Goal: Information Seeking & Learning: Learn about a topic

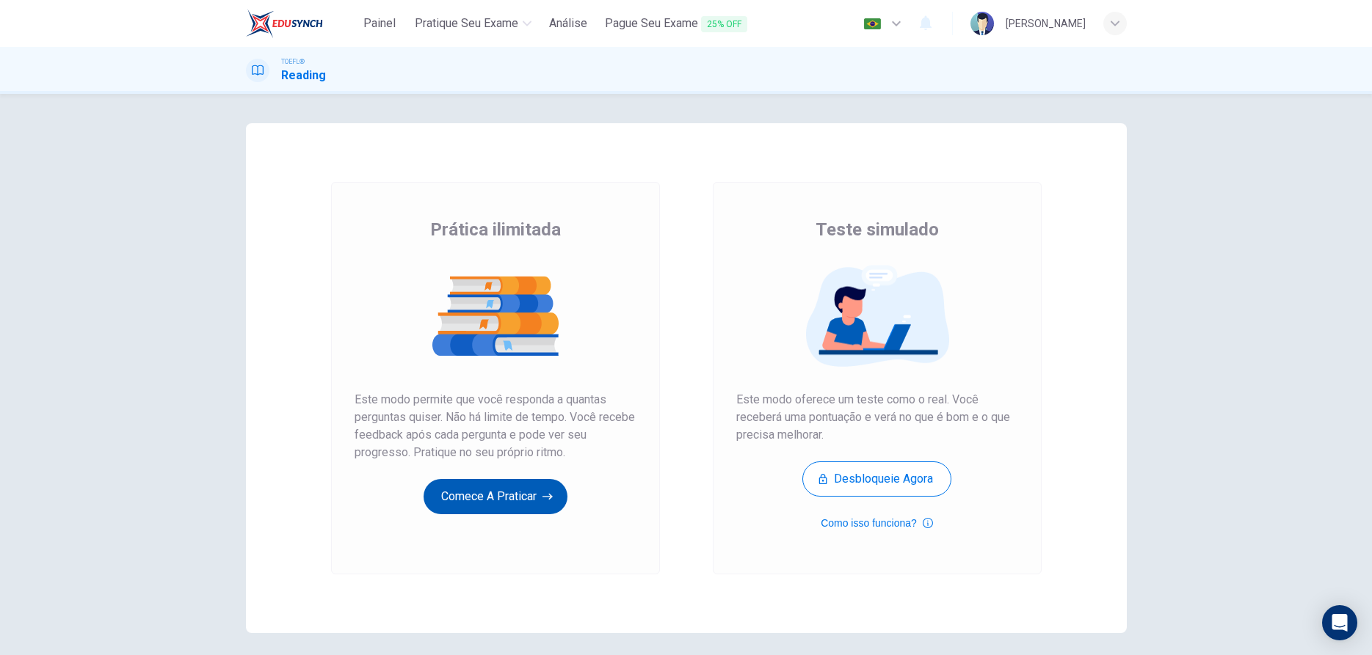
click at [477, 498] on button "Comece a praticar" at bounding box center [495, 496] width 144 height 35
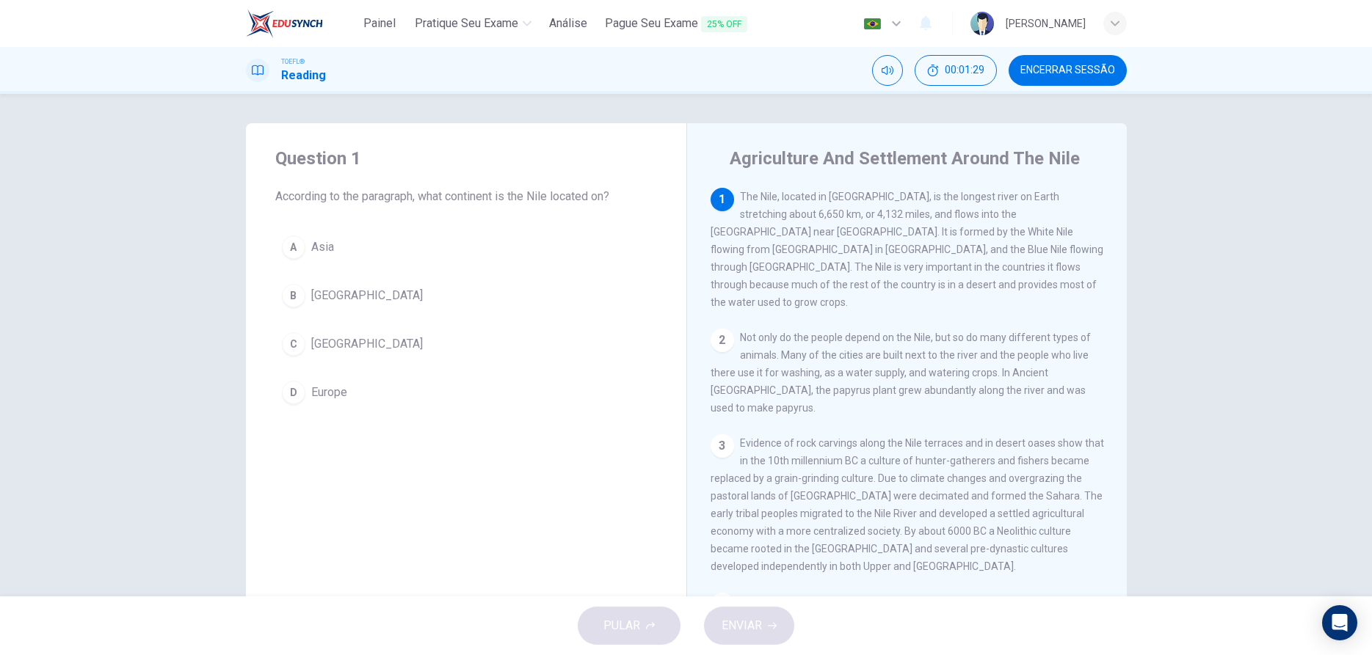
click at [1348, 304] on div "Question 1 According to the paragraph, what continent is the Nile located on? A…" at bounding box center [686, 345] width 1372 height 503
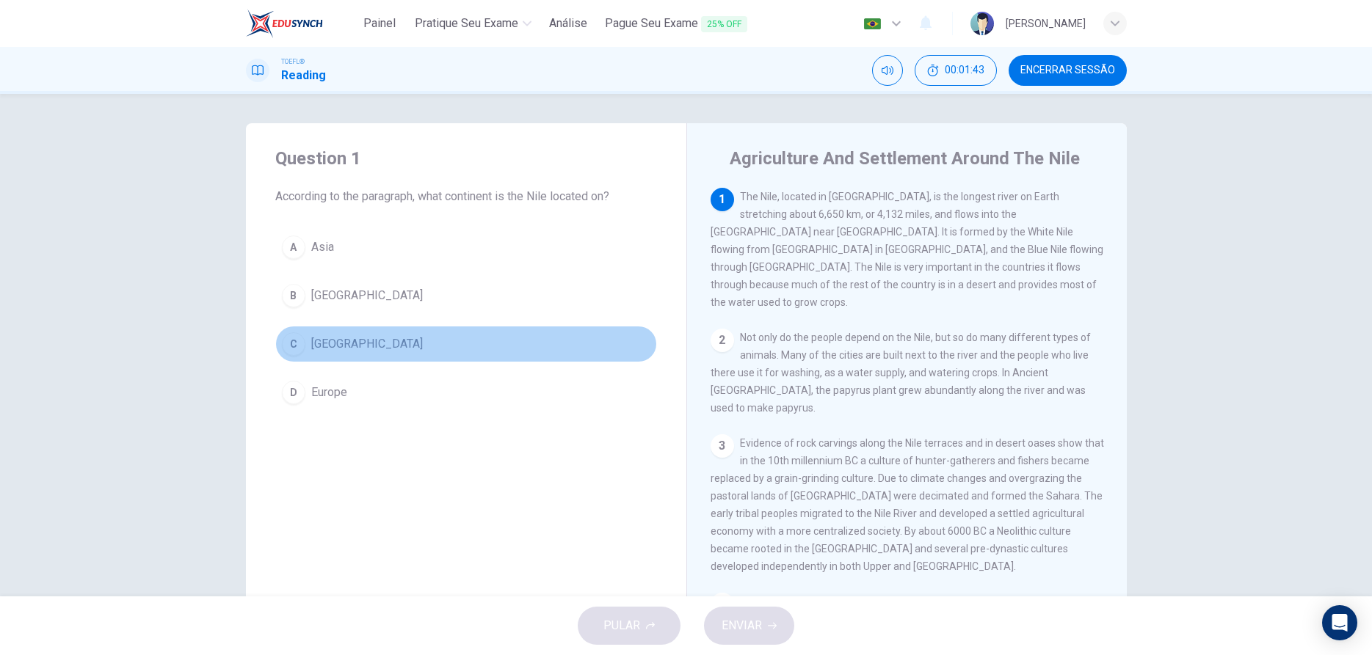
click at [296, 346] on div "C" at bounding box center [293, 343] width 23 height 23
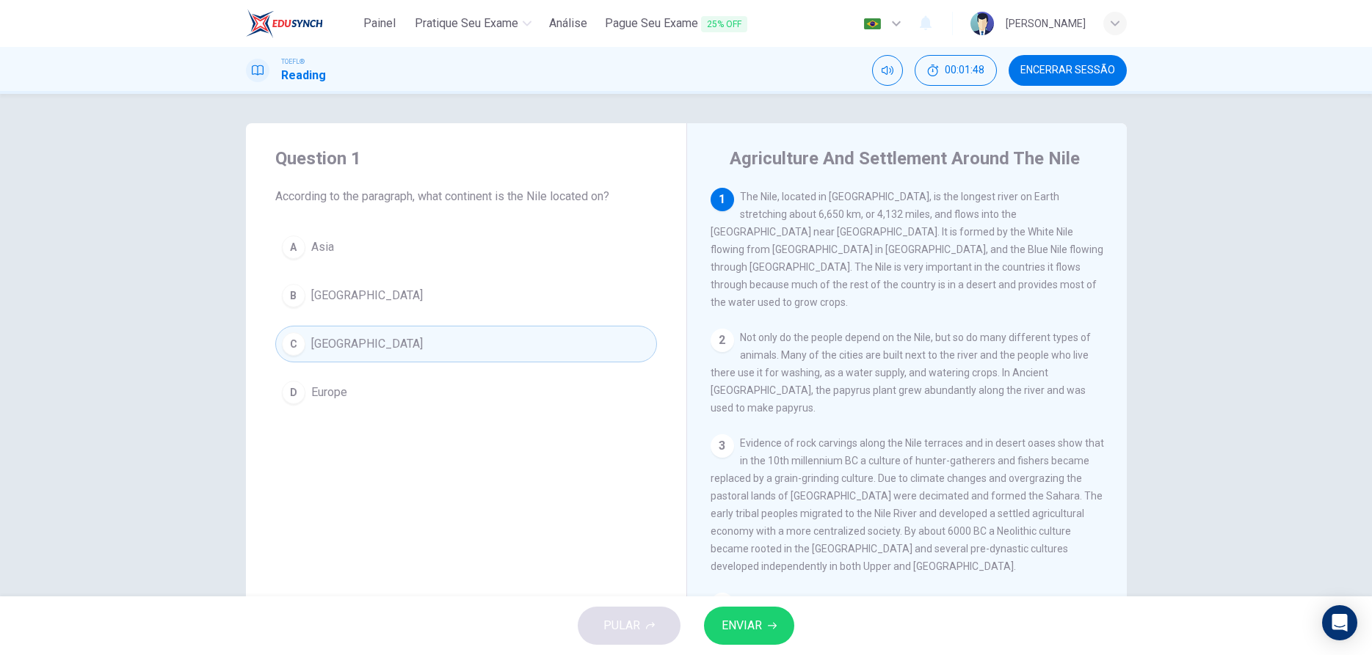
click at [735, 618] on span "ENVIAR" at bounding box center [741, 626] width 40 height 21
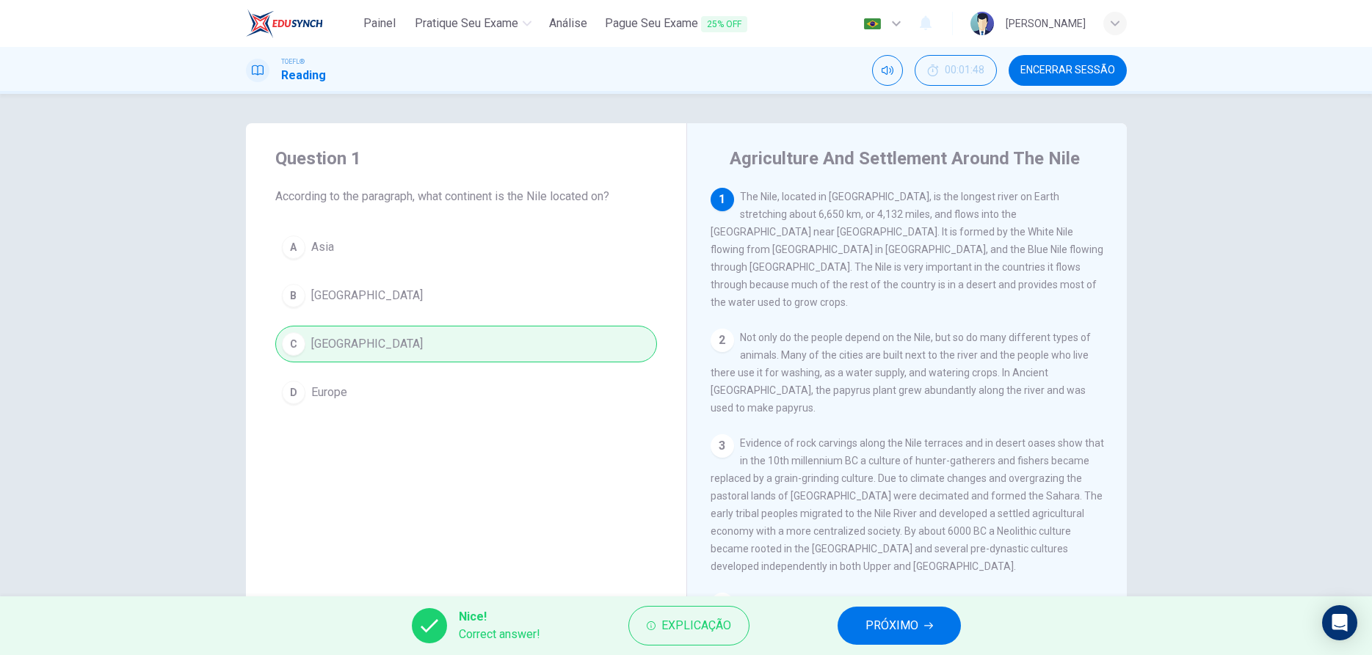
click at [917, 635] on span "PRÓXIMO" at bounding box center [891, 626] width 53 height 21
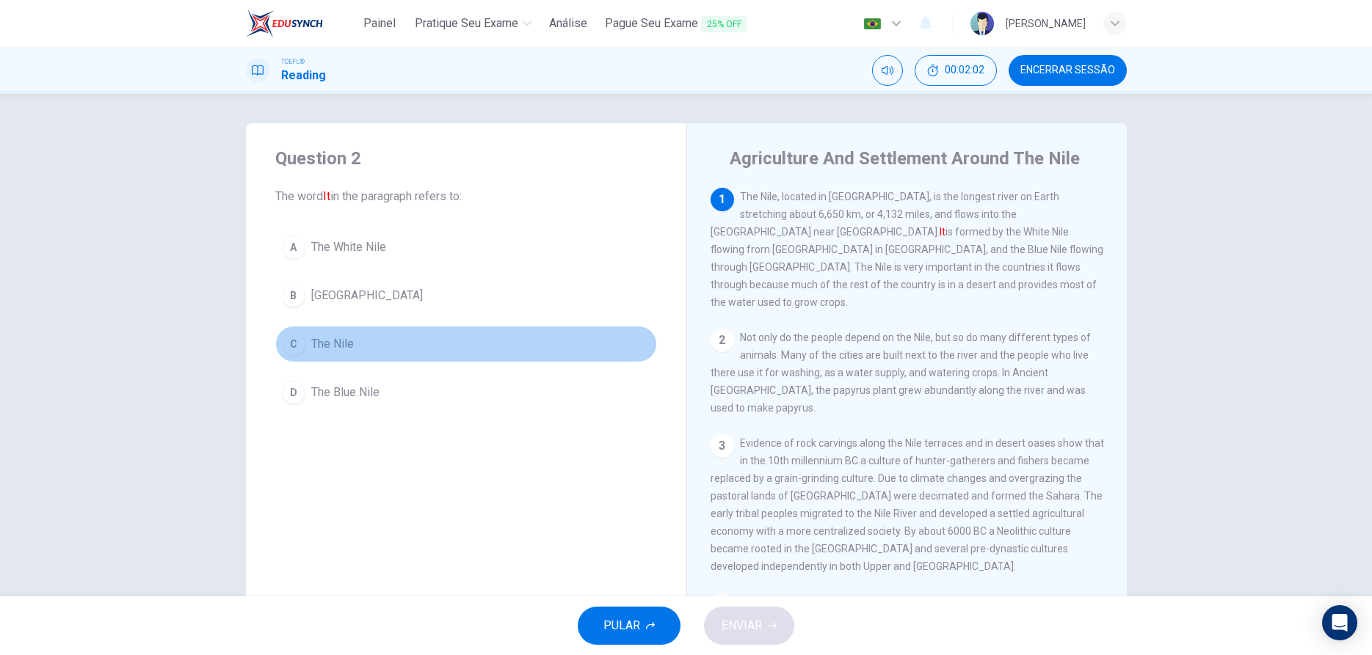
click at [297, 348] on div "C" at bounding box center [293, 343] width 23 height 23
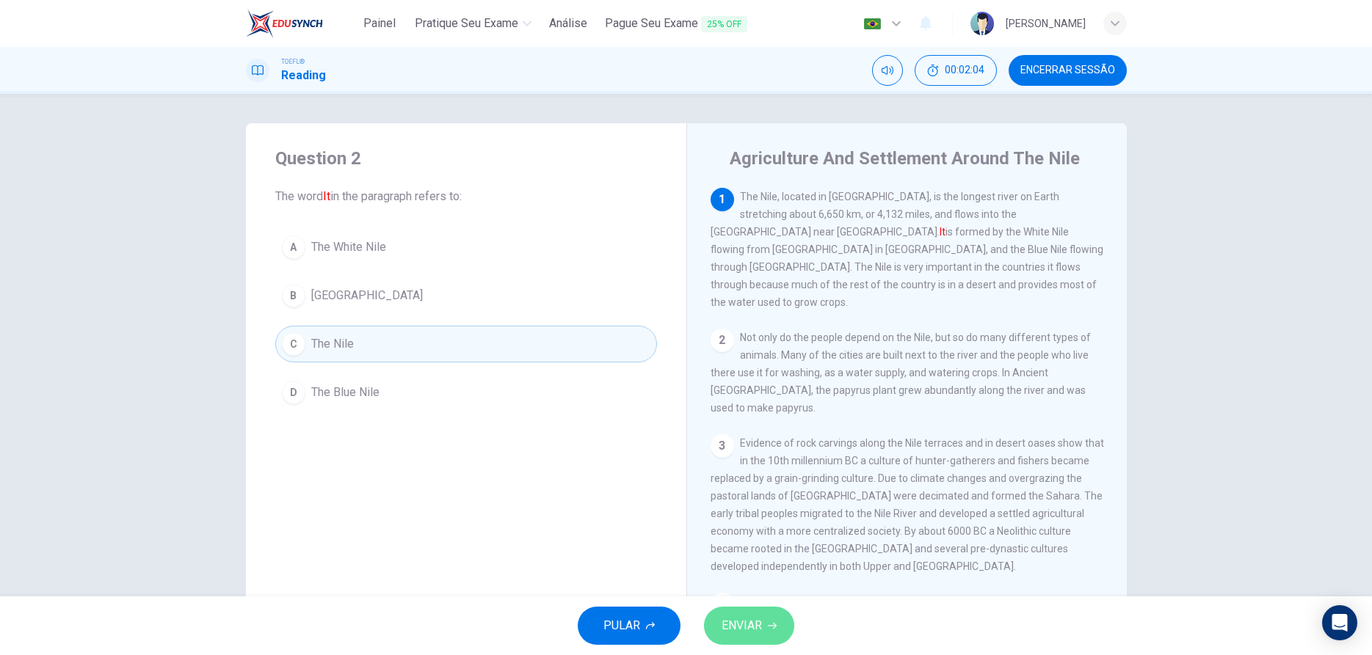
click at [734, 614] on button "ENVIAR" at bounding box center [749, 626] width 90 height 38
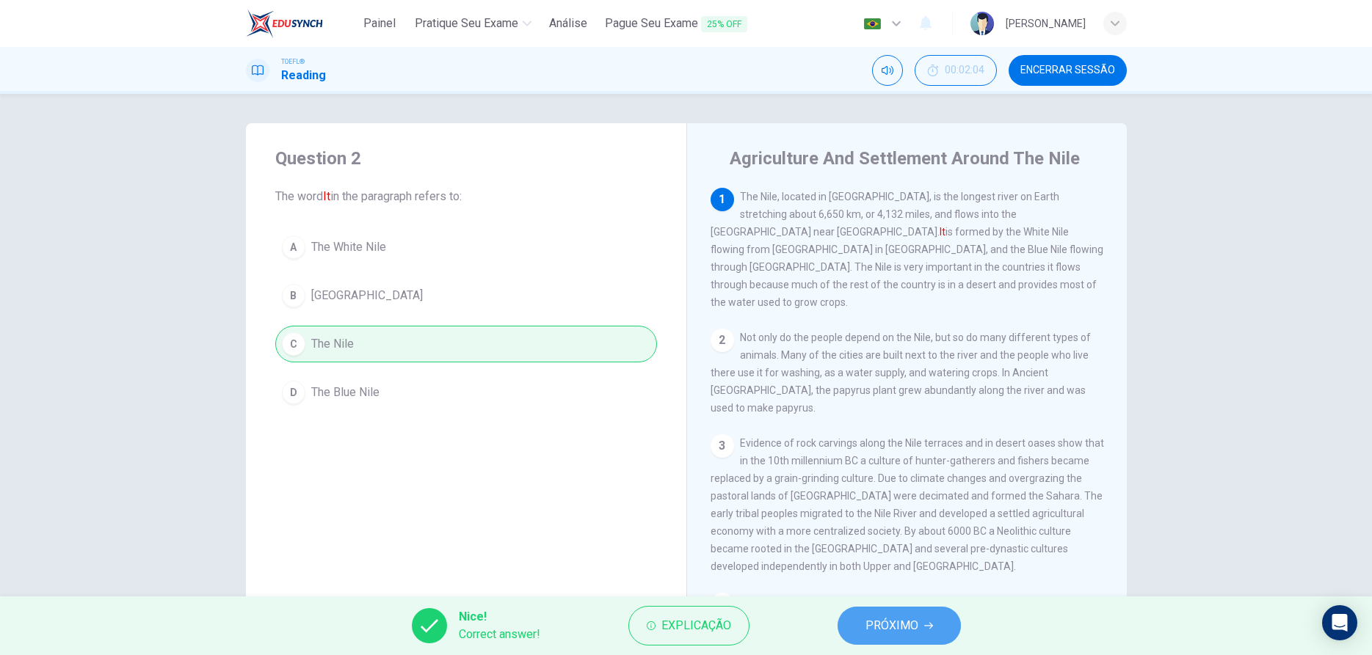
click at [892, 630] on span "PRÓXIMO" at bounding box center [891, 626] width 53 height 21
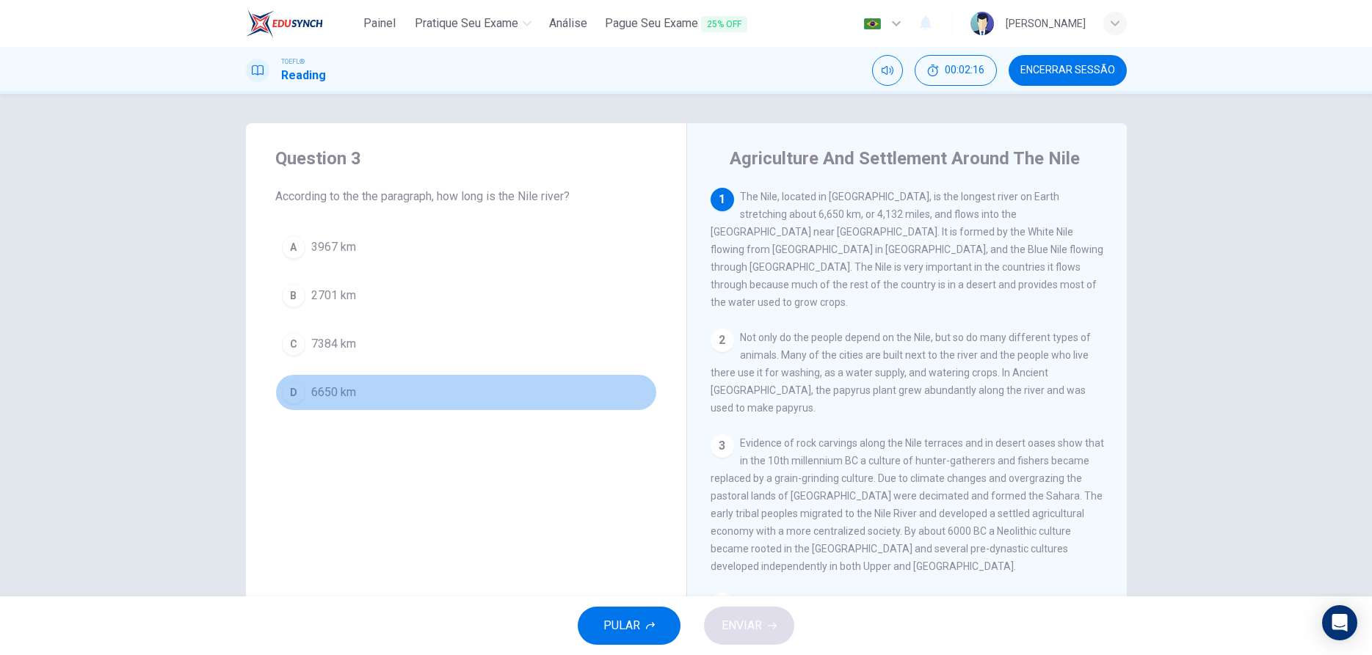
click at [299, 401] on div "D" at bounding box center [293, 392] width 23 height 23
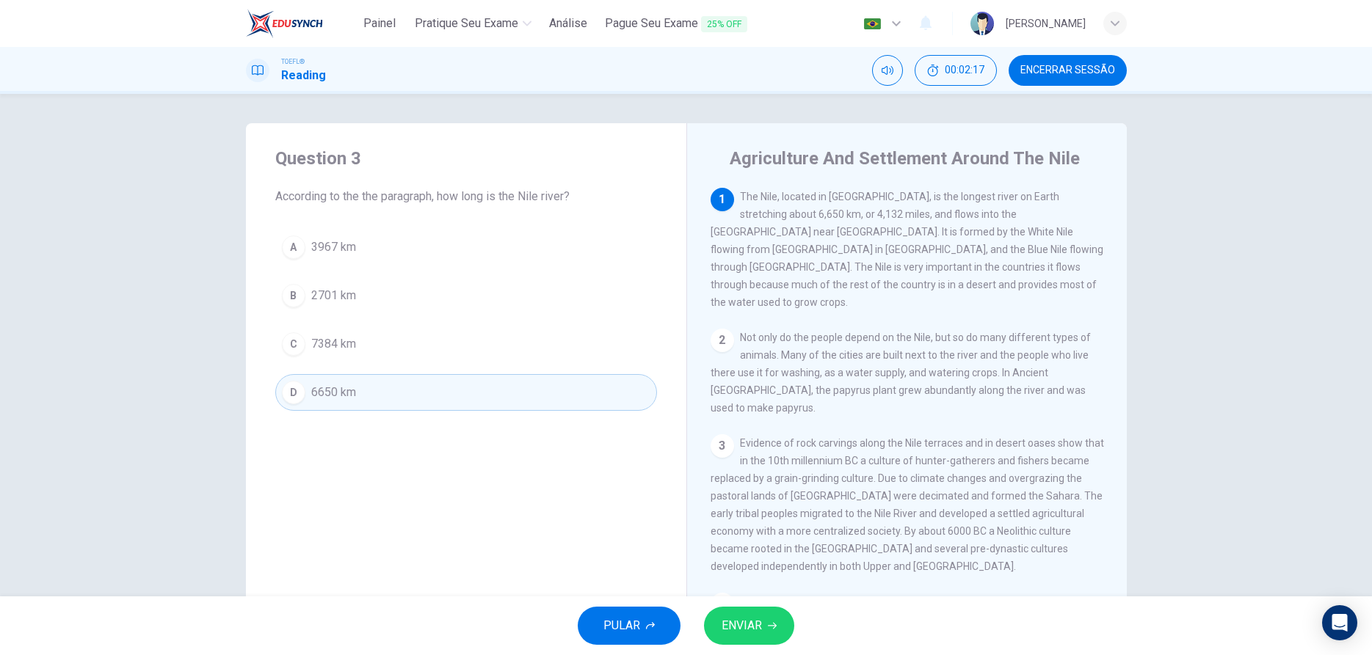
click at [724, 625] on span "ENVIAR" at bounding box center [741, 626] width 40 height 21
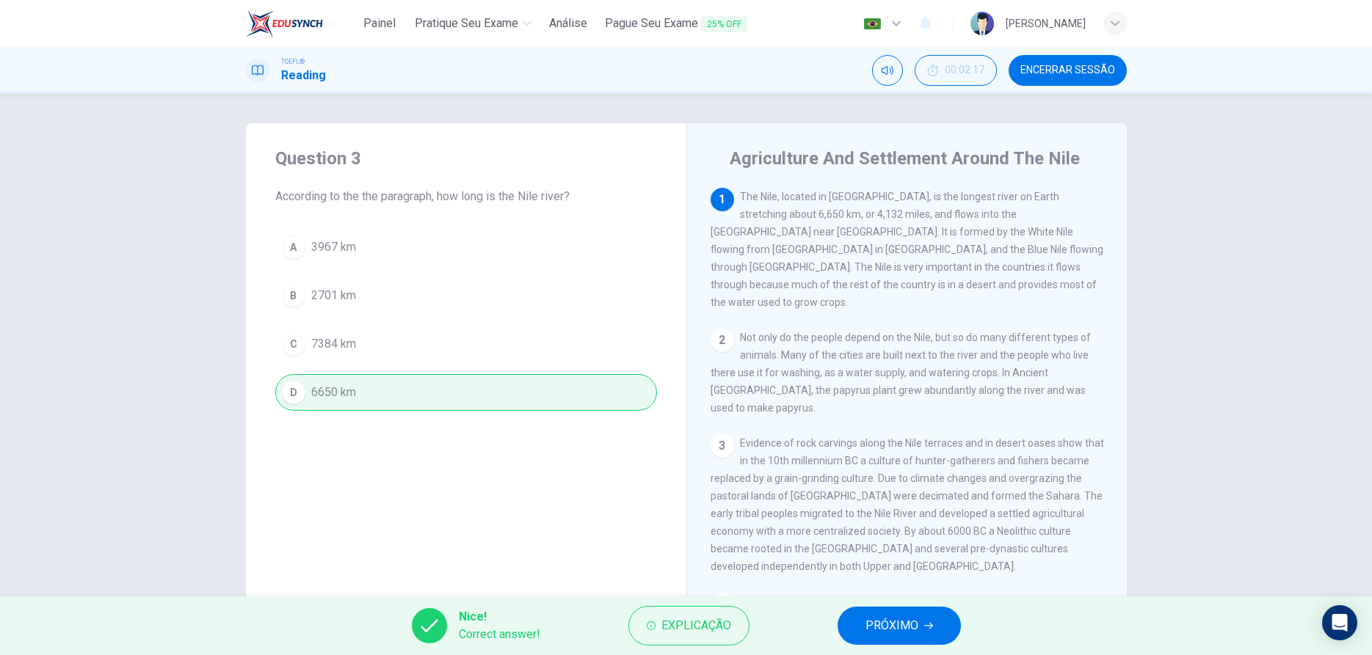
click at [859, 638] on button "PRÓXIMO" at bounding box center [898, 626] width 123 height 38
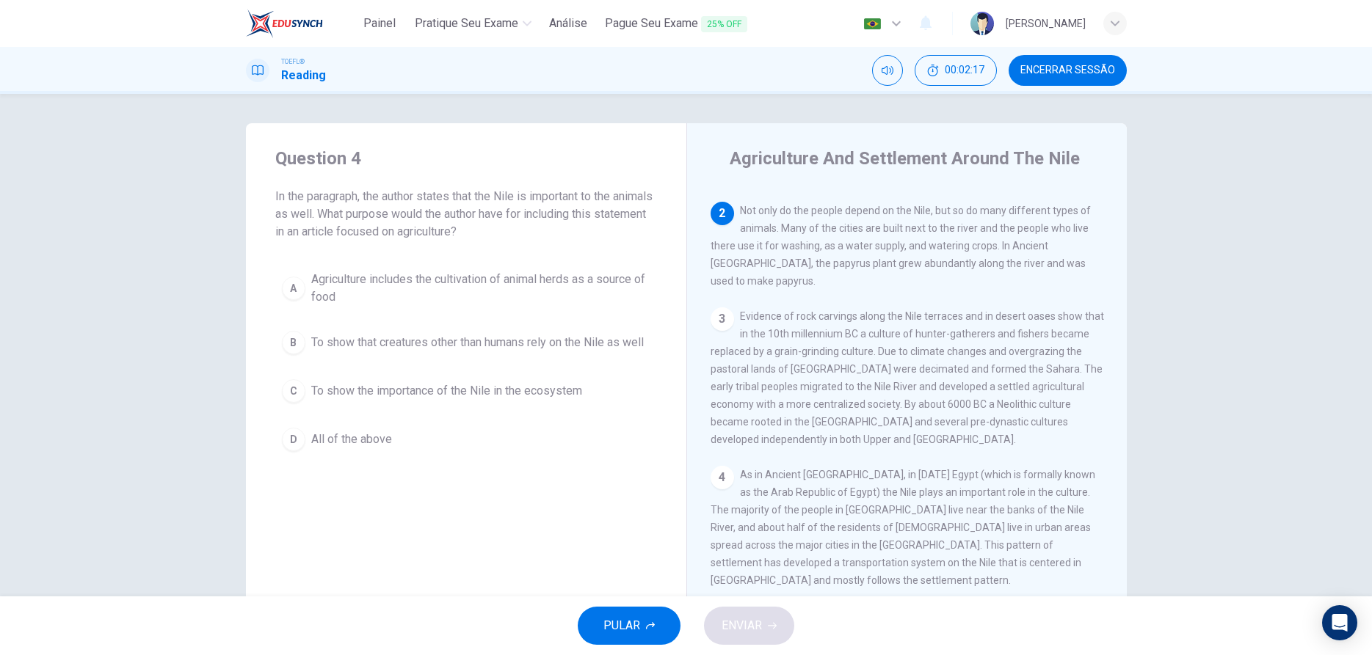
scroll to position [128, 0]
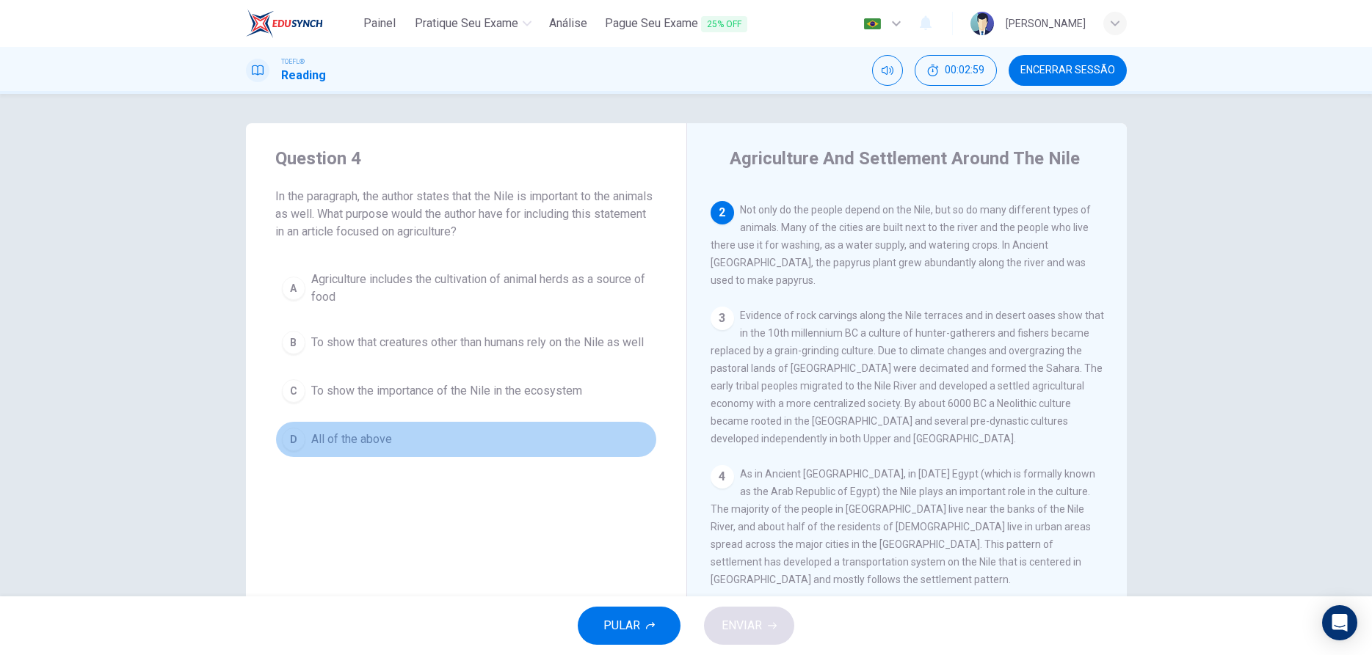
click at [299, 451] on div "D" at bounding box center [293, 439] width 23 height 23
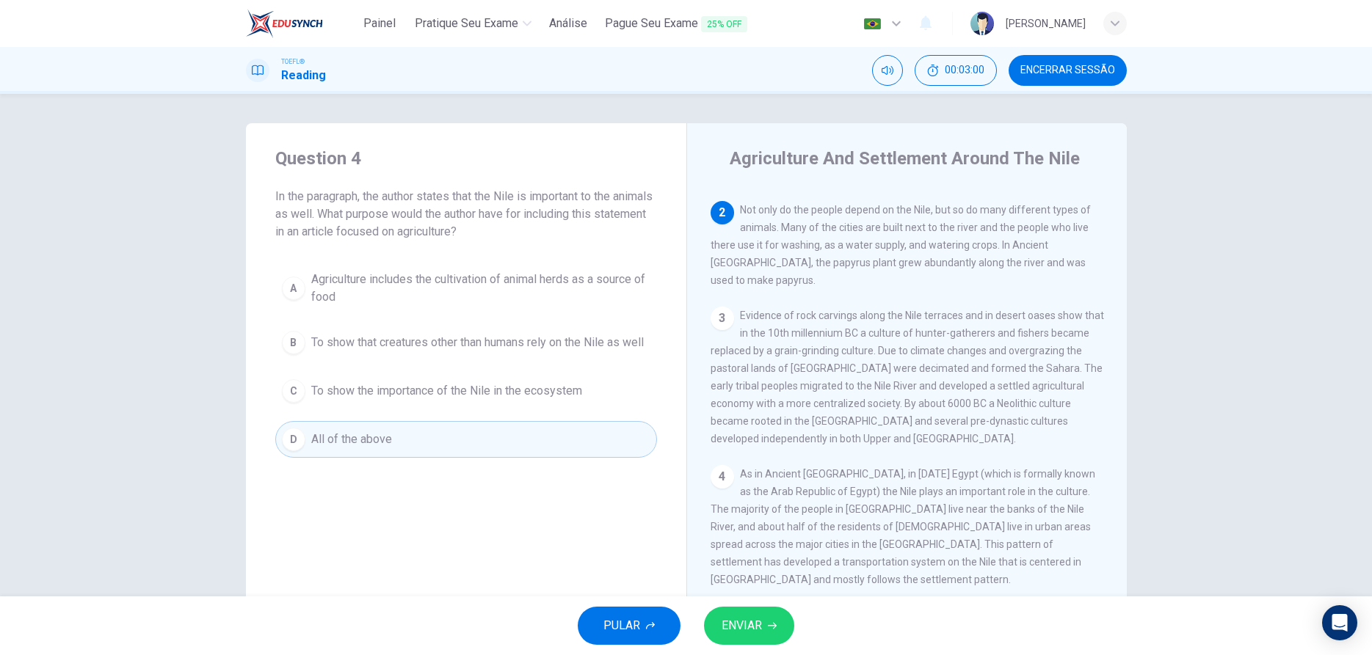
click at [730, 619] on button "ENVIAR" at bounding box center [749, 626] width 90 height 38
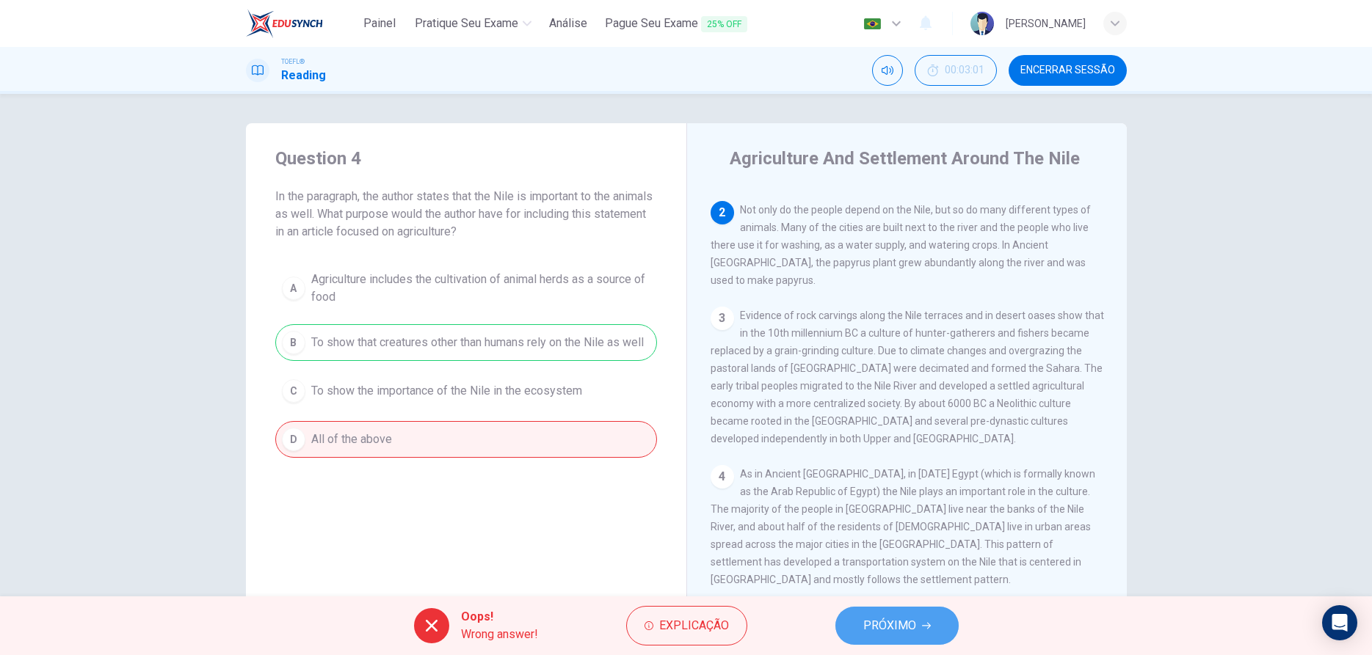
click at [898, 637] on button "PRÓXIMO" at bounding box center [896, 626] width 123 height 38
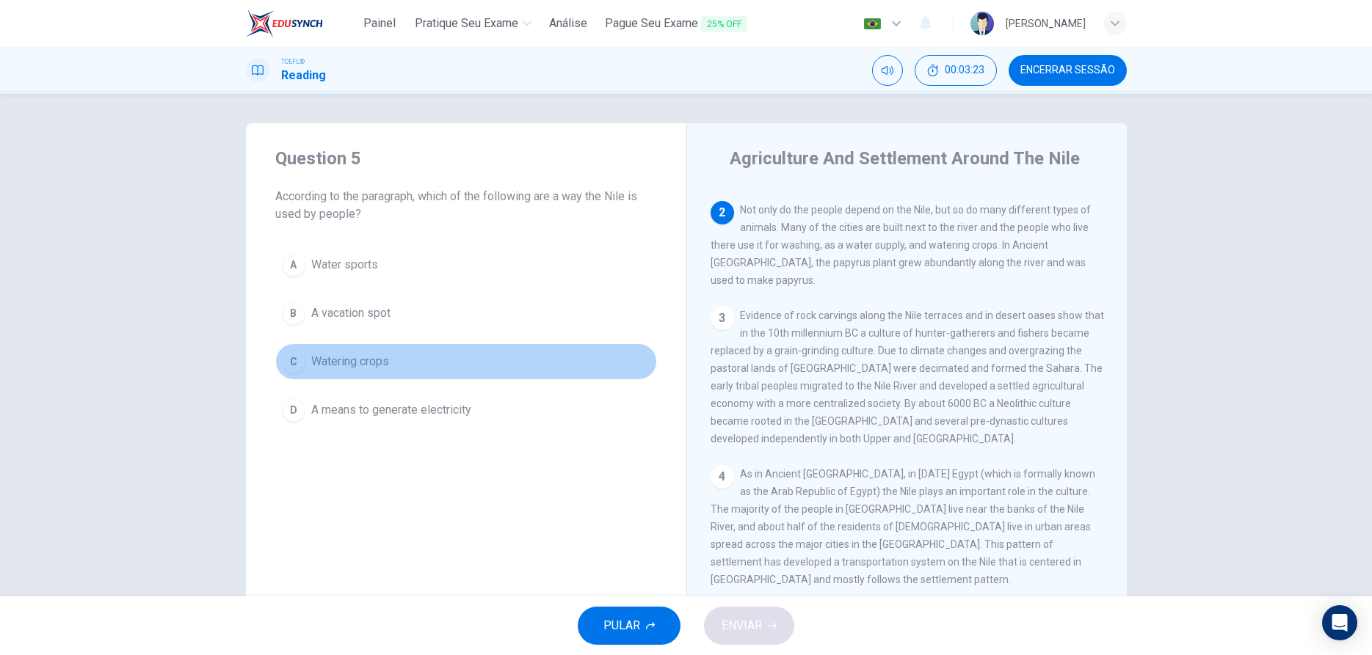
click at [294, 358] on div "C" at bounding box center [293, 361] width 23 height 23
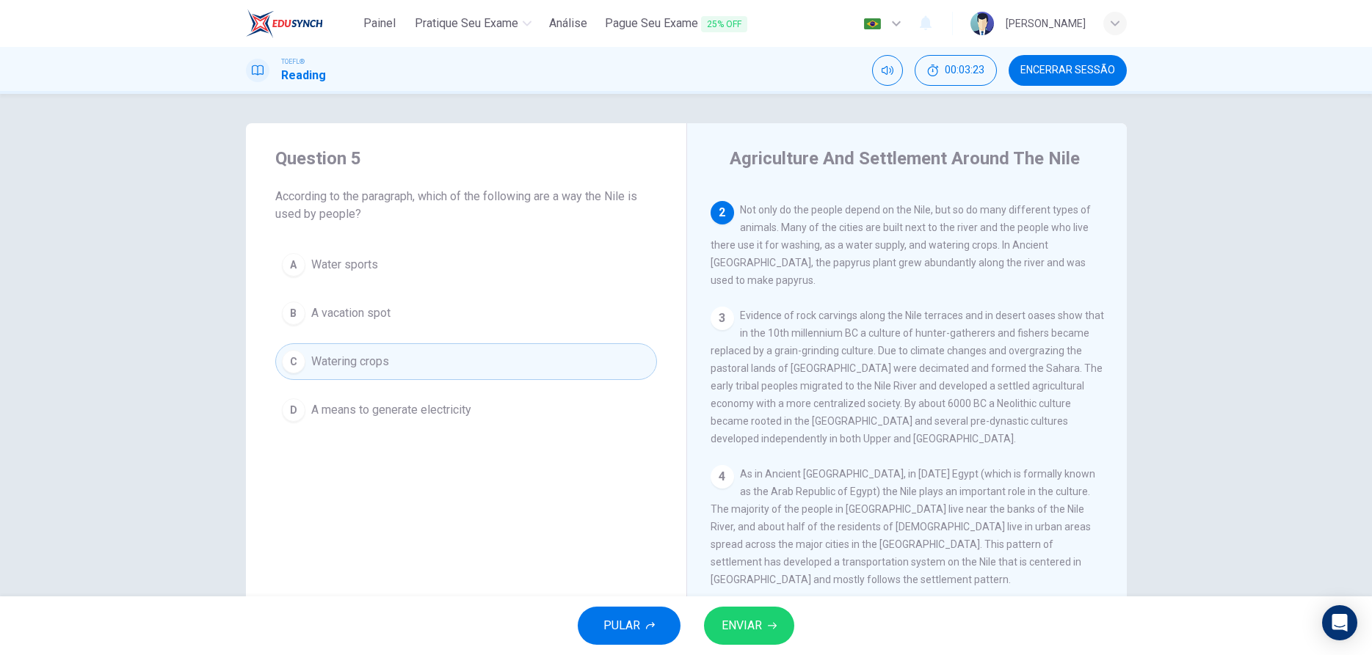
click at [744, 623] on span "ENVIAR" at bounding box center [741, 626] width 40 height 21
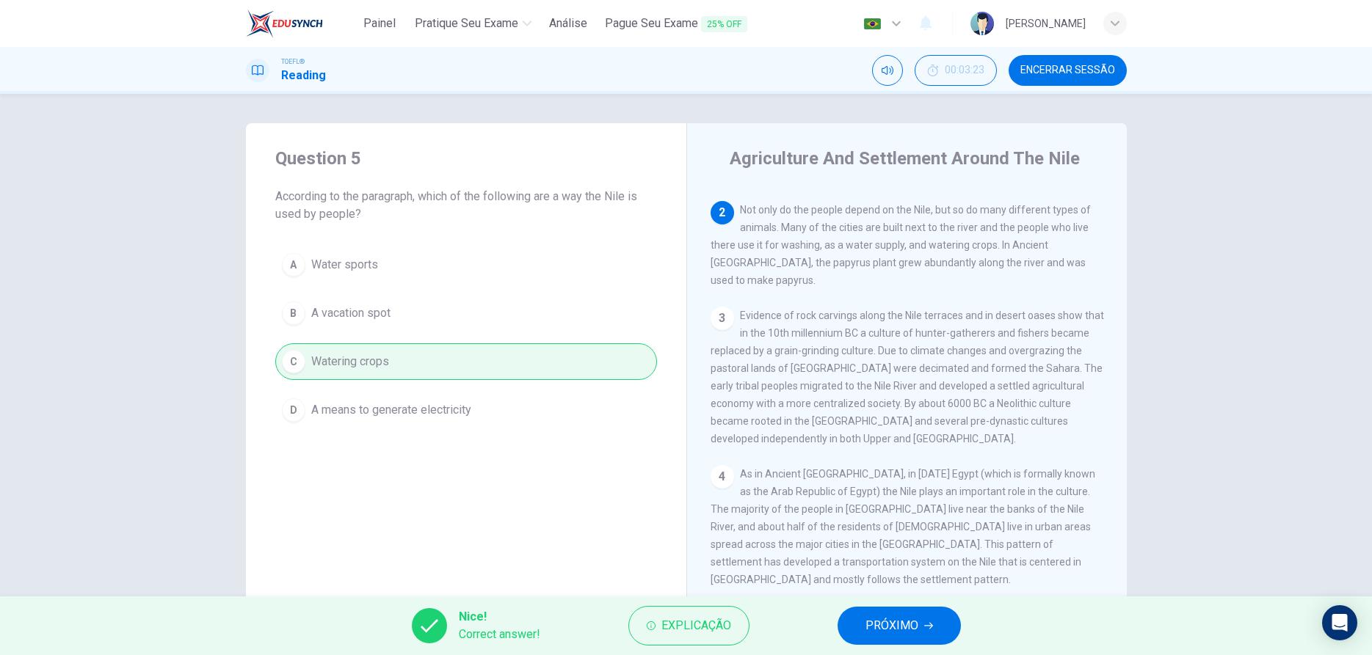
click at [865, 629] on button "PRÓXIMO" at bounding box center [898, 626] width 123 height 38
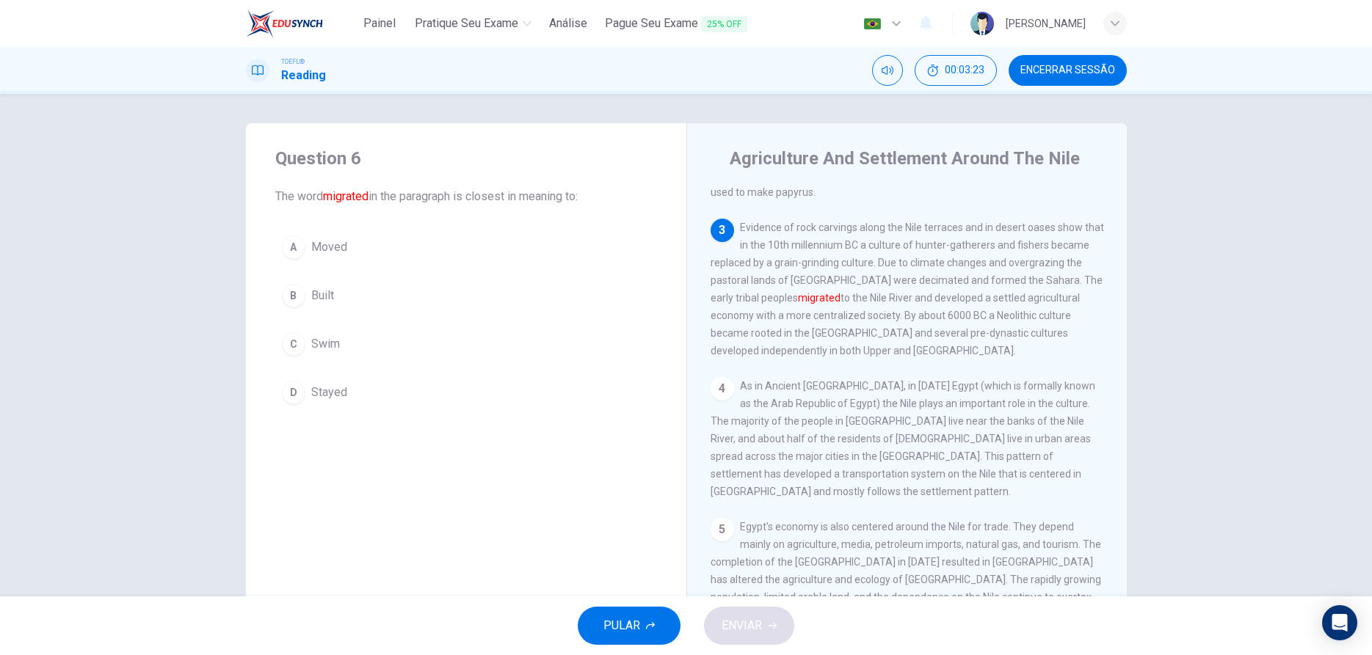
scroll to position [216, 0]
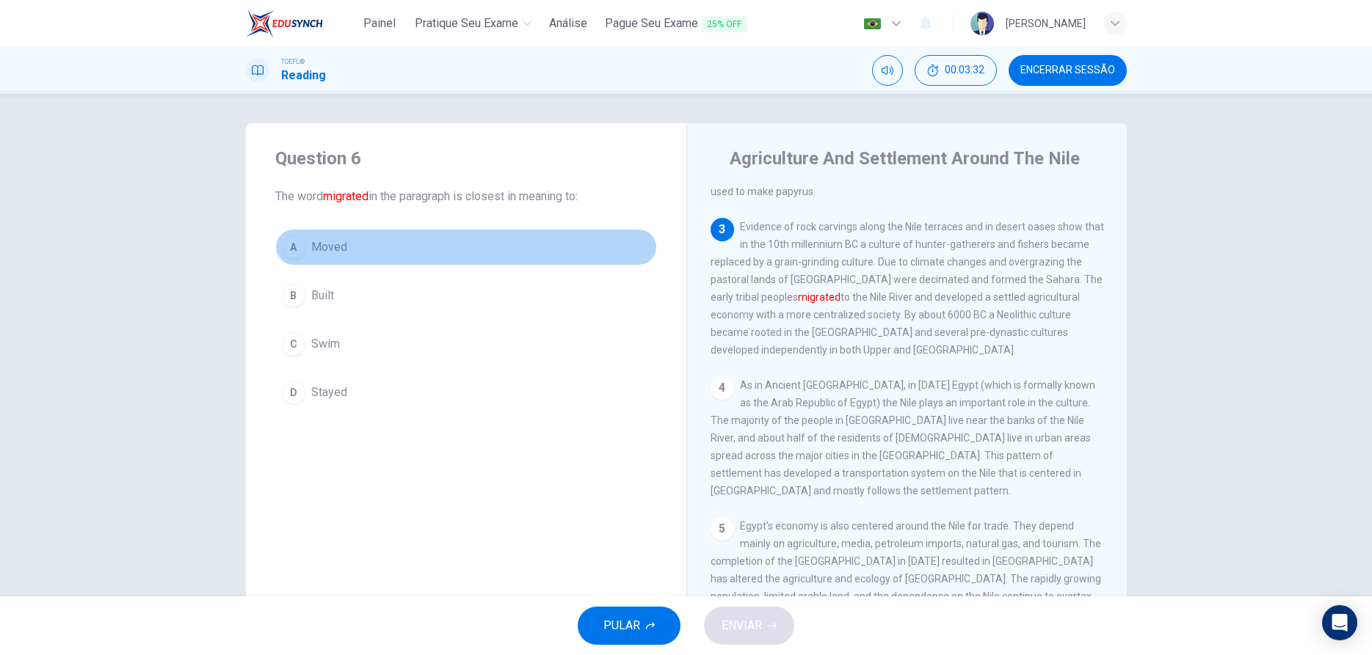
click at [285, 244] on div "A" at bounding box center [293, 247] width 23 height 23
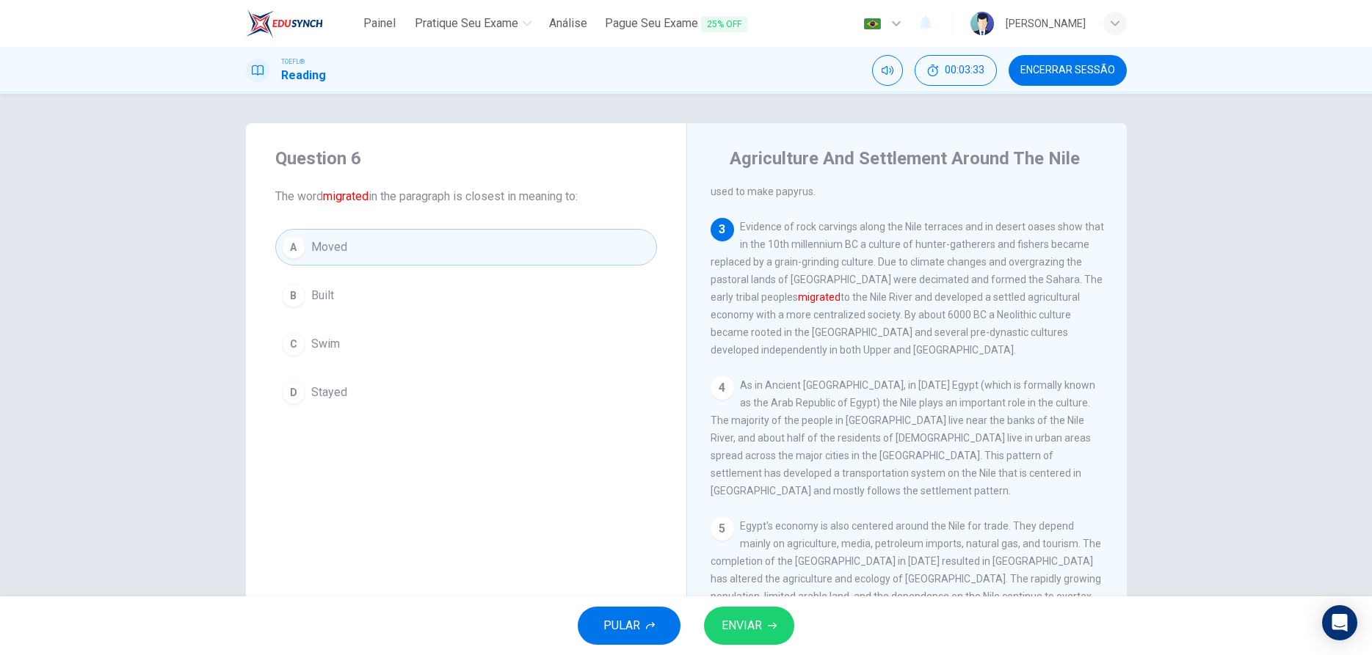
click at [732, 608] on div "PULAR ENVIAR" at bounding box center [686, 626] width 1372 height 59
click at [761, 633] on span "ENVIAR" at bounding box center [741, 626] width 40 height 21
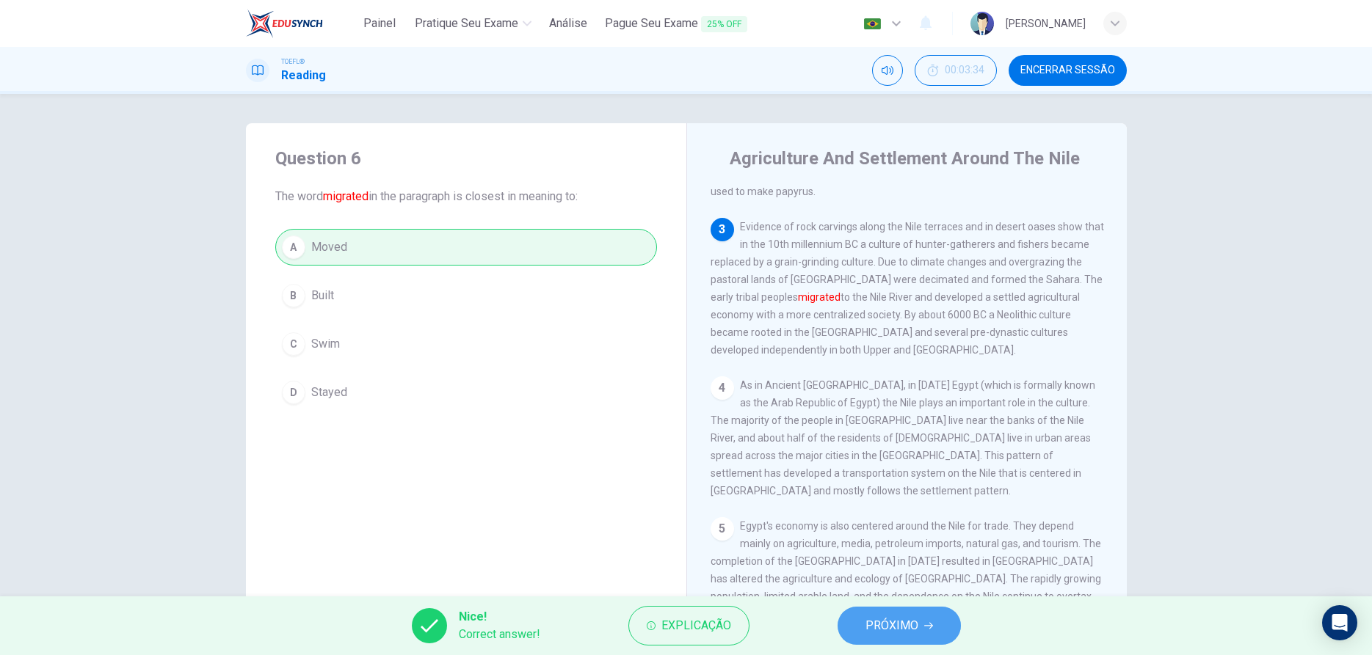
click at [864, 637] on button "PRÓXIMO" at bounding box center [898, 626] width 123 height 38
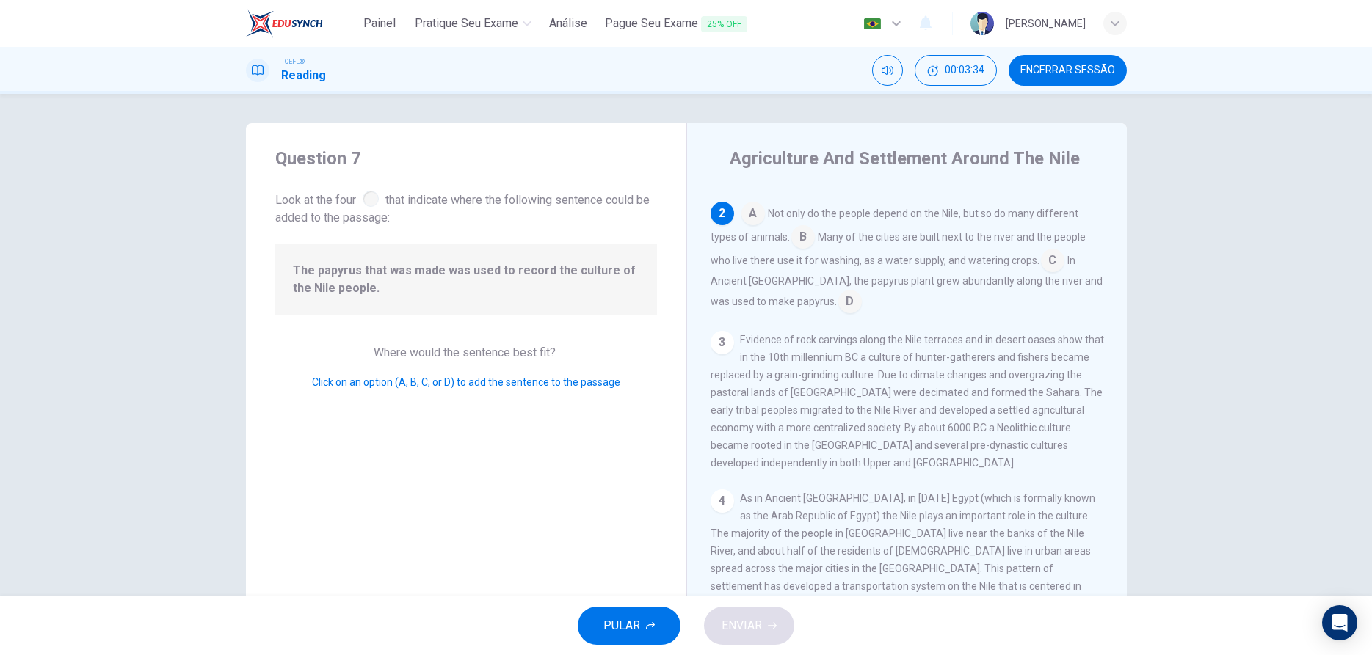
scroll to position [128, 0]
click at [838, 291] on input at bounding box center [849, 302] width 23 height 23
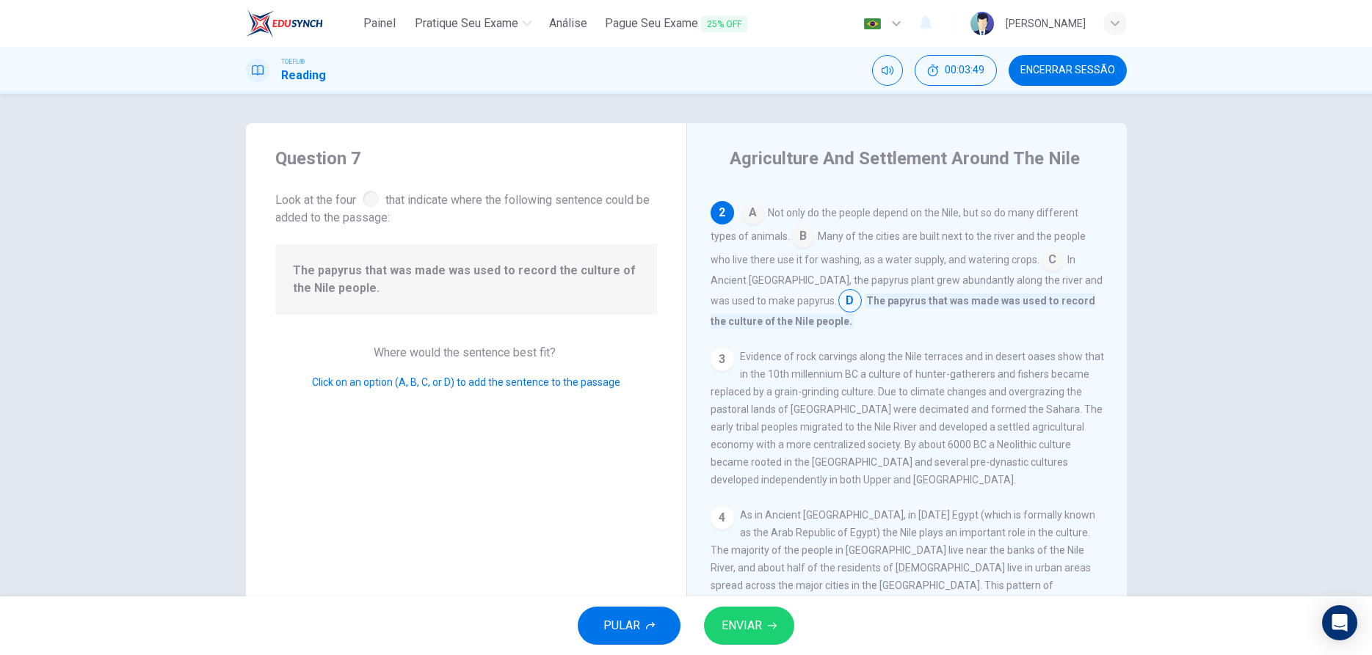
click at [776, 634] on button "ENVIAR" at bounding box center [749, 626] width 90 height 38
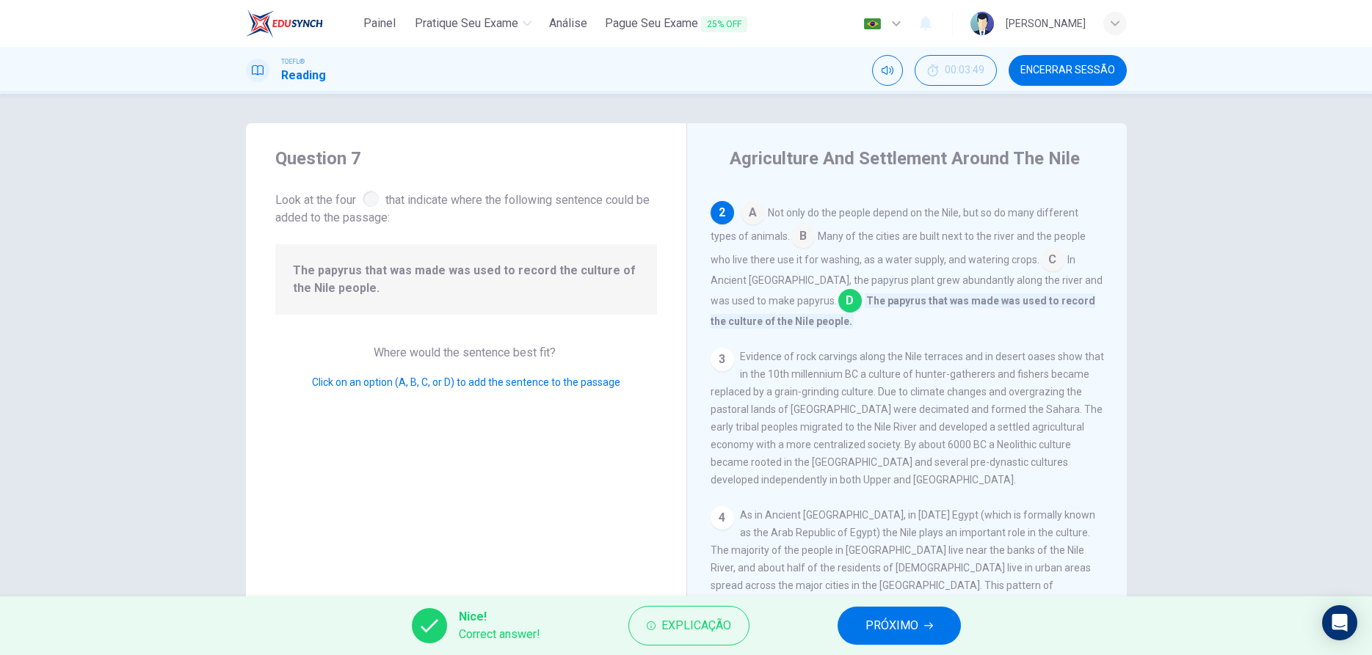
click at [892, 630] on span "PRÓXIMO" at bounding box center [891, 626] width 53 height 21
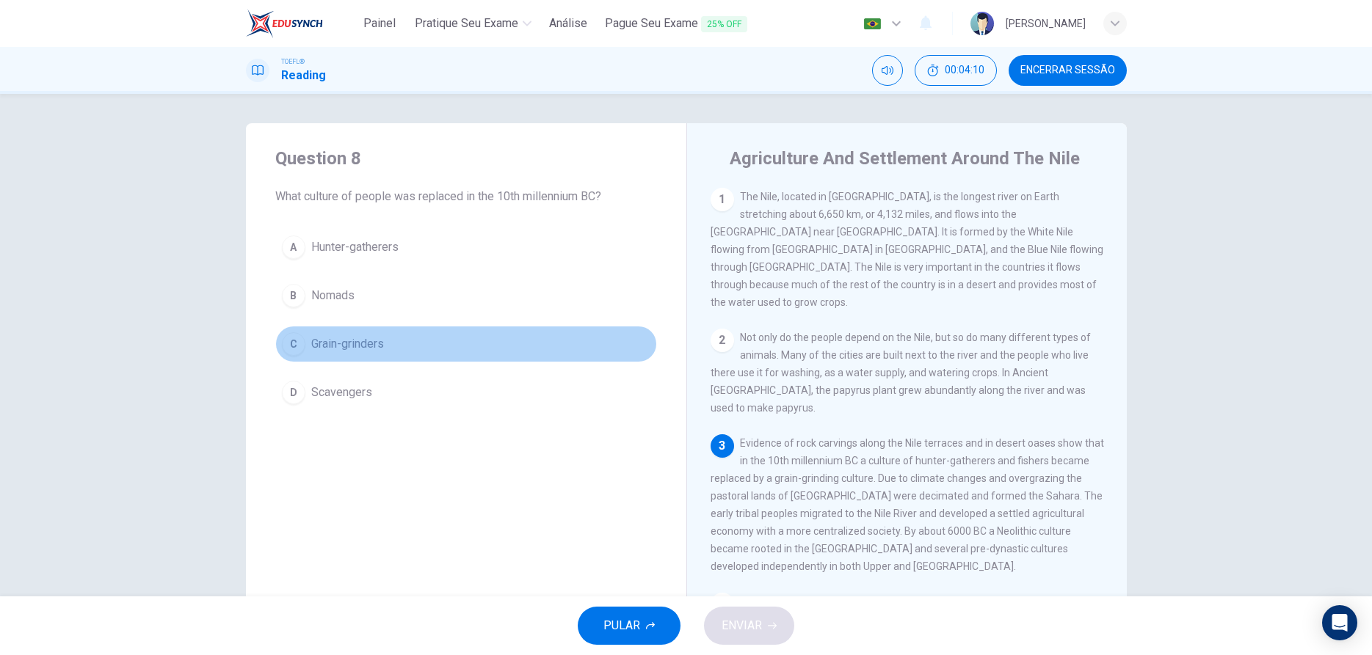
click at [296, 342] on div "C" at bounding box center [293, 343] width 23 height 23
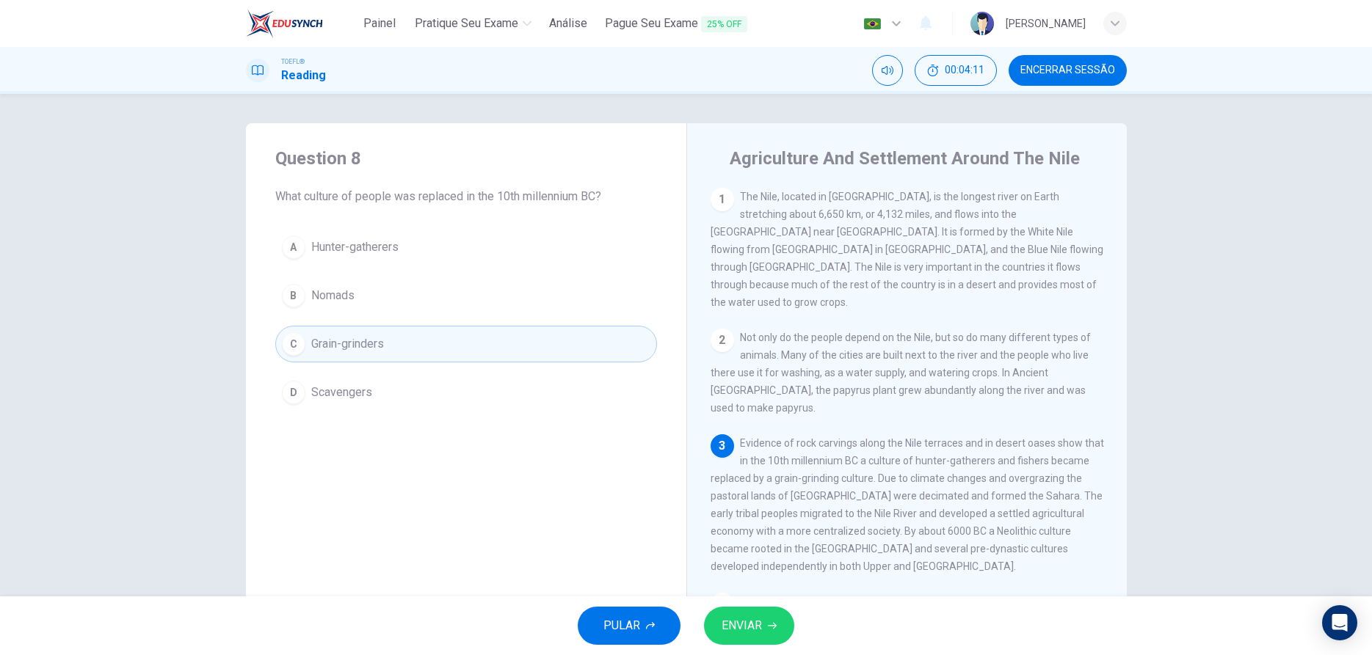
click at [771, 628] on icon "button" at bounding box center [772, 626] width 9 height 9
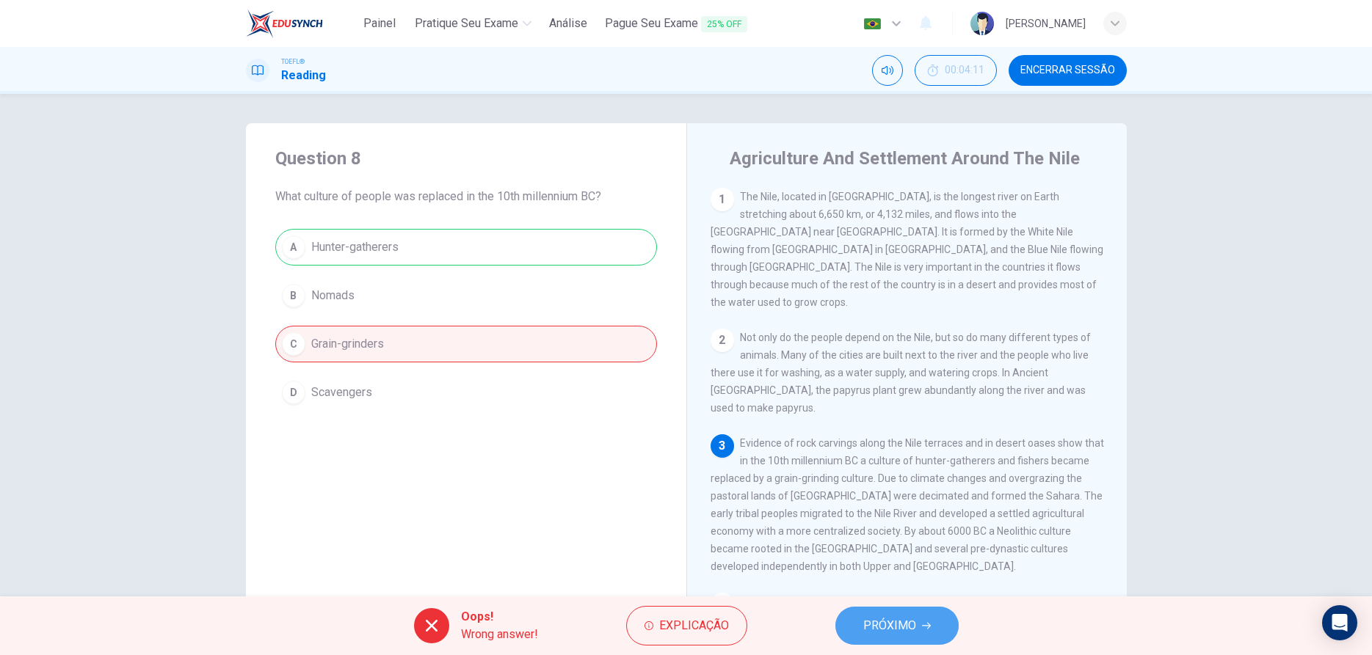
click at [910, 630] on span "PRÓXIMO" at bounding box center [889, 626] width 53 height 21
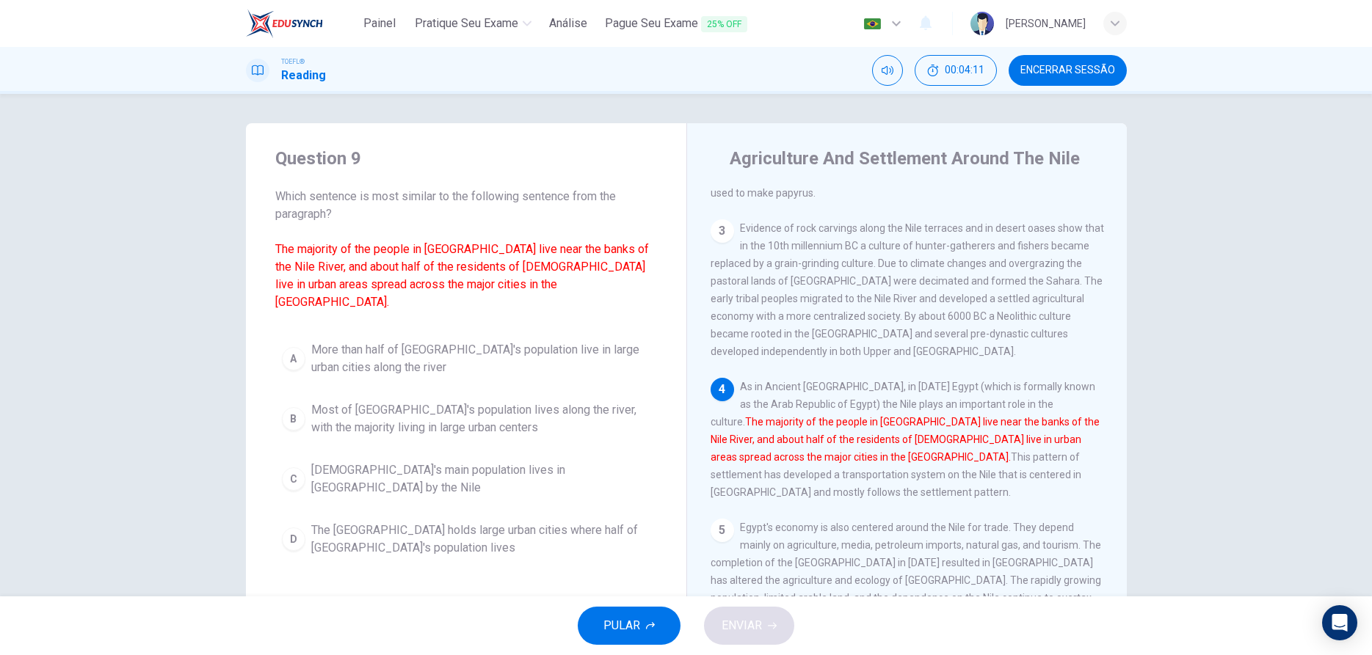
scroll to position [216, 0]
click at [290, 528] on div "D" at bounding box center [293, 539] width 23 height 23
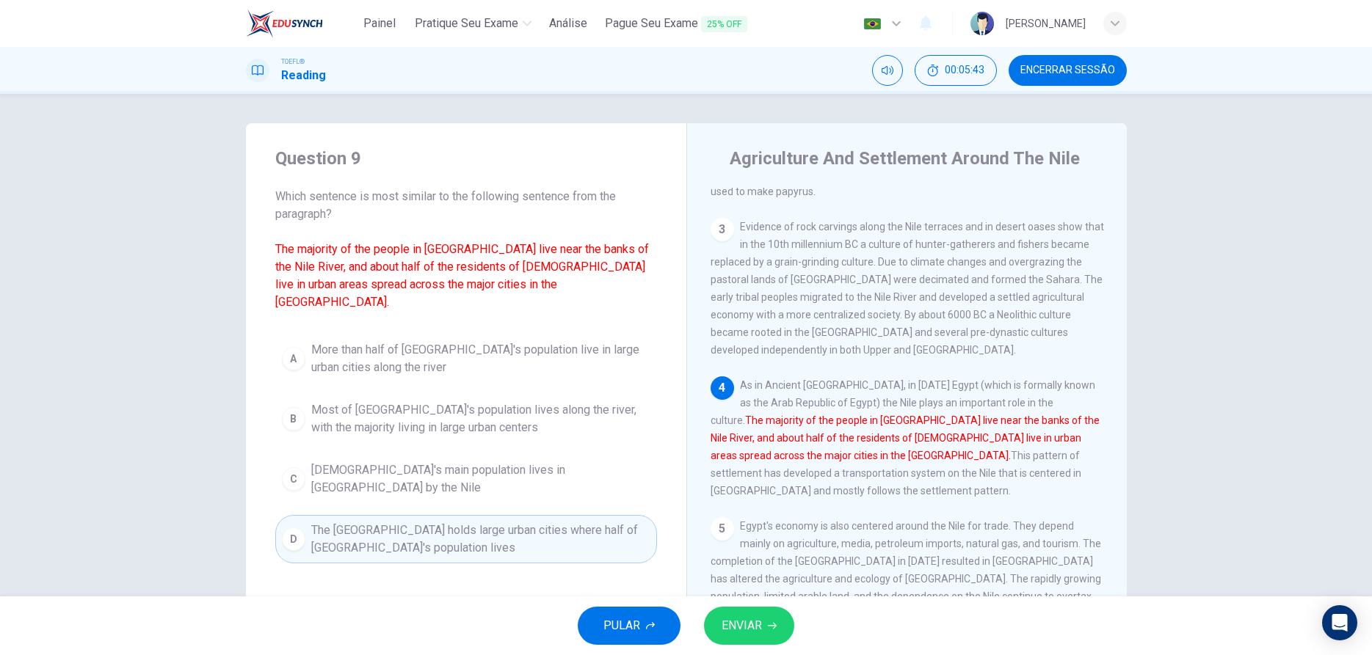
click at [750, 631] on span "ENVIAR" at bounding box center [741, 626] width 40 height 21
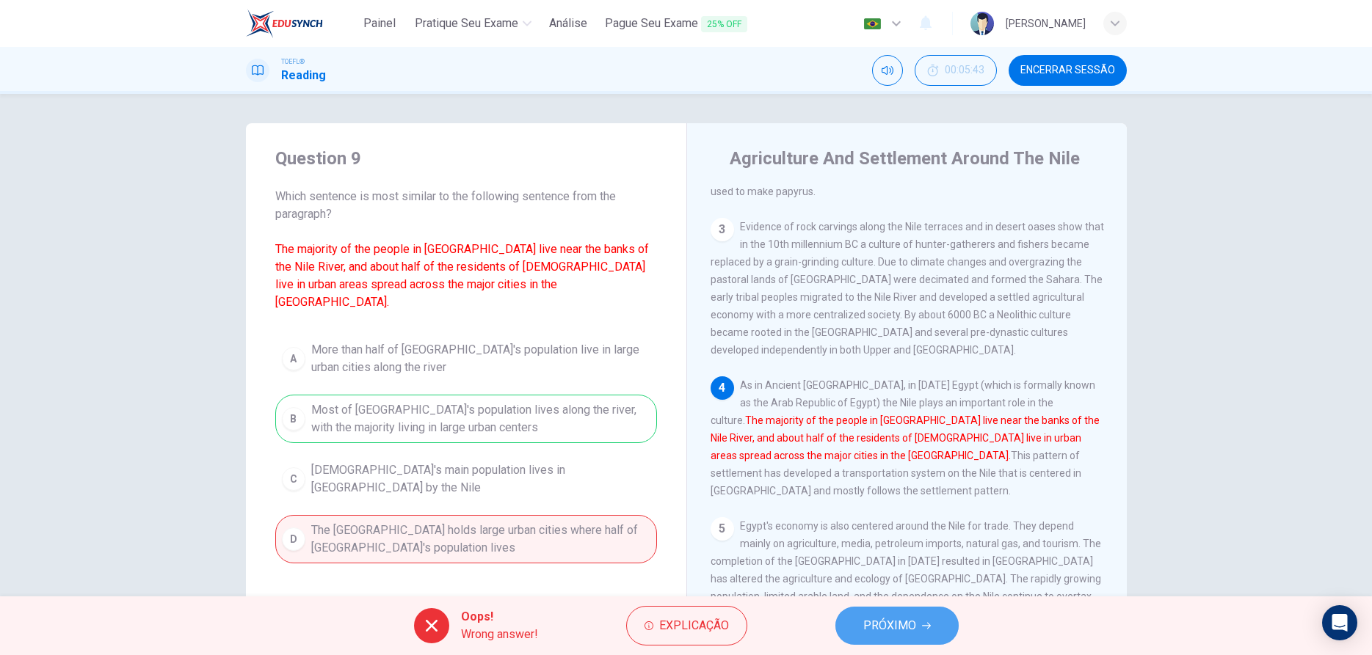
click at [902, 623] on span "PRÓXIMO" at bounding box center [889, 626] width 53 height 21
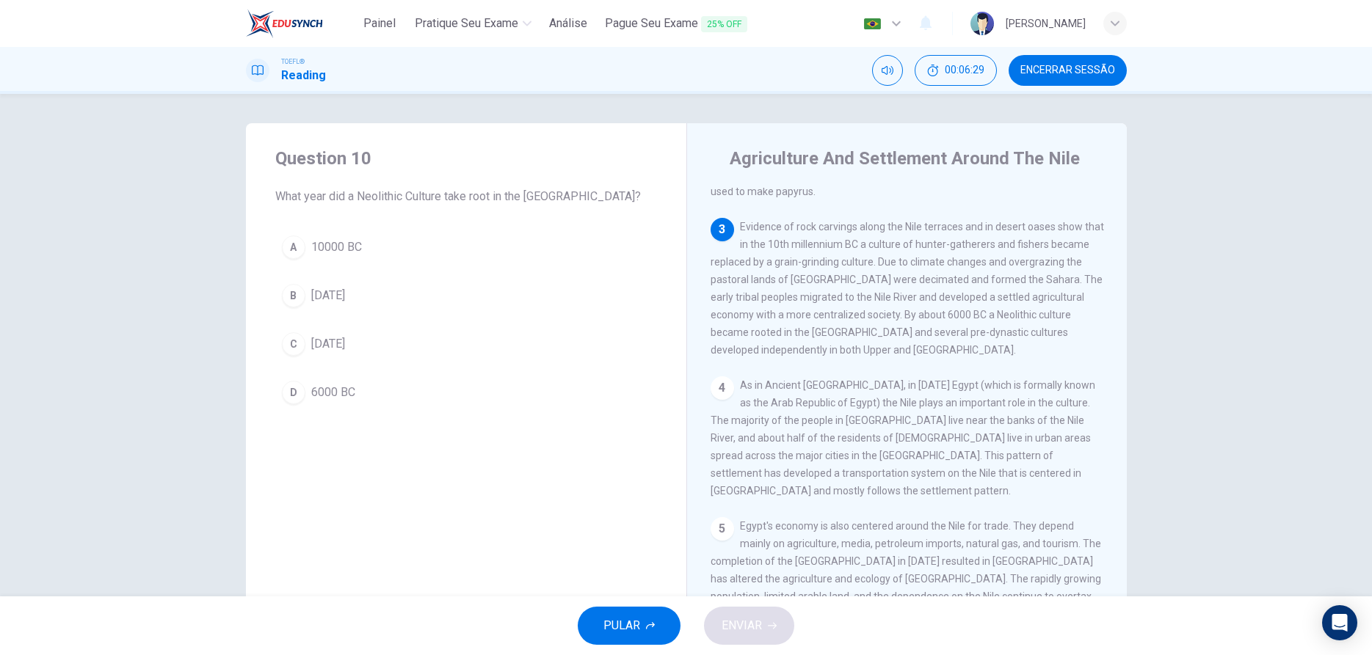
click at [287, 393] on div "D" at bounding box center [293, 392] width 23 height 23
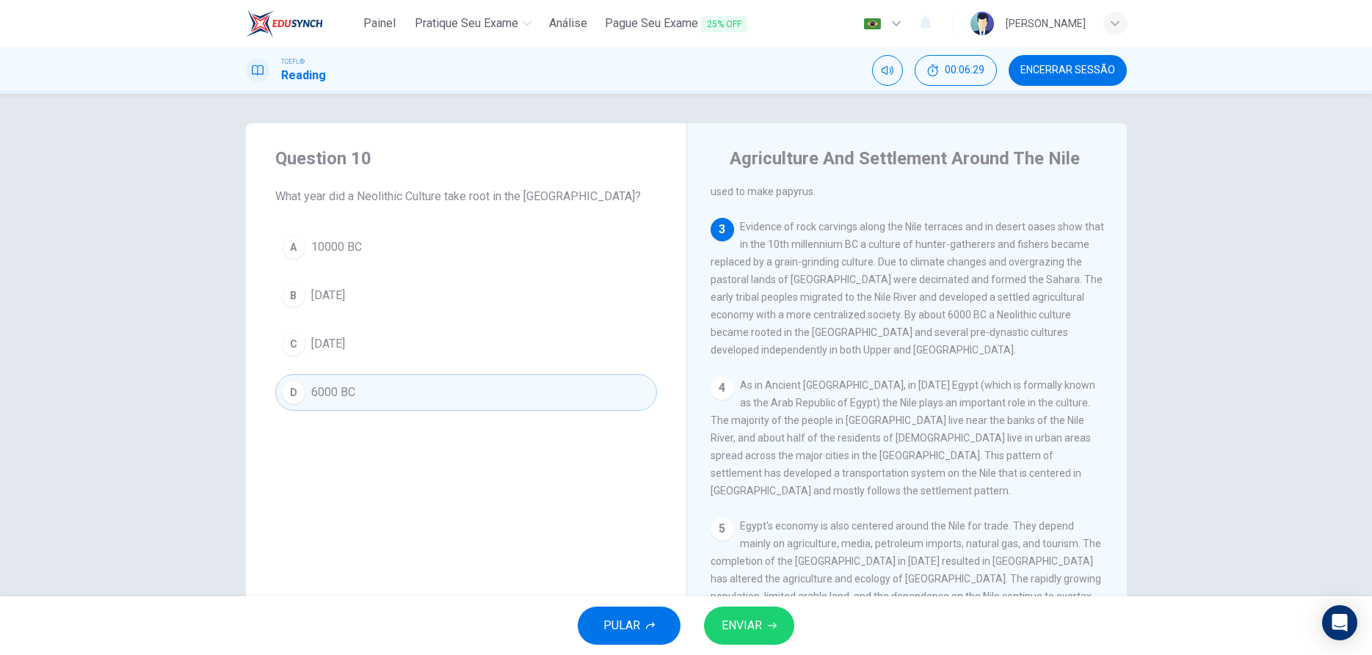
click at [757, 628] on span "ENVIAR" at bounding box center [741, 626] width 40 height 21
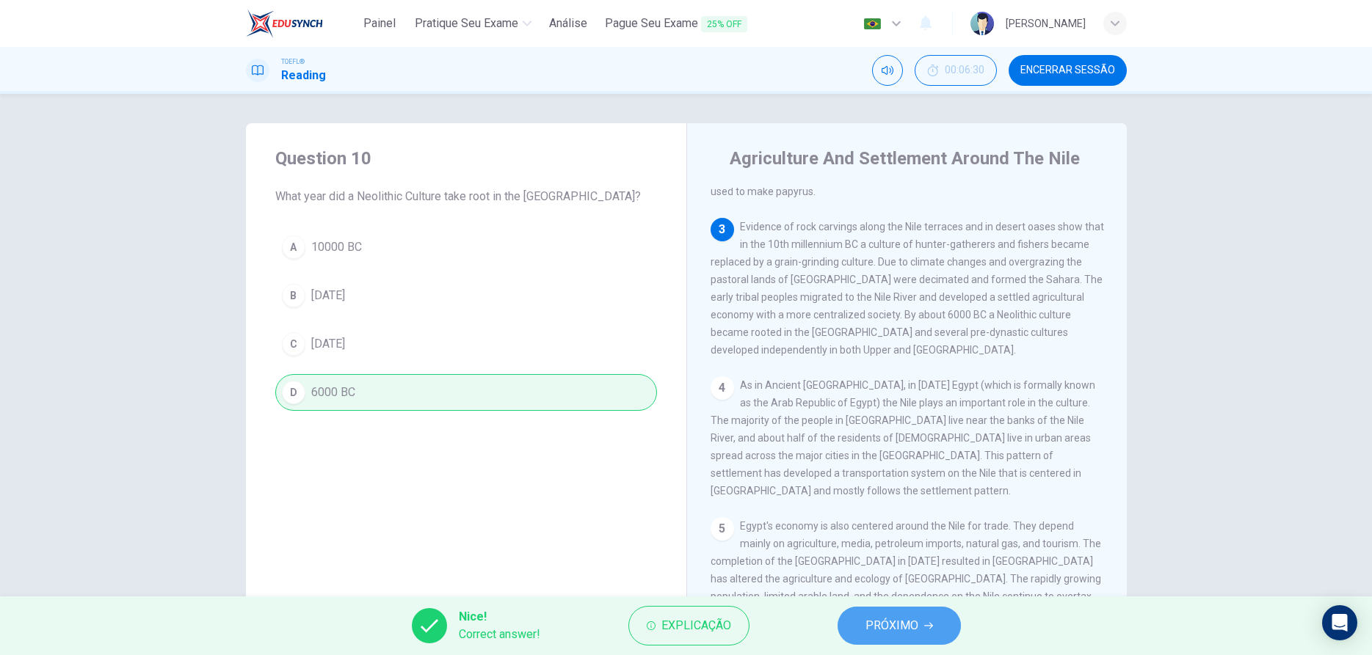
click at [855, 622] on button "PRÓXIMO" at bounding box center [898, 626] width 123 height 38
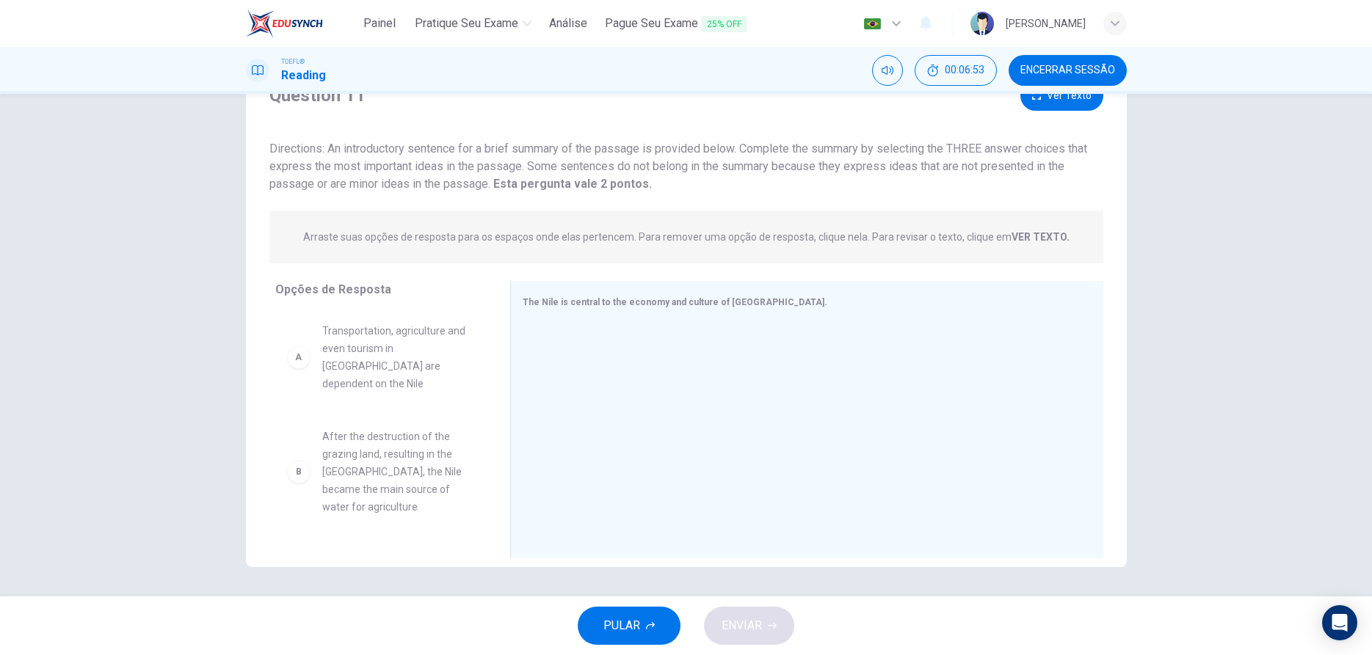
scroll to position [84, 0]
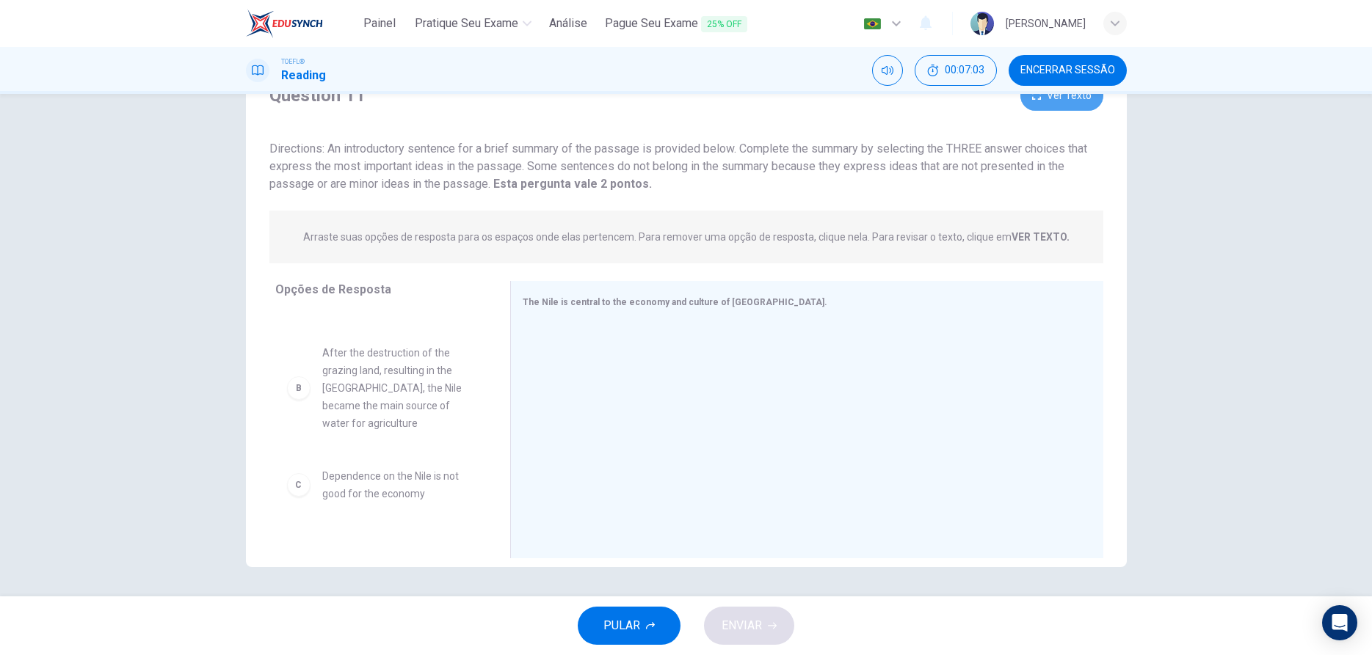
click at [1052, 98] on button "Ver Texto" at bounding box center [1061, 96] width 83 height 30
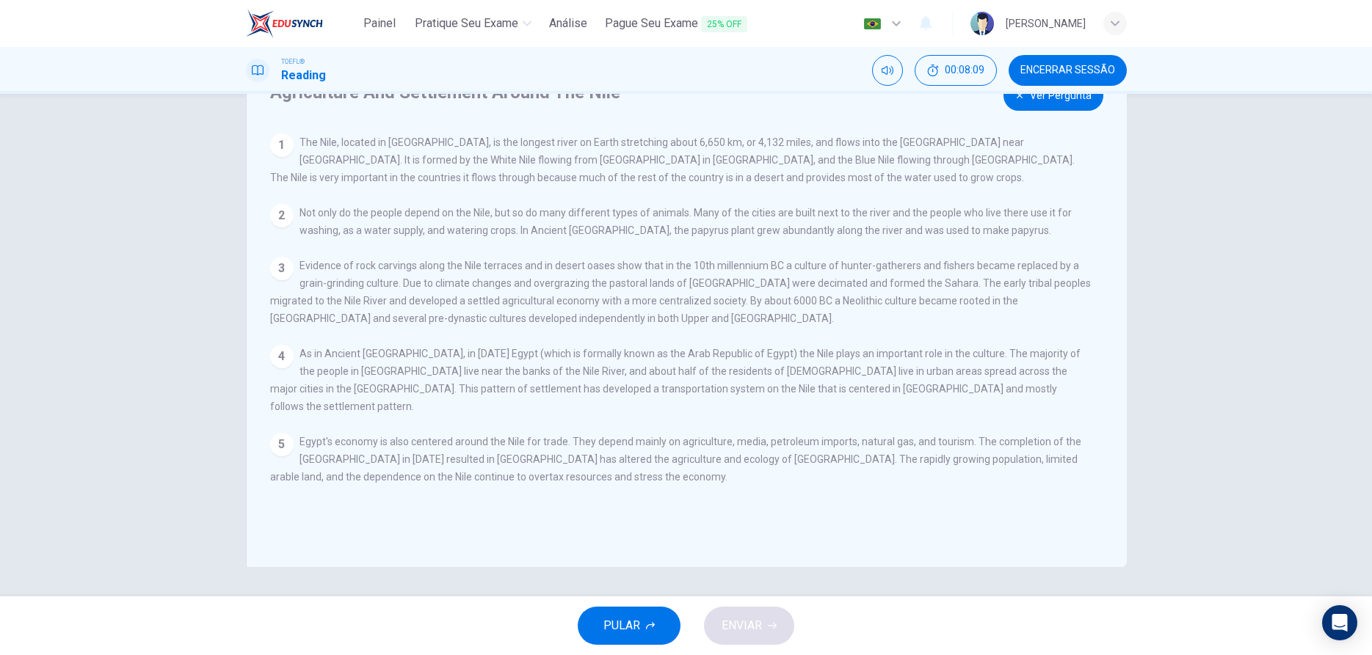
scroll to position [0, 0]
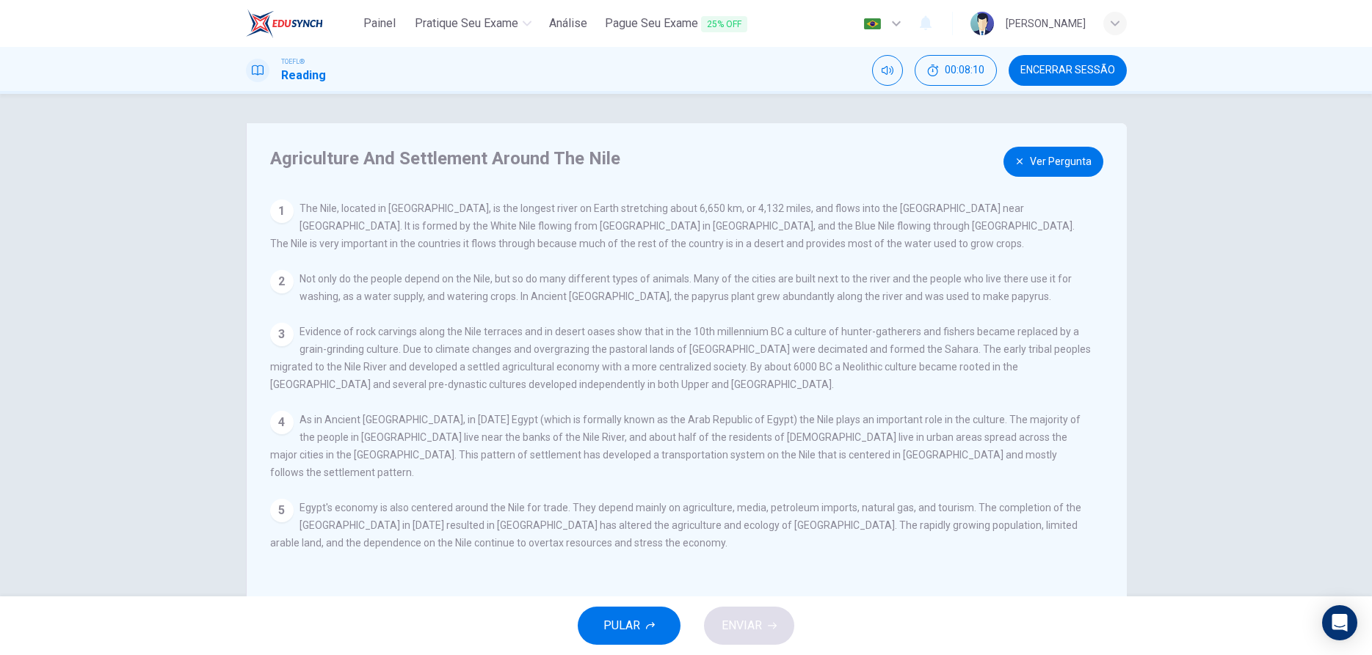
click at [1024, 161] on icon "button" at bounding box center [1019, 161] width 9 height 9
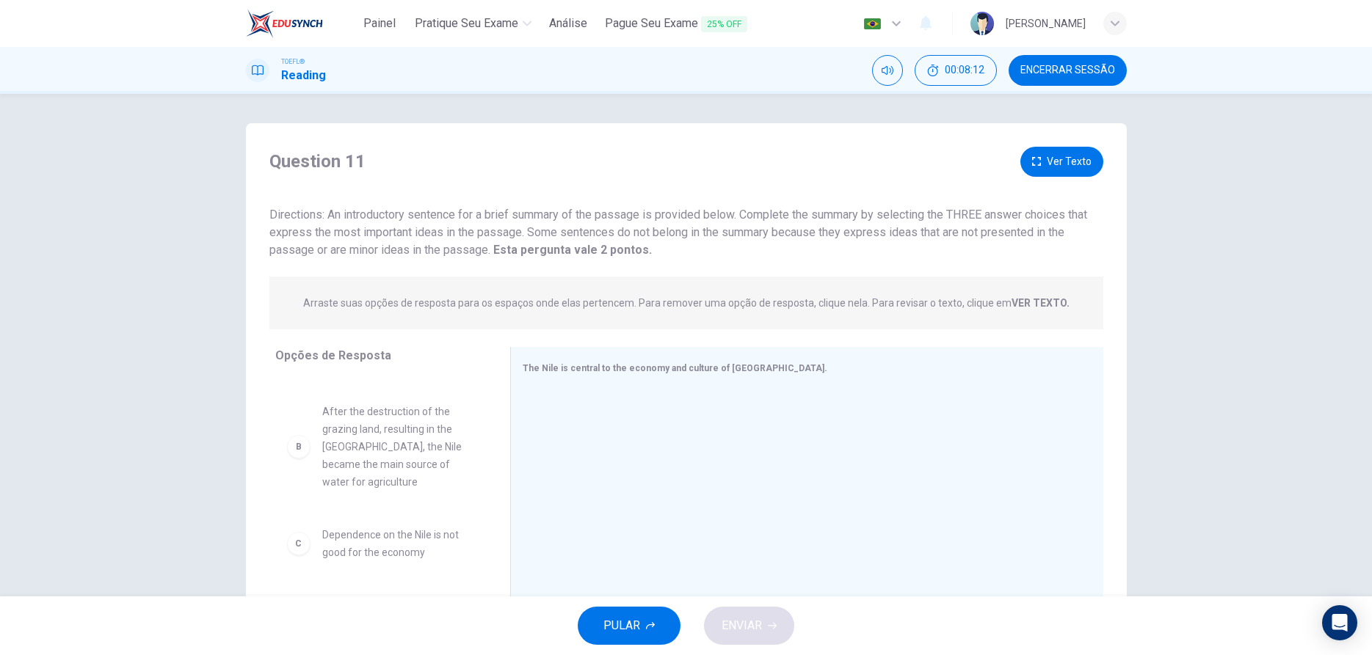
scroll to position [84, 0]
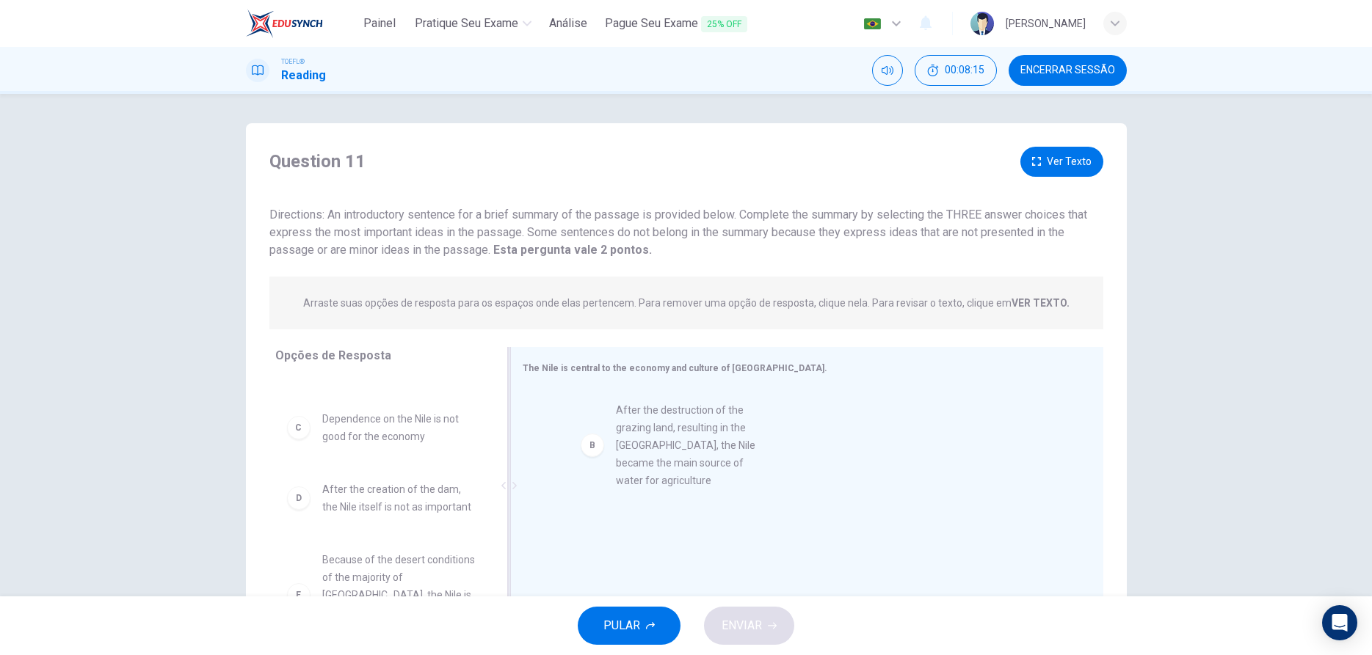
drag, startPoint x: 347, startPoint y: 439, endPoint x: 707, endPoint y: 440, distance: 360.3
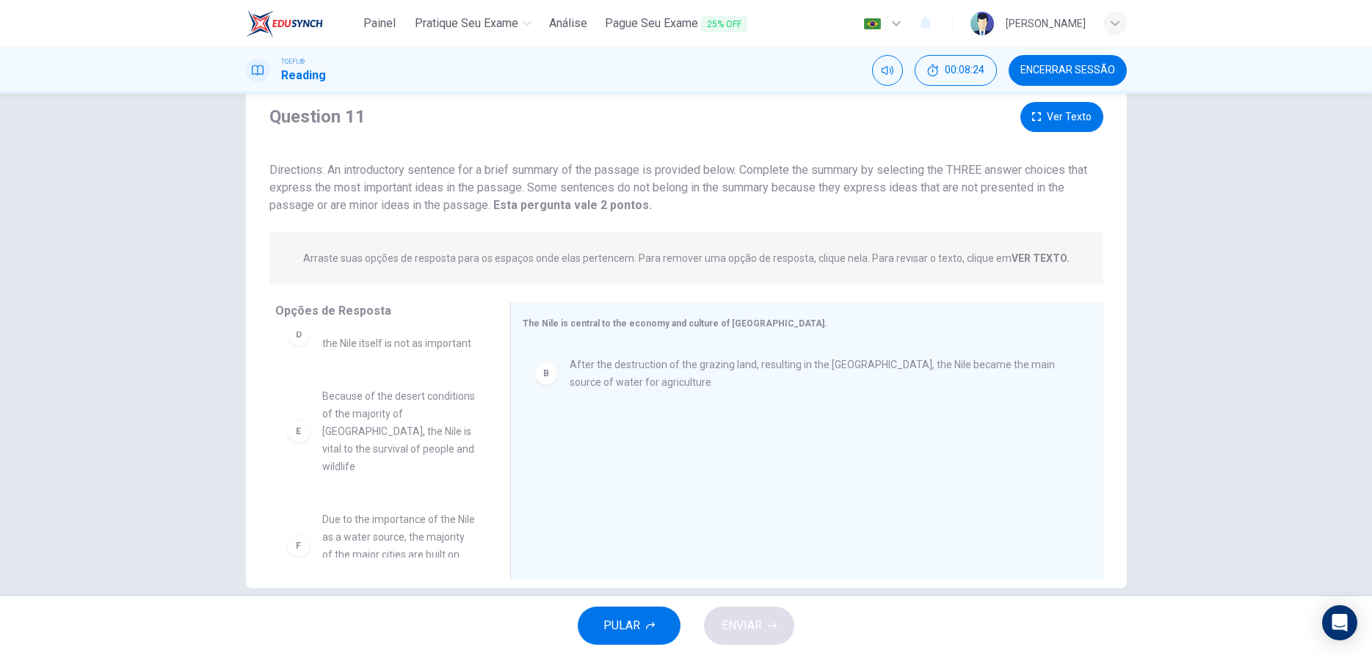
scroll to position [66, 0]
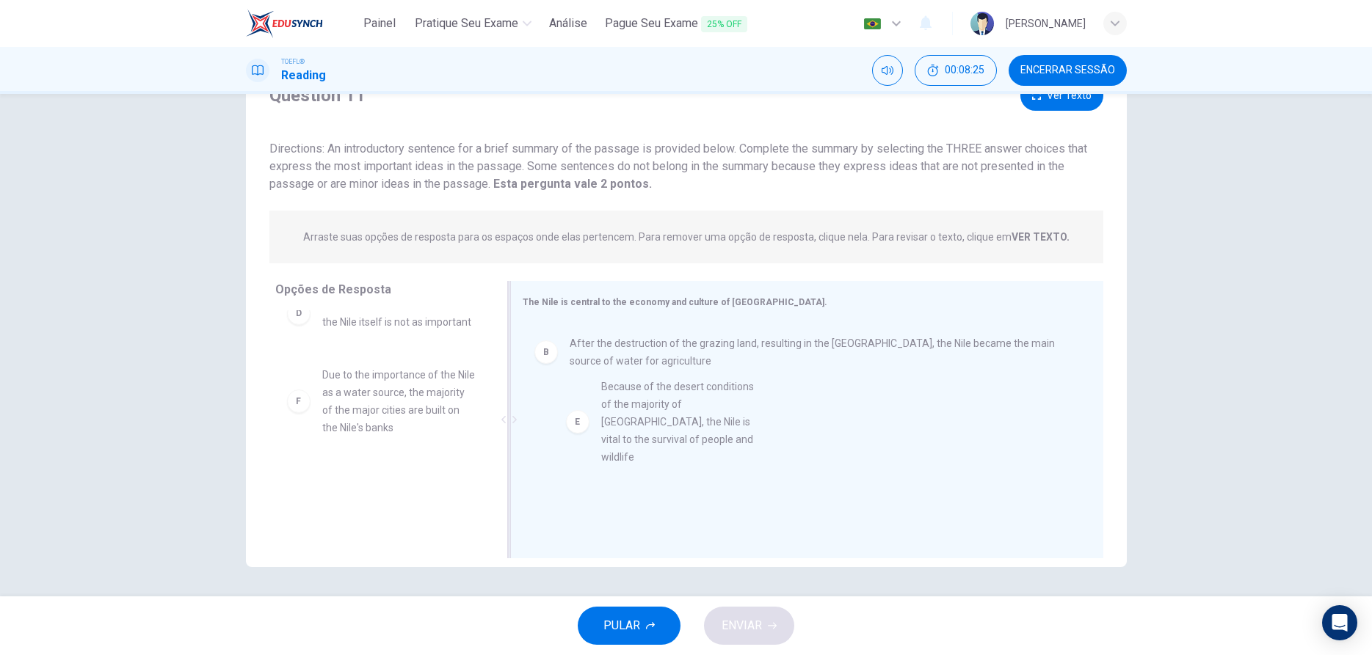
drag, startPoint x: 360, startPoint y: 374, endPoint x: 644, endPoint y: 404, distance: 286.3
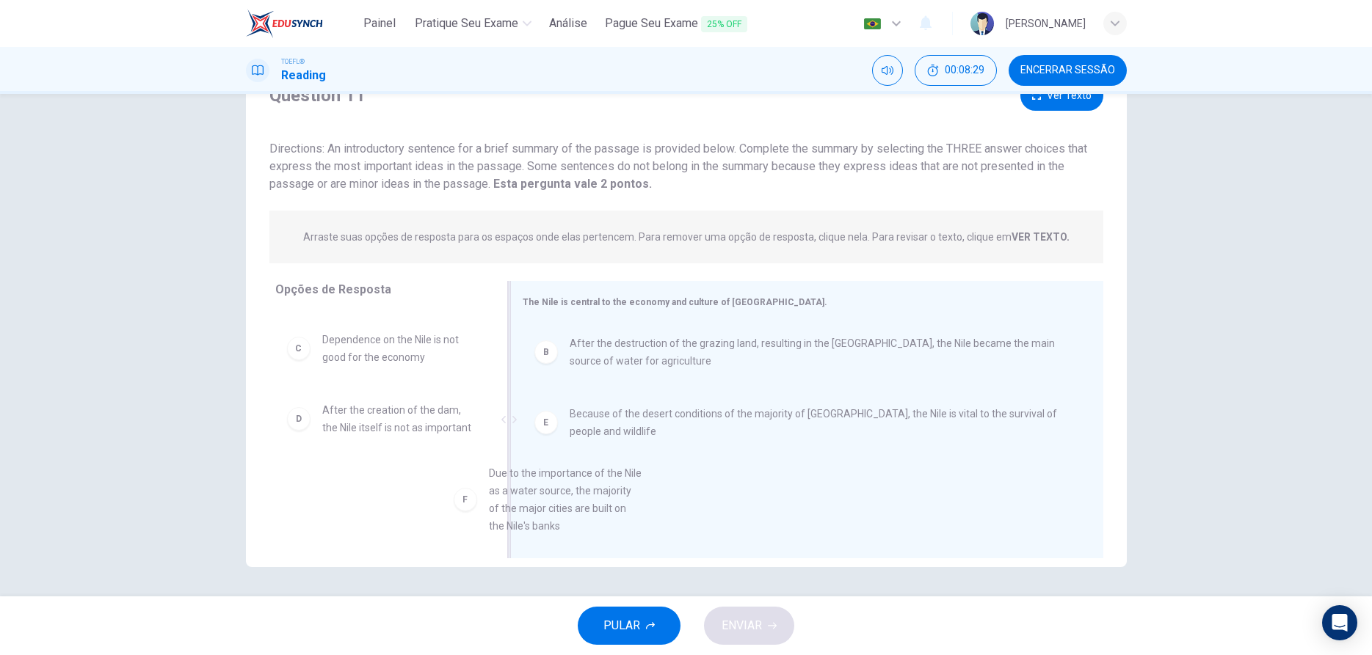
scroll to position [26, 0]
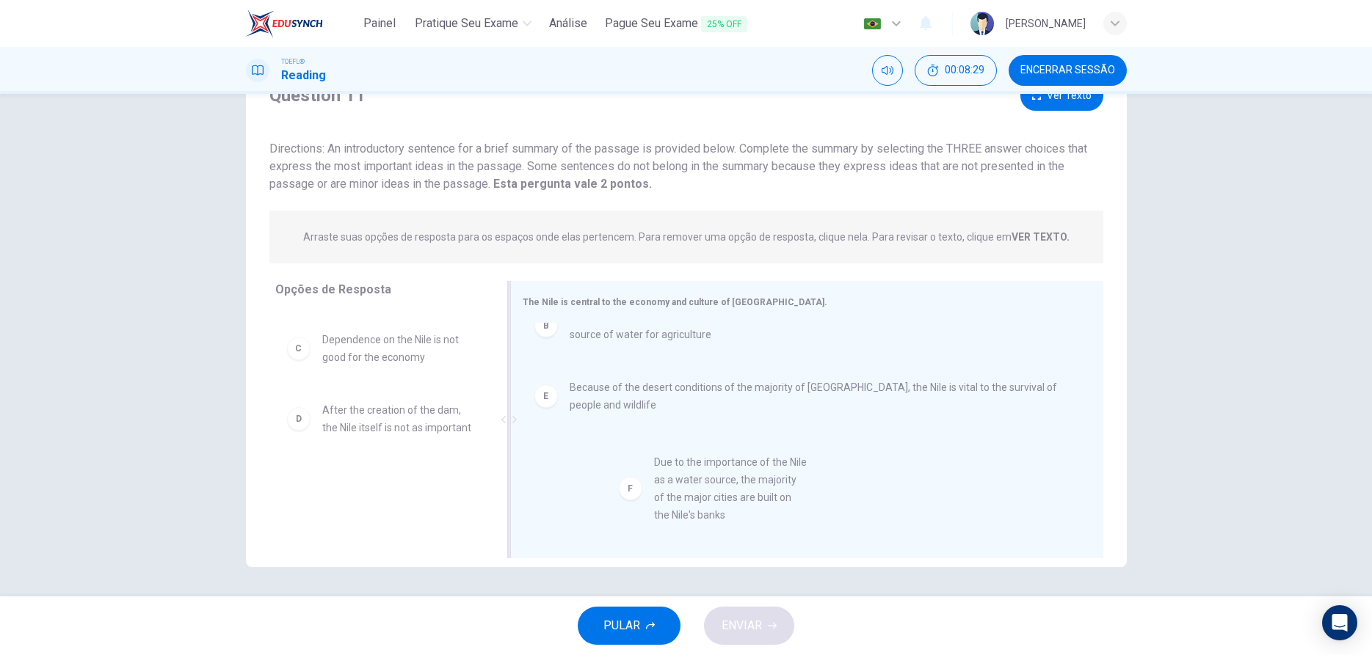
drag, startPoint x: 343, startPoint y: 492, endPoint x: 685, endPoint y: 492, distance: 342.7
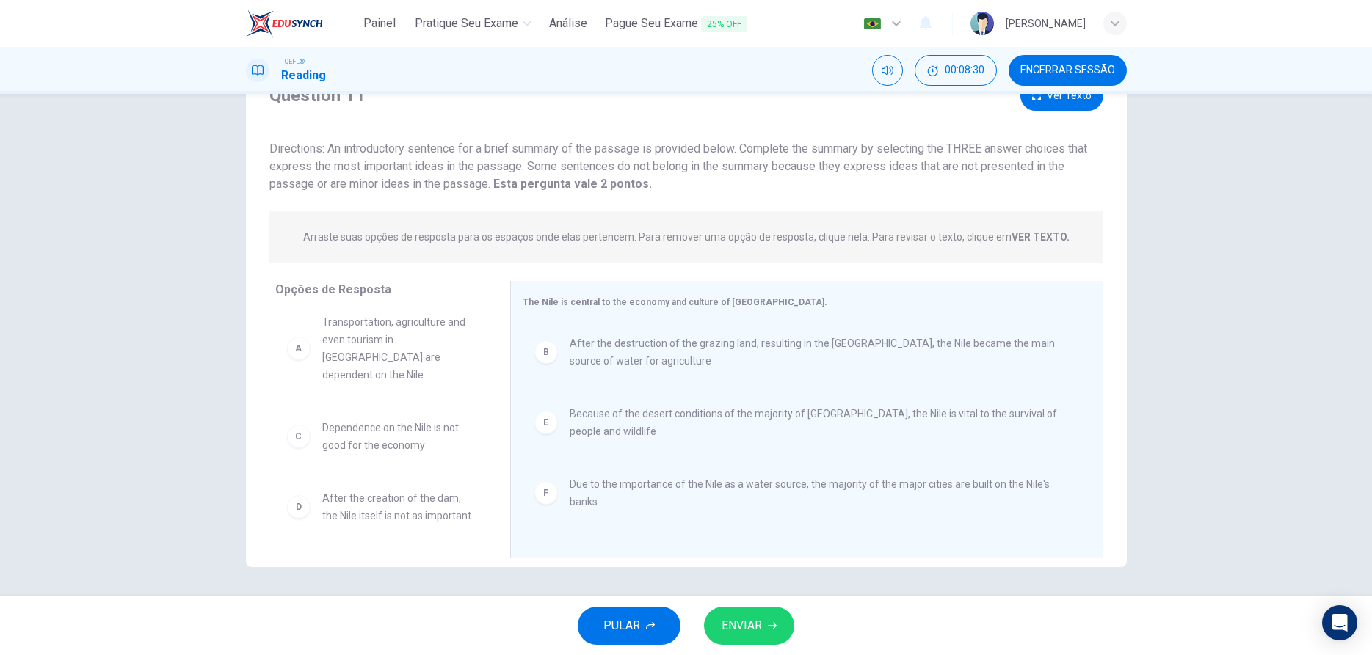
scroll to position [0, 0]
click at [736, 630] on span "ENVIAR" at bounding box center [741, 626] width 40 height 21
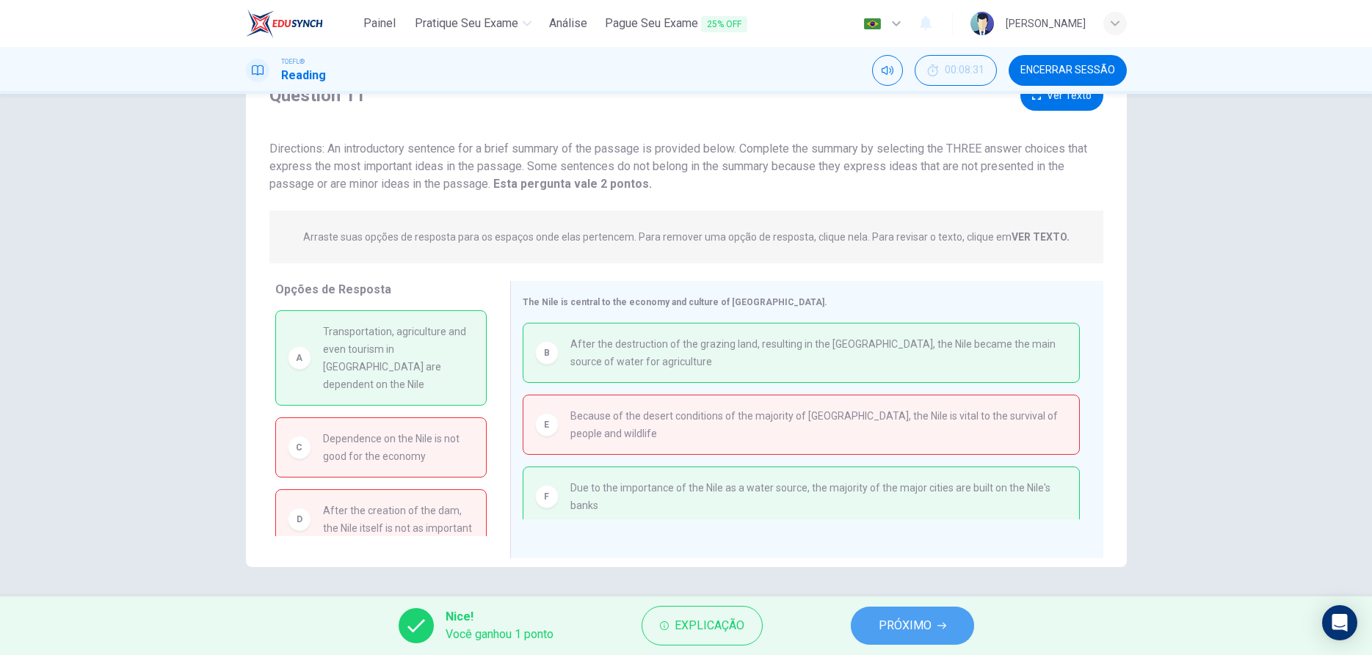
click at [921, 632] on span "PRÓXIMO" at bounding box center [904, 626] width 53 height 21
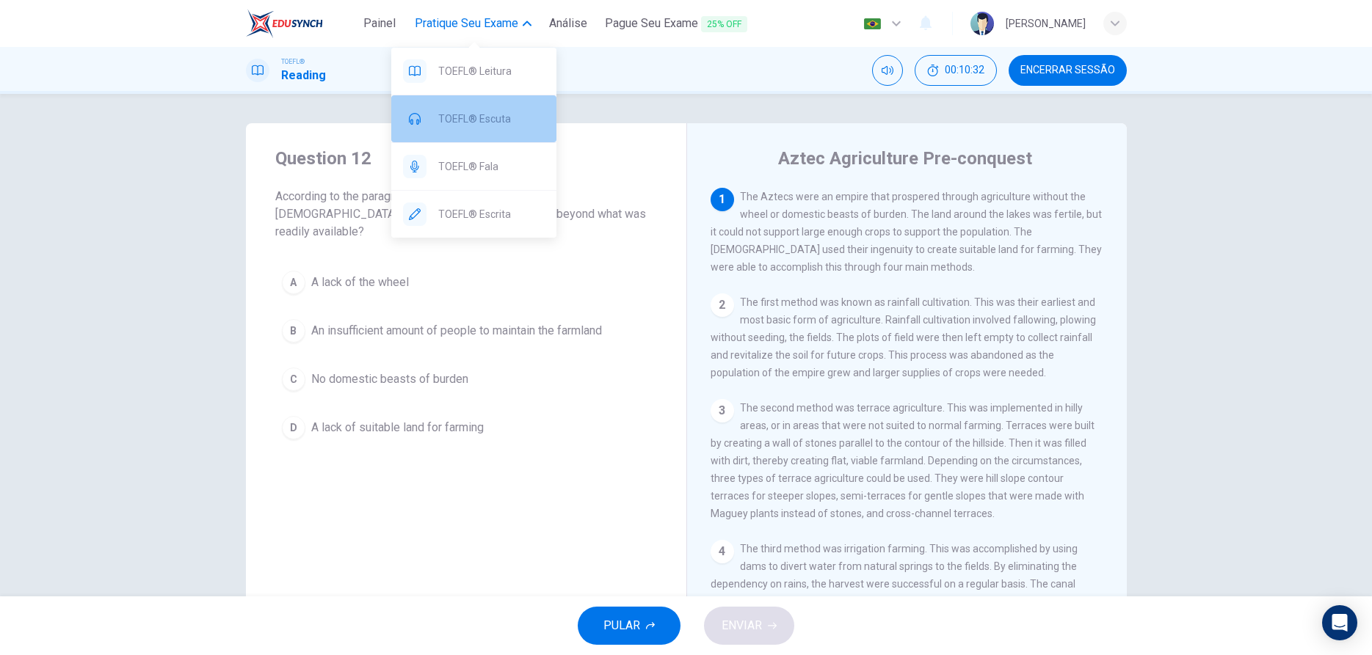
click at [495, 117] on span "TOEFL® Escuta" at bounding box center [491, 119] width 106 height 18
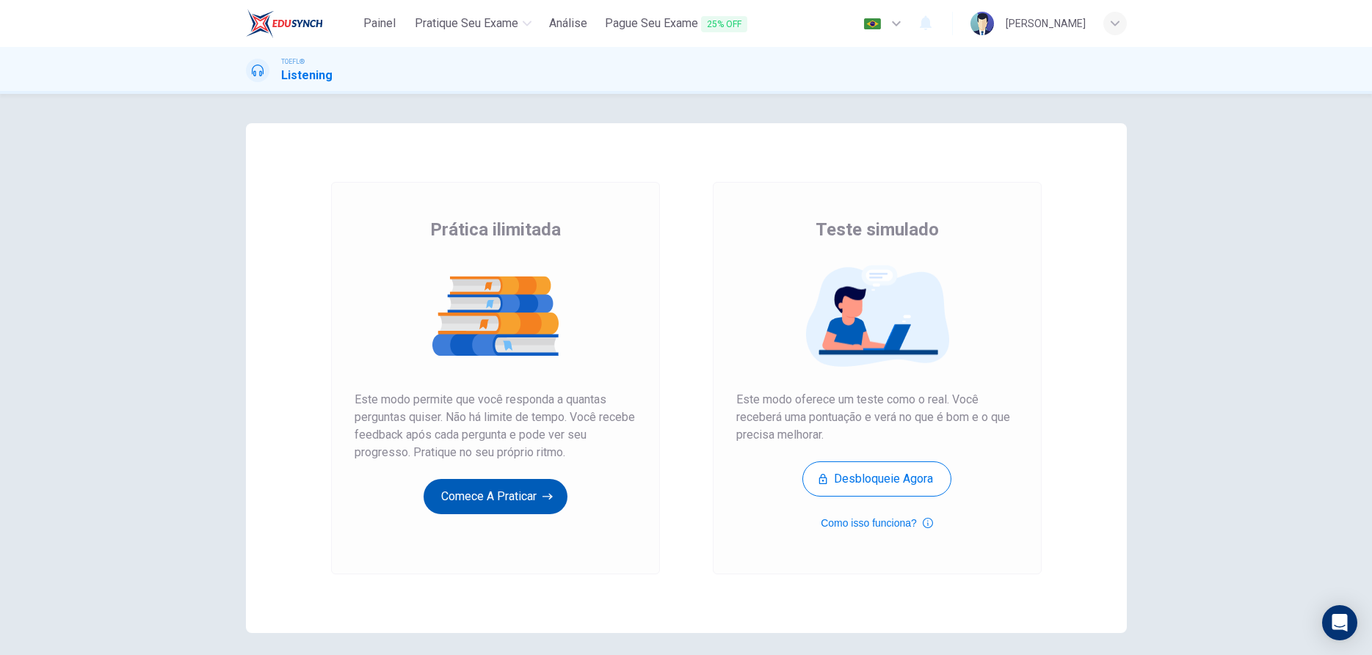
click at [495, 492] on button "Comece a praticar" at bounding box center [495, 496] width 144 height 35
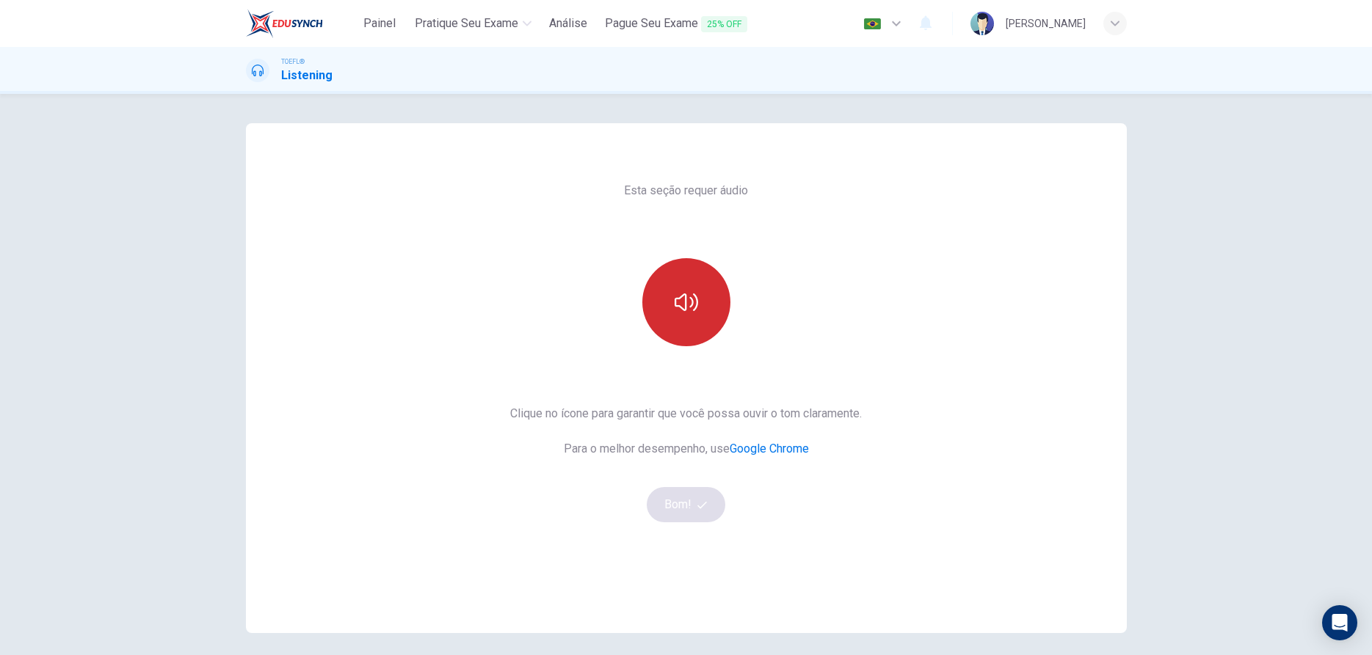
click at [675, 312] on icon "button" at bounding box center [685, 302] width 23 height 23
click at [690, 511] on button "Bom!" at bounding box center [686, 504] width 79 height 35
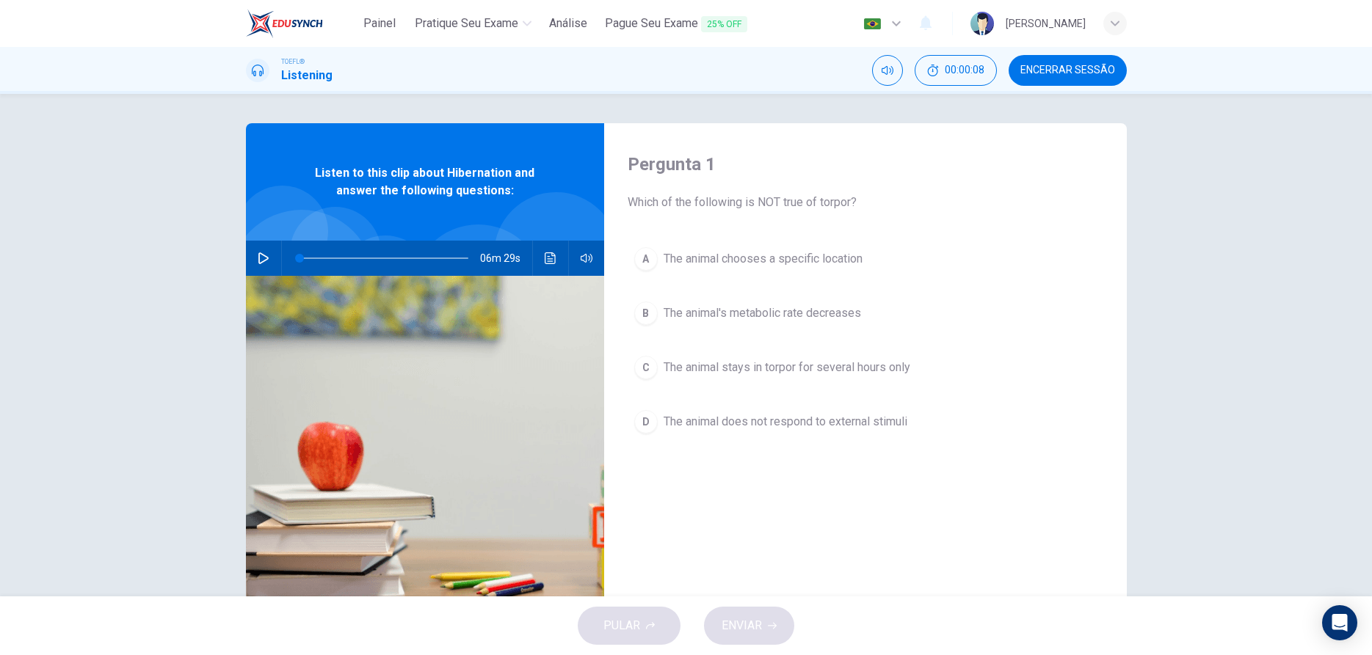
click at [258, 255] on icon "button" at bounding box center [264, 258] width 12 height 12
type input "0"
click at [638, 252] on div "A" at bounding box center [645, 258] width 23 height 23
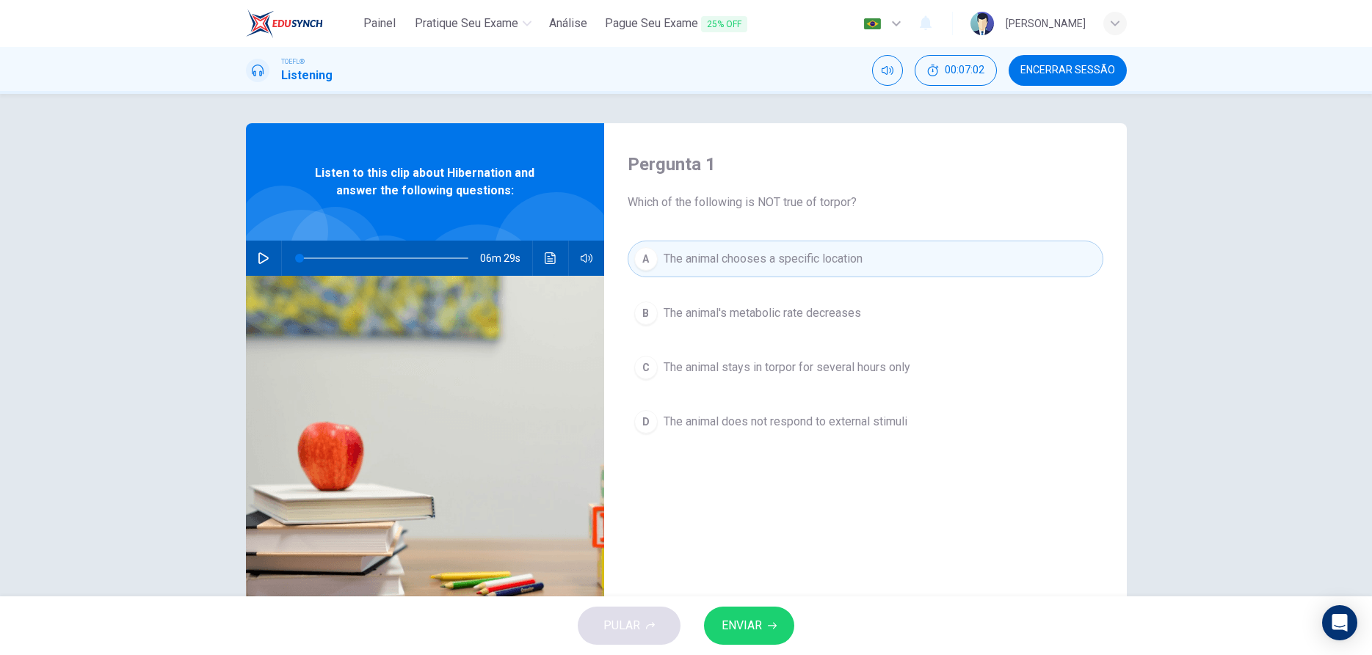
click at [738, 639] on button "ENVIAR" at bounding box center [749, 626] width 90 height 38
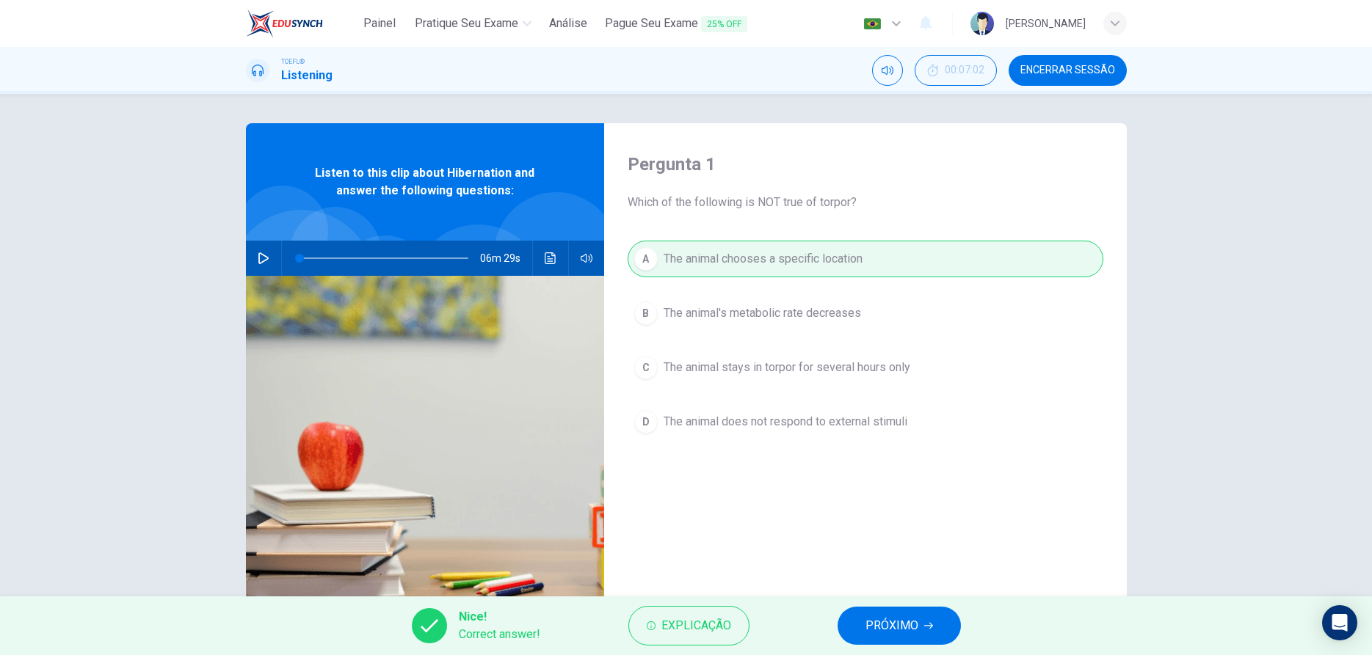
click at [882, 619] on span "PRÓXIMO" at bounding box center [891, 626] width 53 height 21
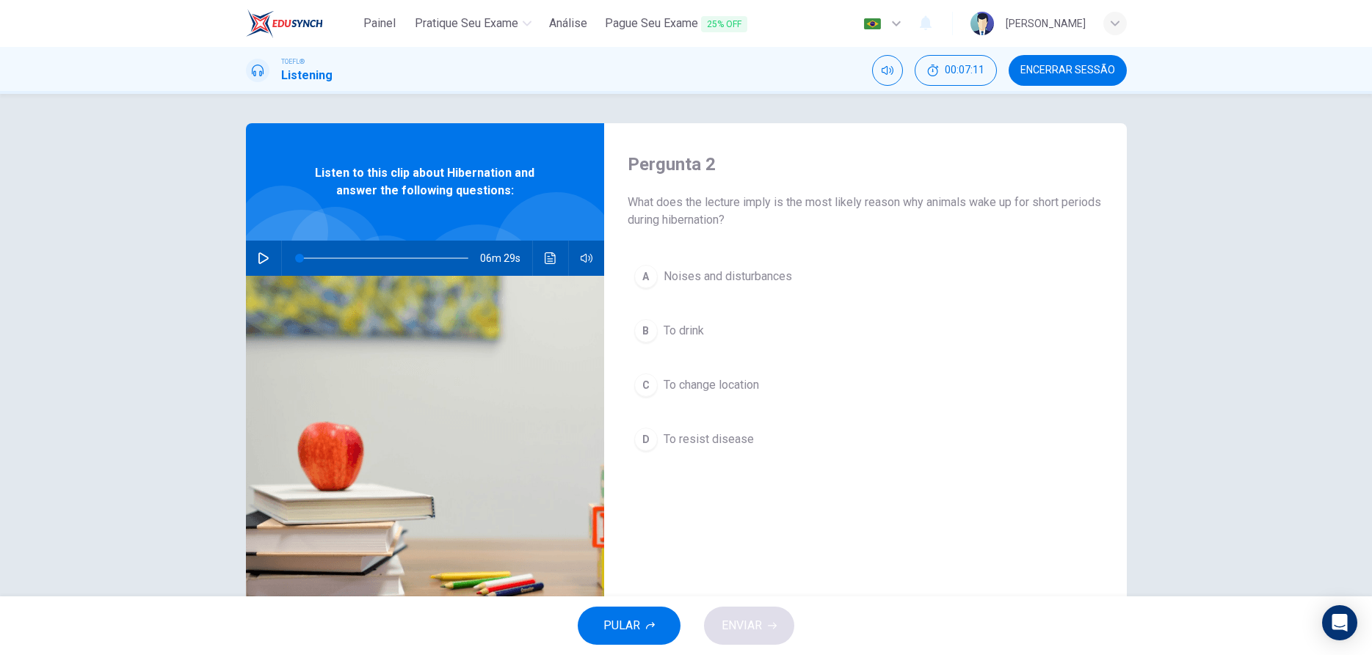
click at [645, 446] on div "D" at bounding box center [645, 439] width 23 height 23
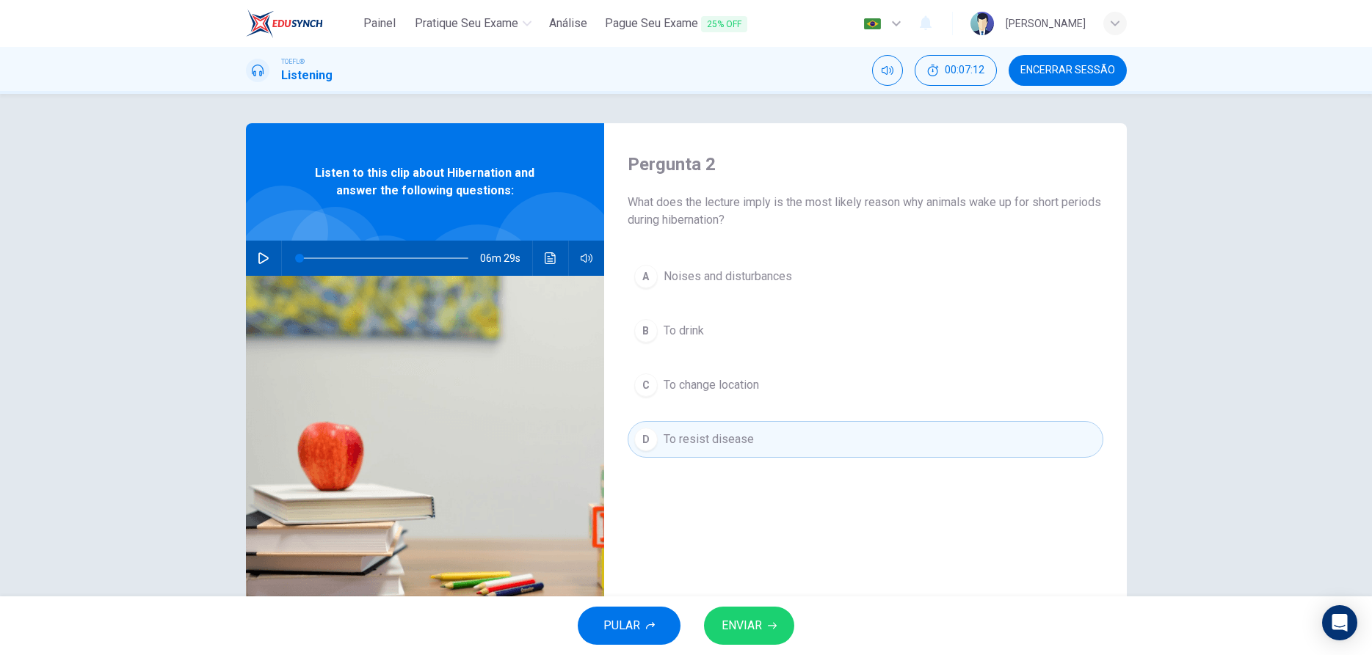
click at [749, 630] on span "ENVIAR" at bounding box center [741, 626] width 40 height 21
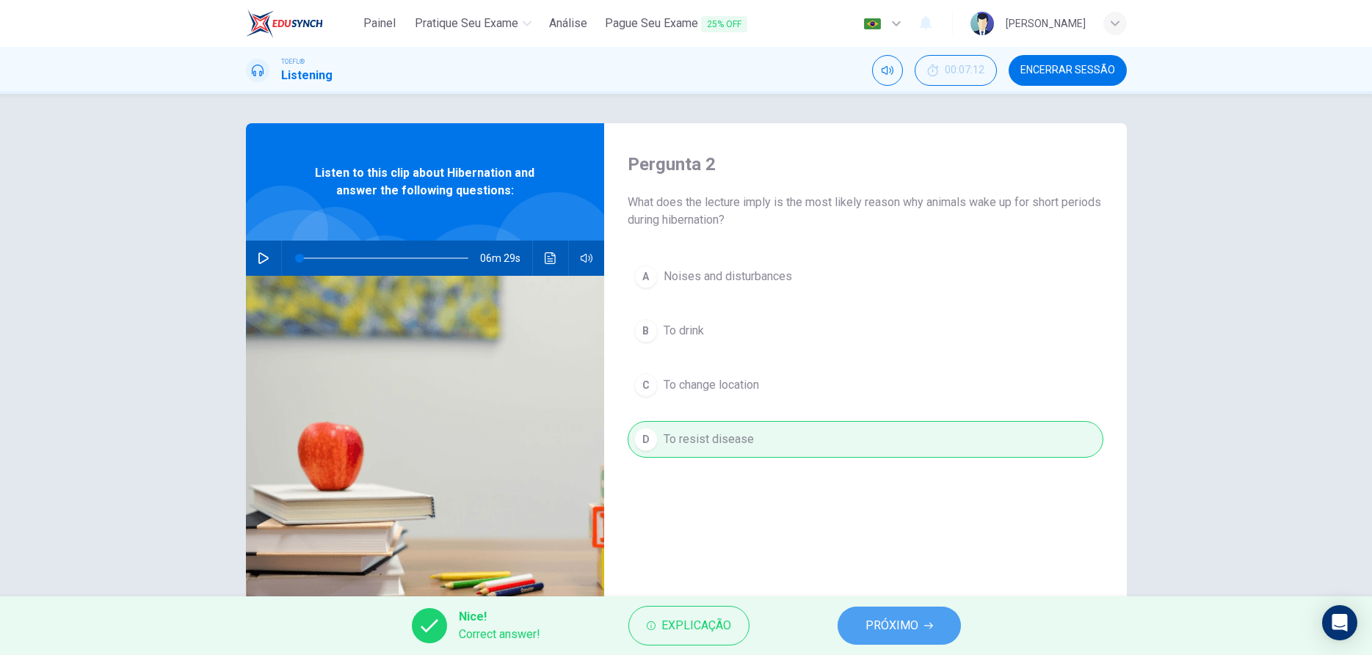
click at [924, 634] on button "PRÓXIMO" at bounding box center [898, 626] width 123 height 38
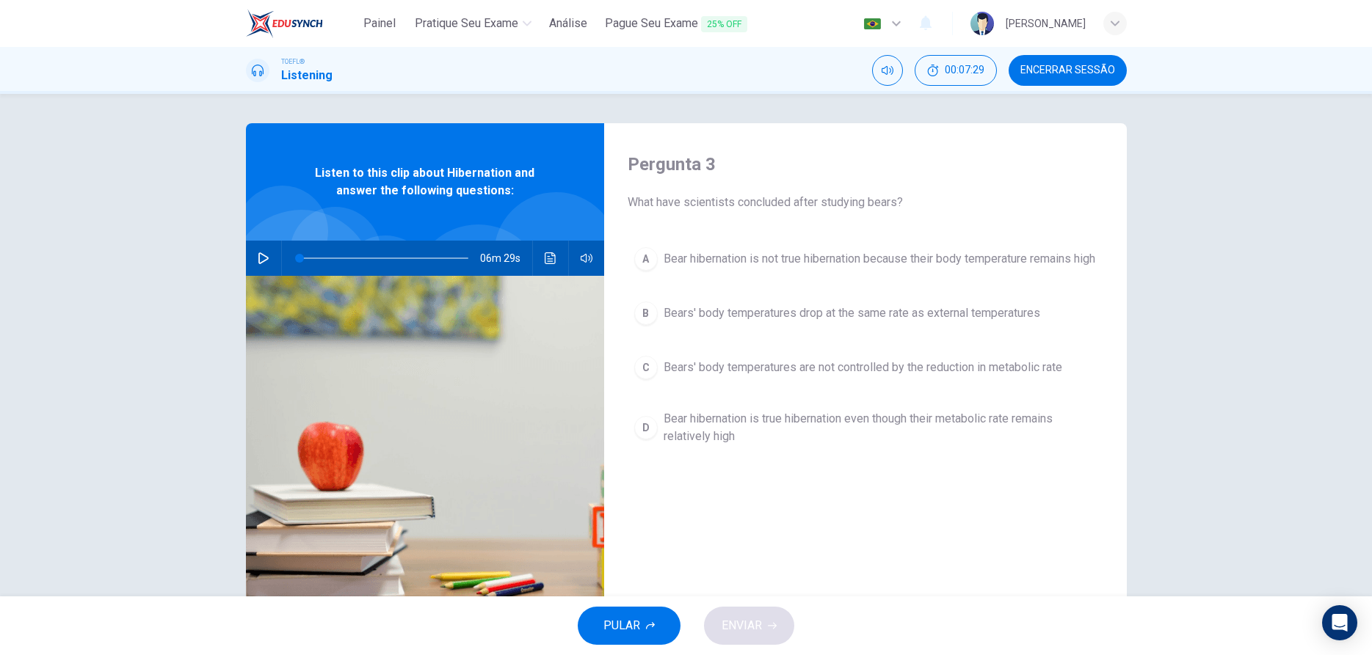
click at [641, 379] on div "C" at bounding box center [645, 367] width 23 height 23
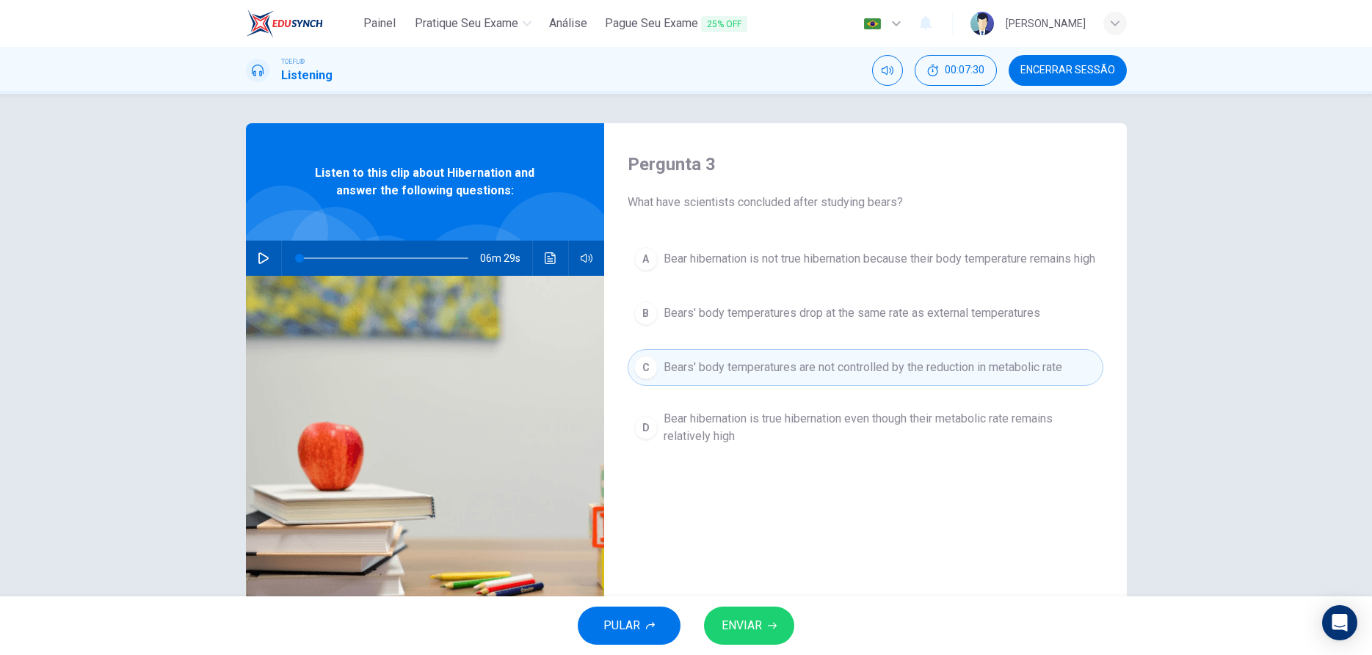
click at [779, 627] on button "ENVIAR" at bounding box center [749, 626] width 90 height 38
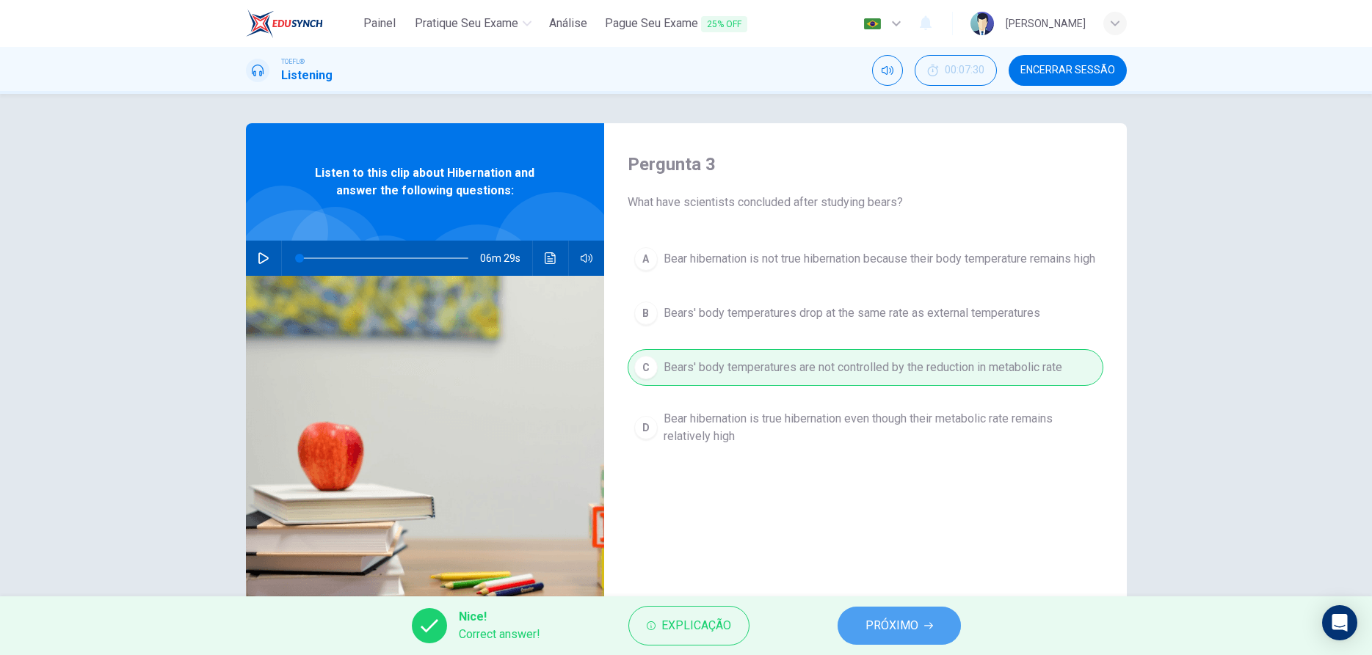
click at [887, 625] on span "PRÓXIMO" at bounding box center [891, 626] width 53 height 21
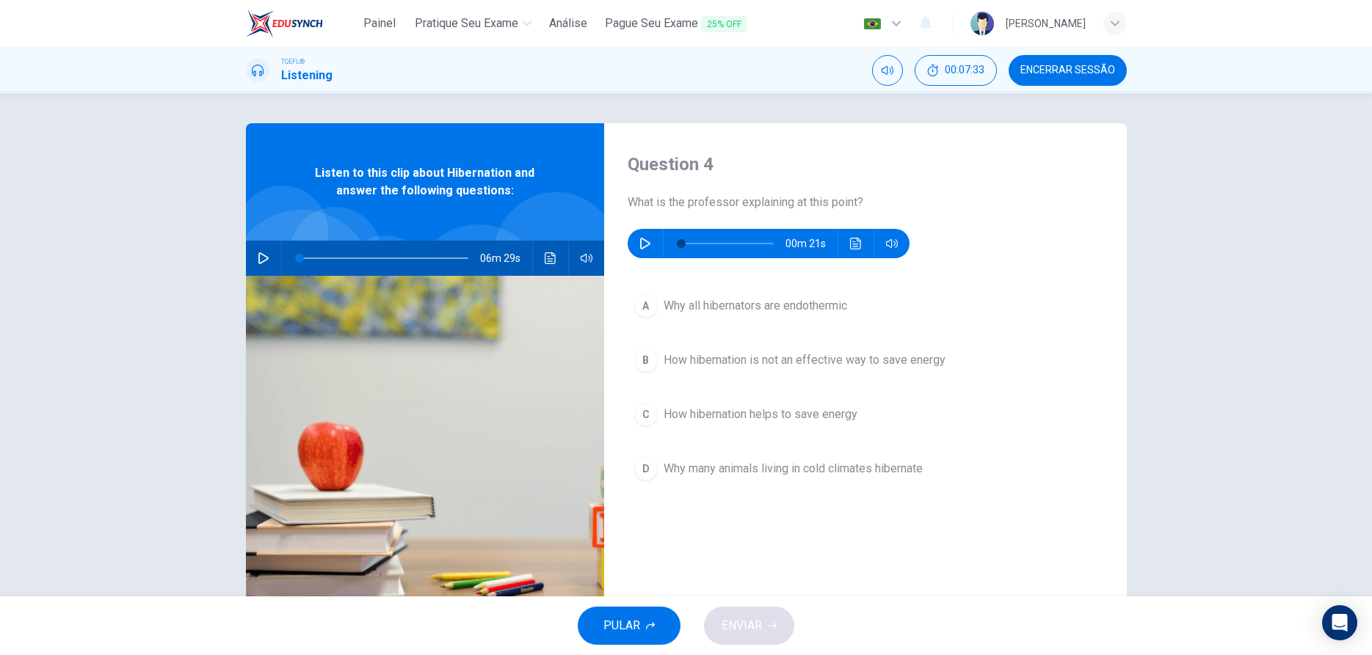
click at [641, 238] on icon "button" at bounding box center [645, 244] width 12 height 12
click at [642, 243] on icon "button" at bounding box center [645, 244] width 12 height 12
type input "0"
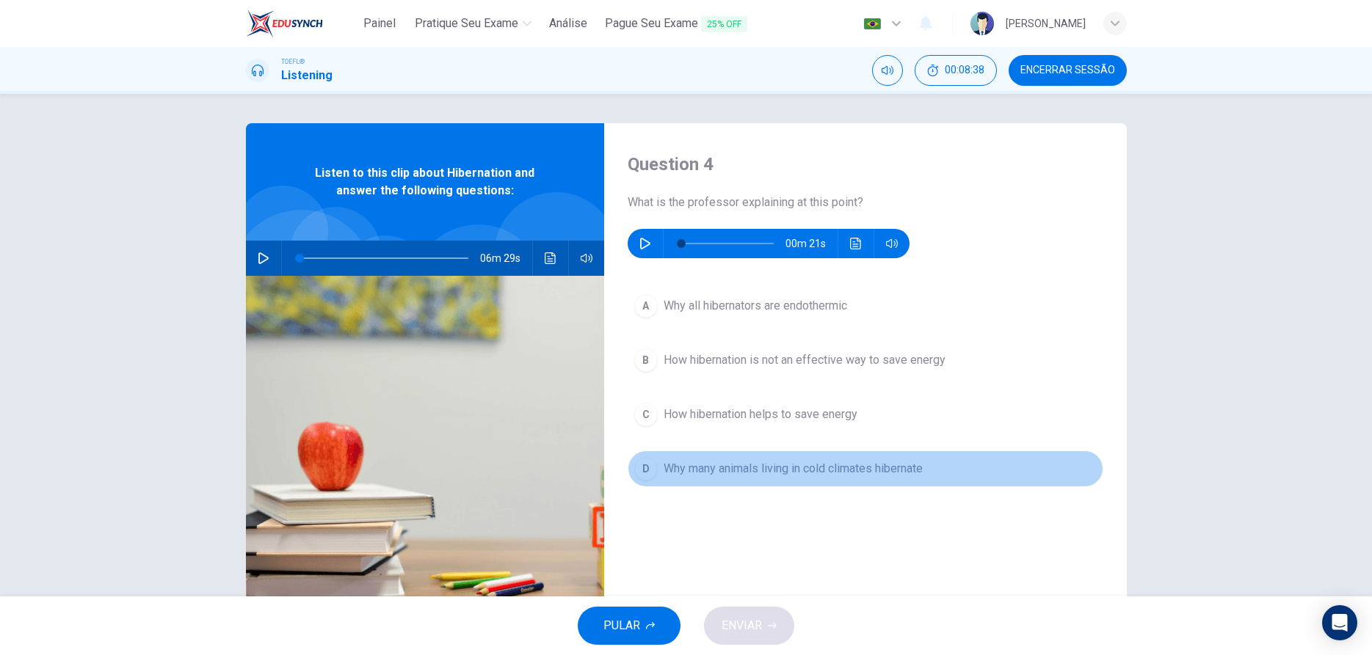
click at [649, 473] on div "D" at bounding box center [645, 468] width 23 height 23
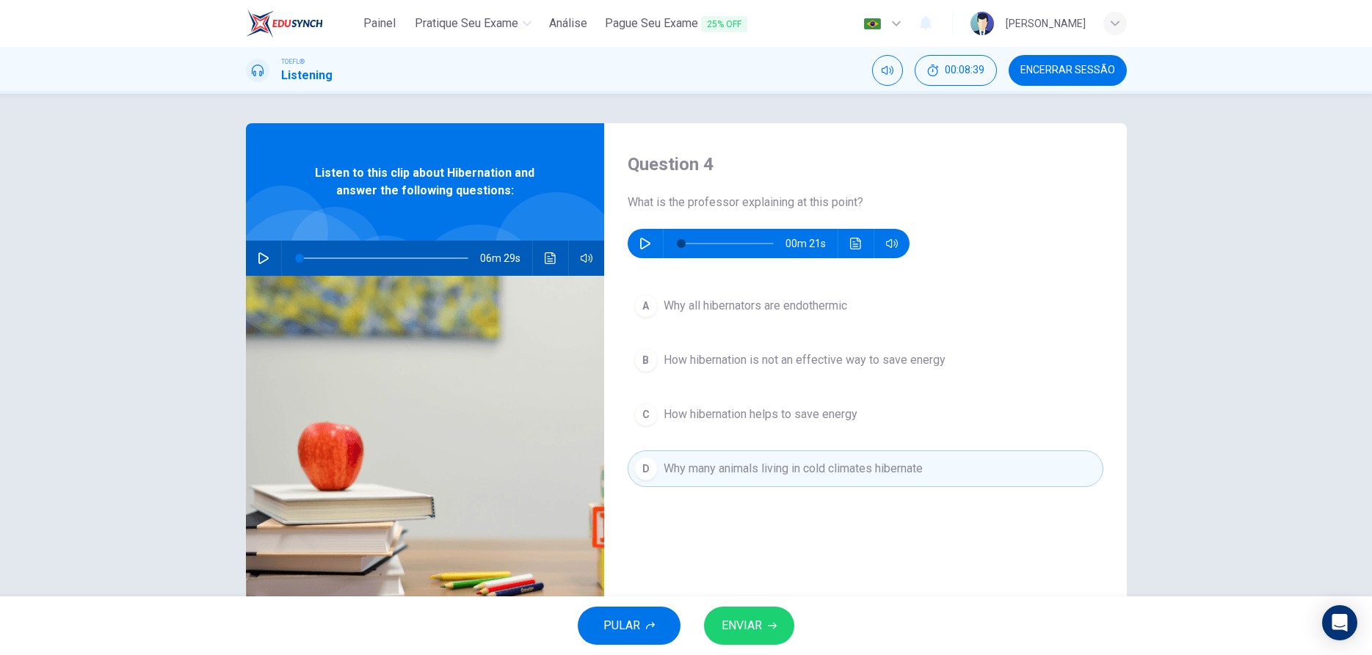
click at [754, 625] on span "ENVIAR" at bounding box center [741, 626] width 40 height 21
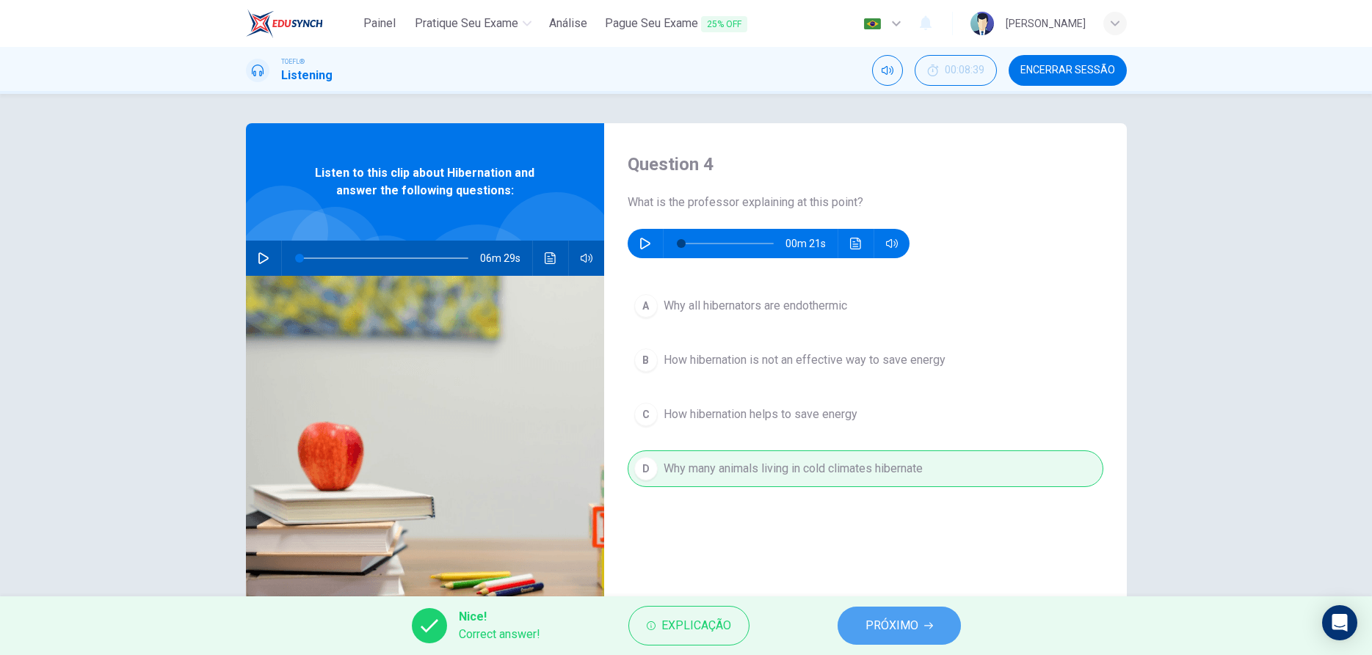
click at [901, 631] on span "PRÓXIMO" at bounding box center [891, 626] width 53 height 21
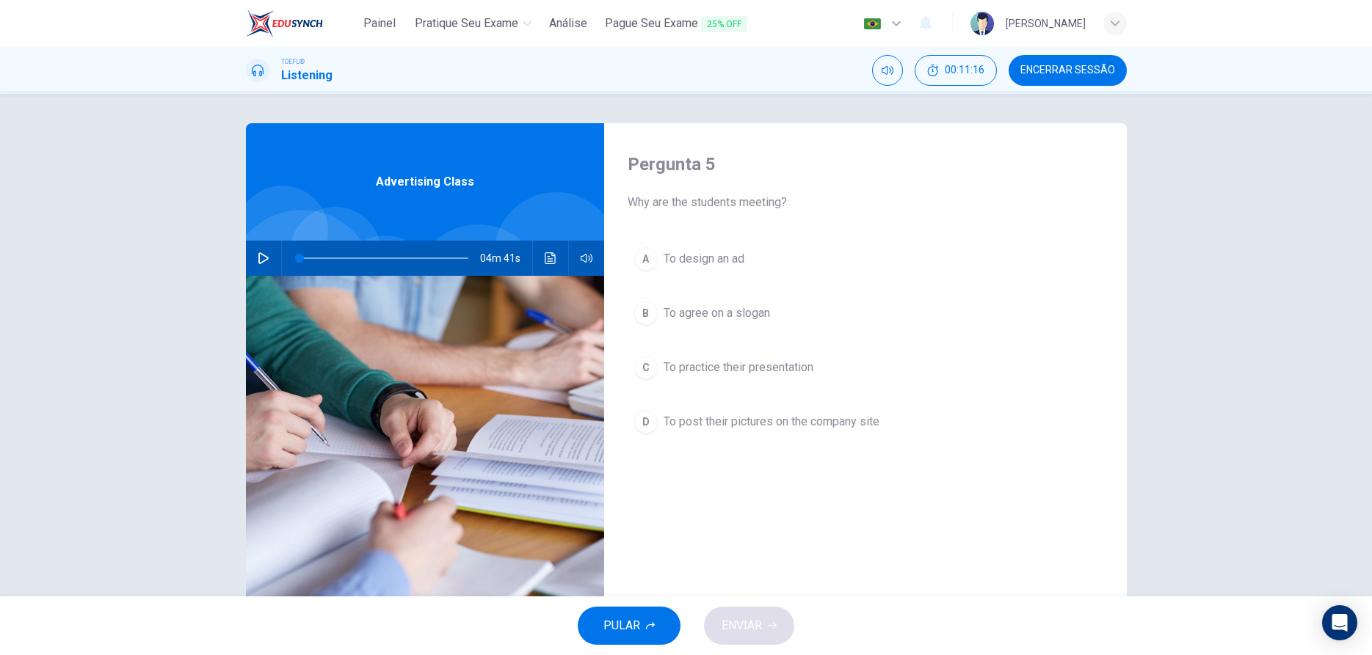
click at [268, 260] on icon "button" at bounding box center [264, 258] width 12 height 12
type input "0"
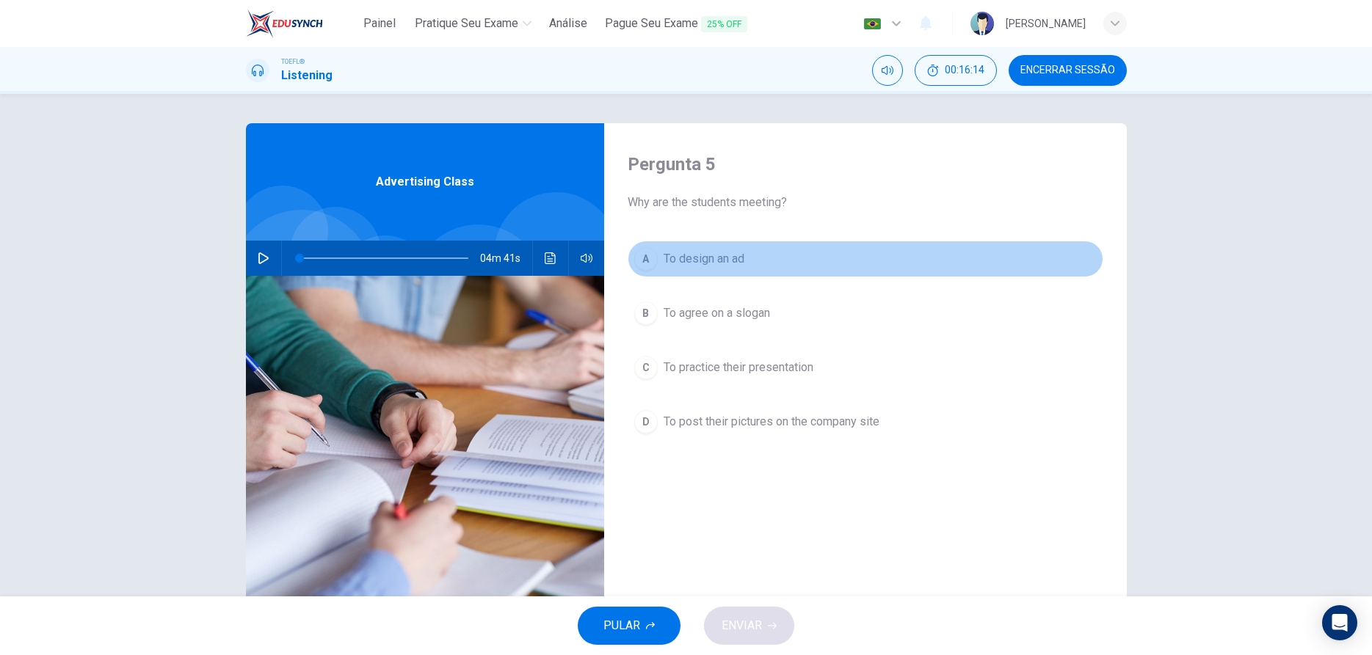
click at [652, 259] on div "A" at bounding box center [645, 258] width 23 height 23
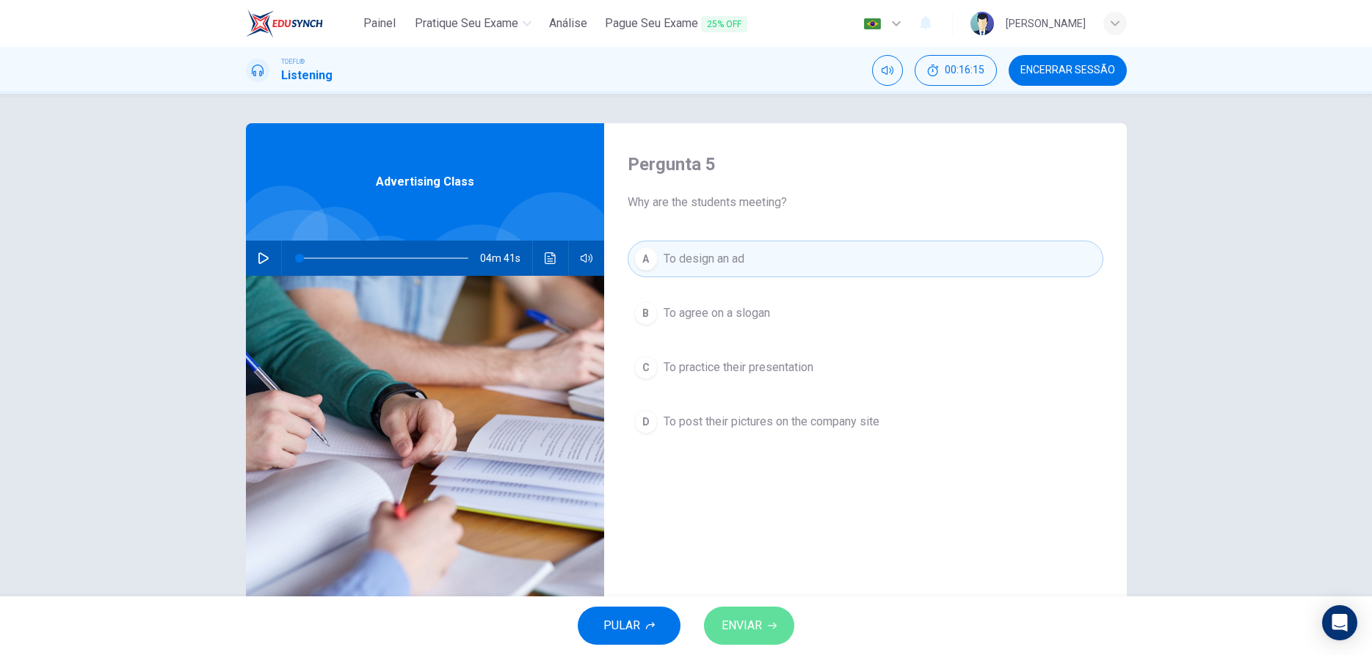
click at [727, 636] on span "ENVIAR" at bounding box center [741, 626] width 40 height 21
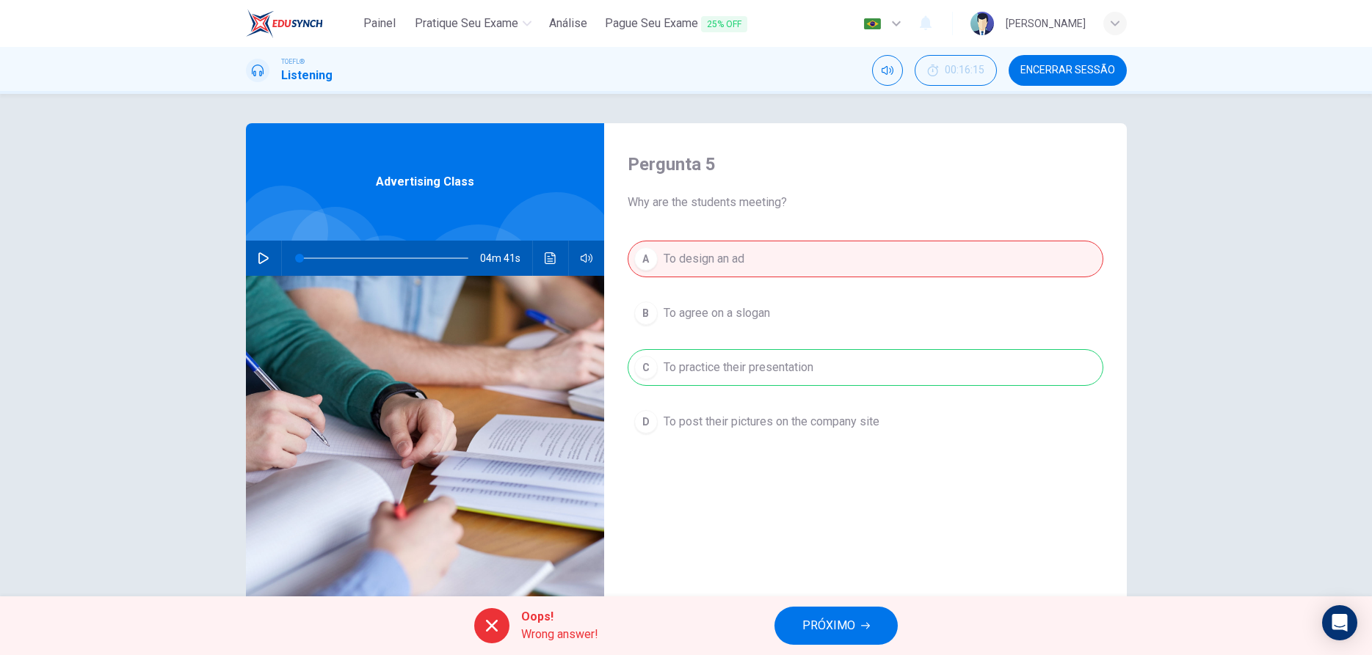
click at [812, 622] on span "PRÓXIMO" at bounding box center [828, 626] width 53 height 21
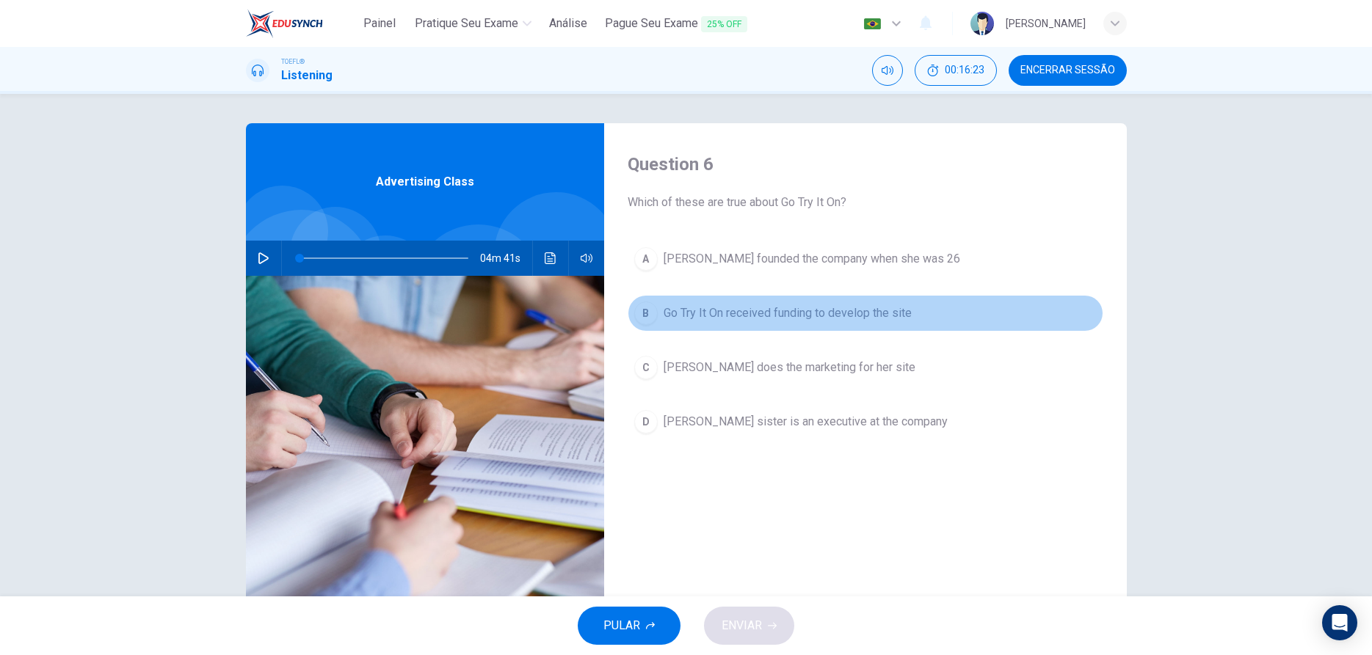
click at [645, 309] on div "B" at bounding box center [645, 313] width 23 height 23
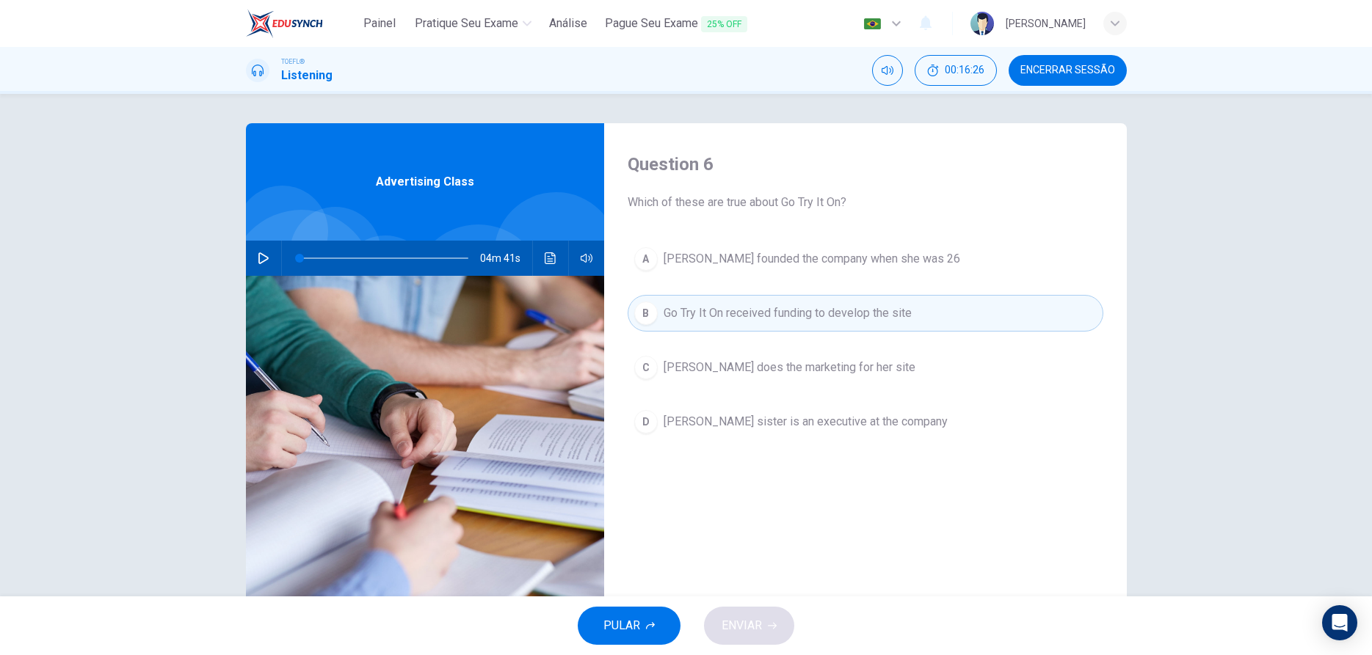
click at [662, 318] on button "B Go Try It On received funding to develop the site" at bounding box center [865, 313] width 476 height 37
click at [782, 311] on span "Go Try It On received funding to develop the site" at bounding box center [787, 314] width 248 height 18
click at [729, 378] on button "C [PERSON_NAME] does the marketing for her site" at bounding box center [865, 367] width 476 height 37
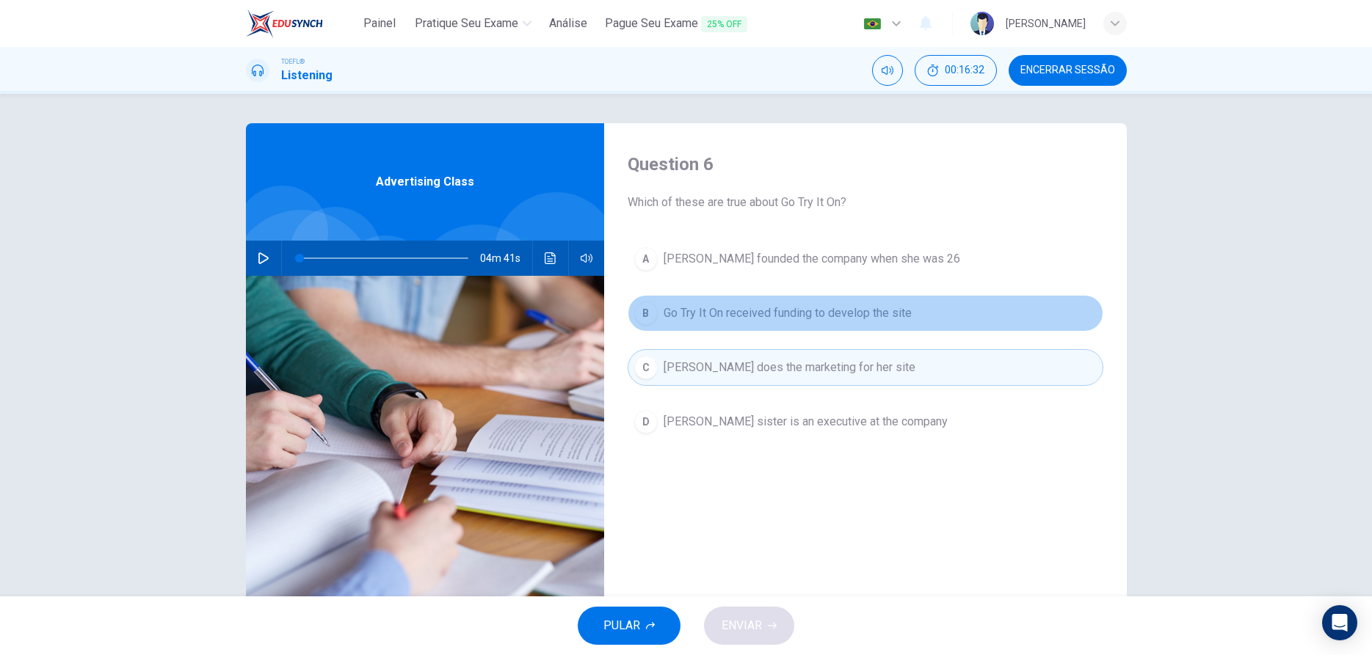
click at [725, 314] on span "Go Try It On received funding to develop the site" at bounding box center [787, 314] width 248 height 18
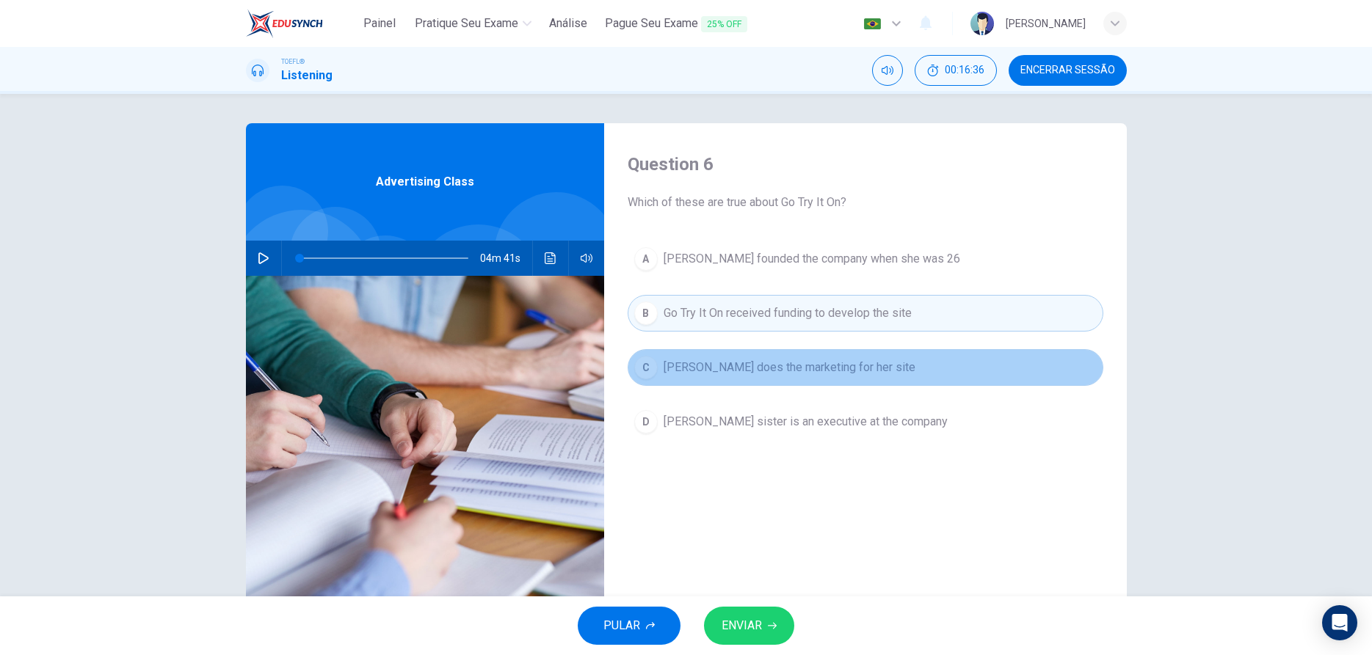
click at [654, 370] on div "C" at bounding box center [645, 367] width 23 height 23
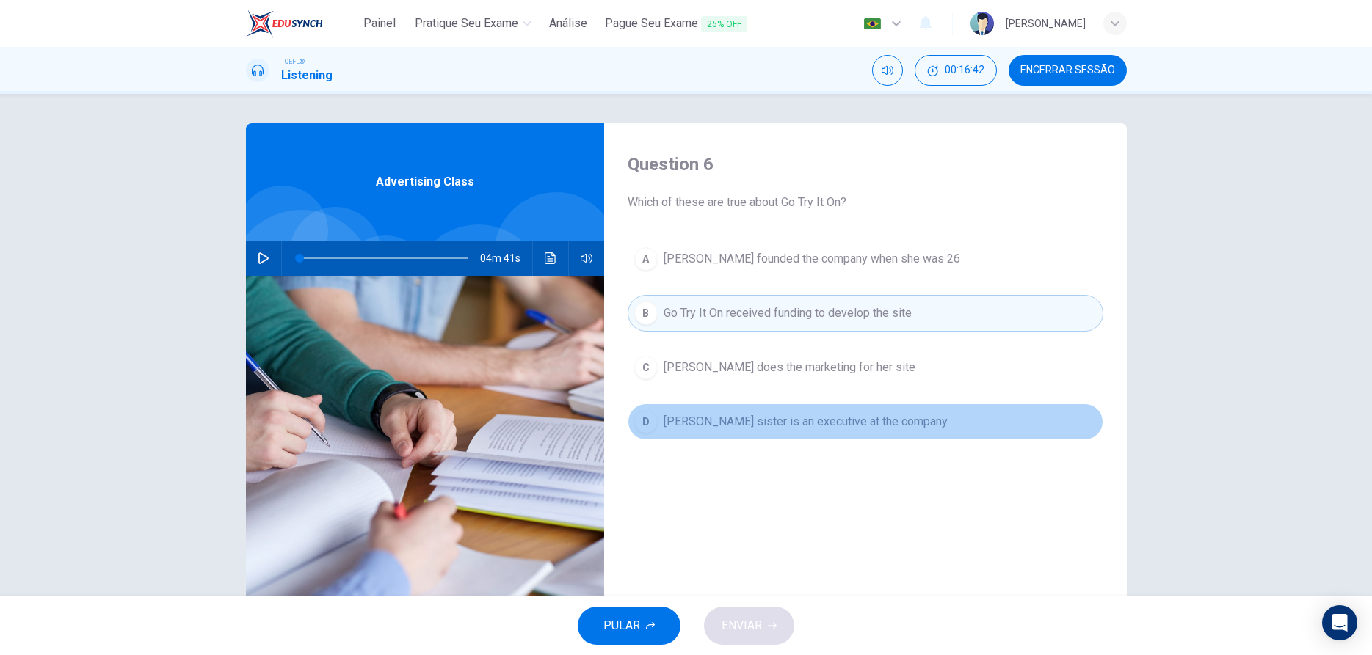
click at [646, 424] on div "D" at bounding box center [645, 421] width 23 height 23
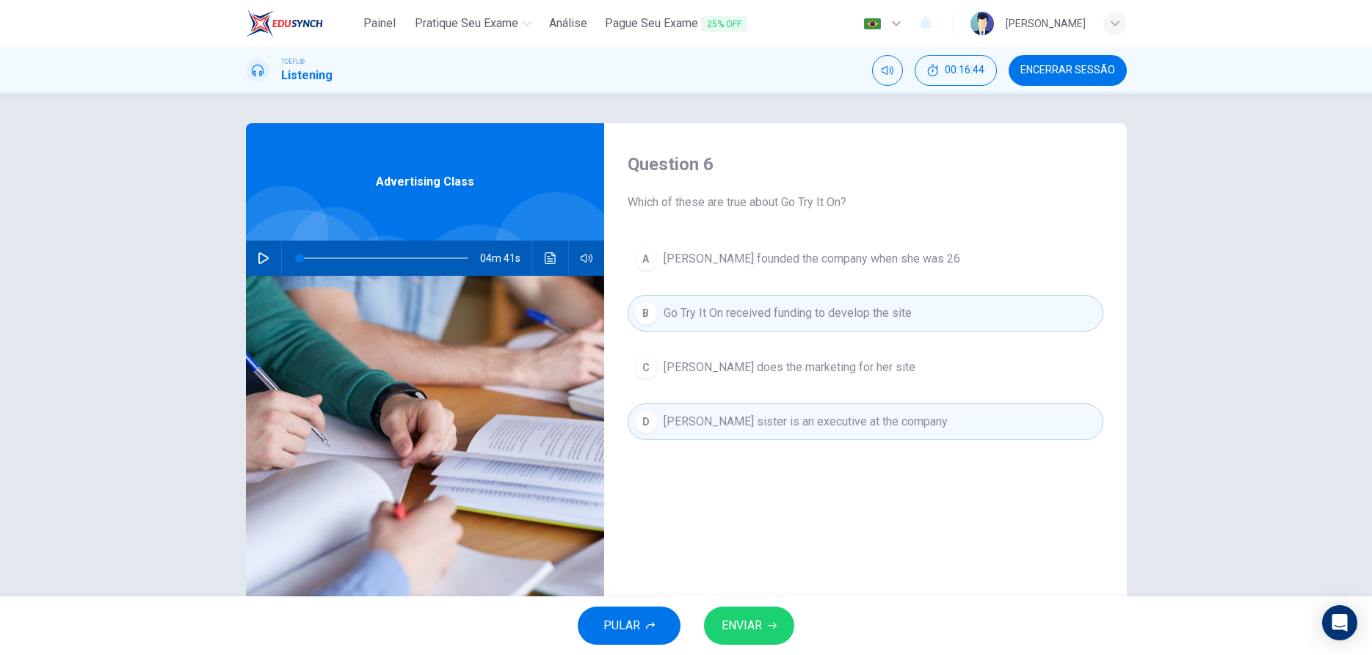
click at [767, 620] on button "ENVIAR" at bounding box center [749, 626] width 90 height 38
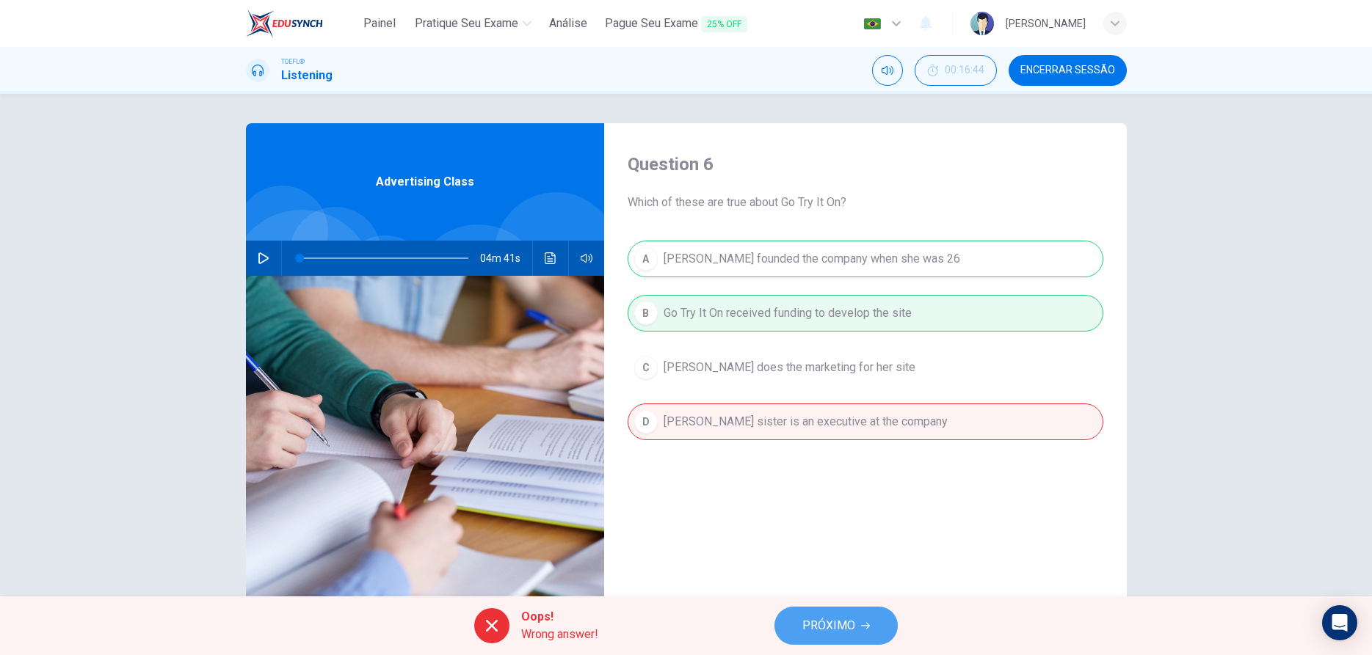
click at [830, 625] on span "PRÓXIMO" at bounding box center [828, 626] width 53 height 21
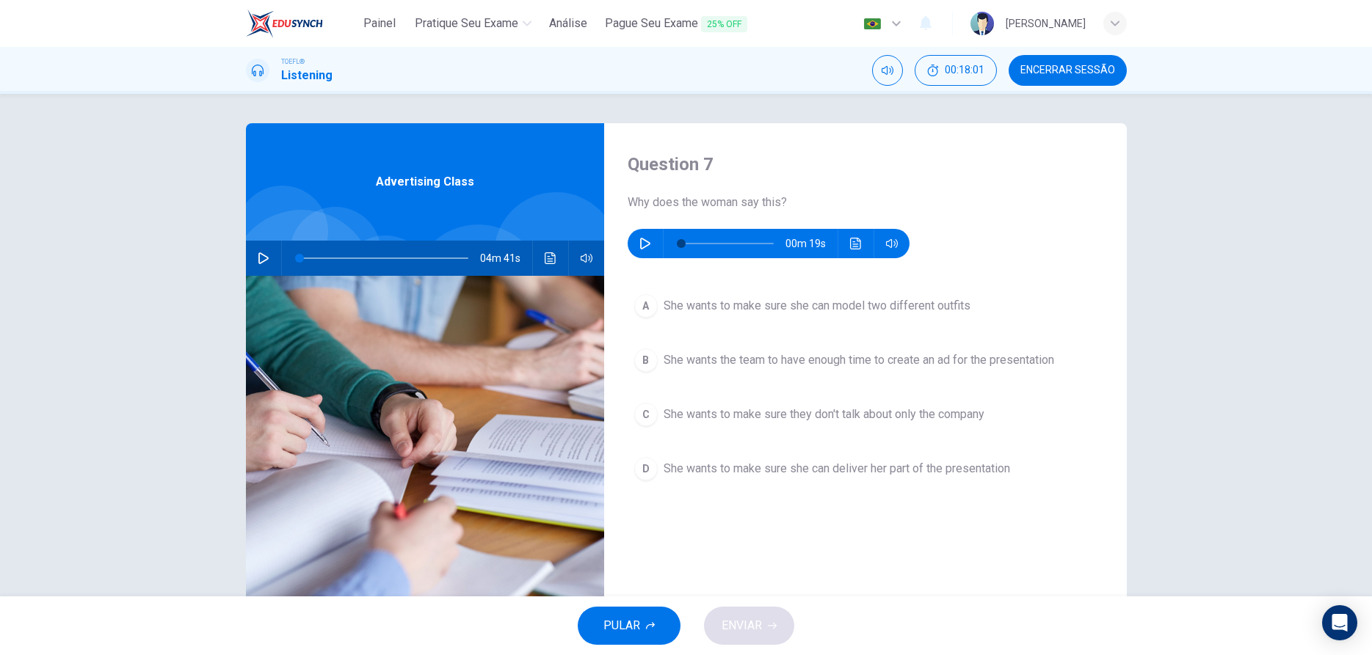
click at [643, 247] on icon "button" at bounding box center [645, 244] width 12 height 12
type input "0"
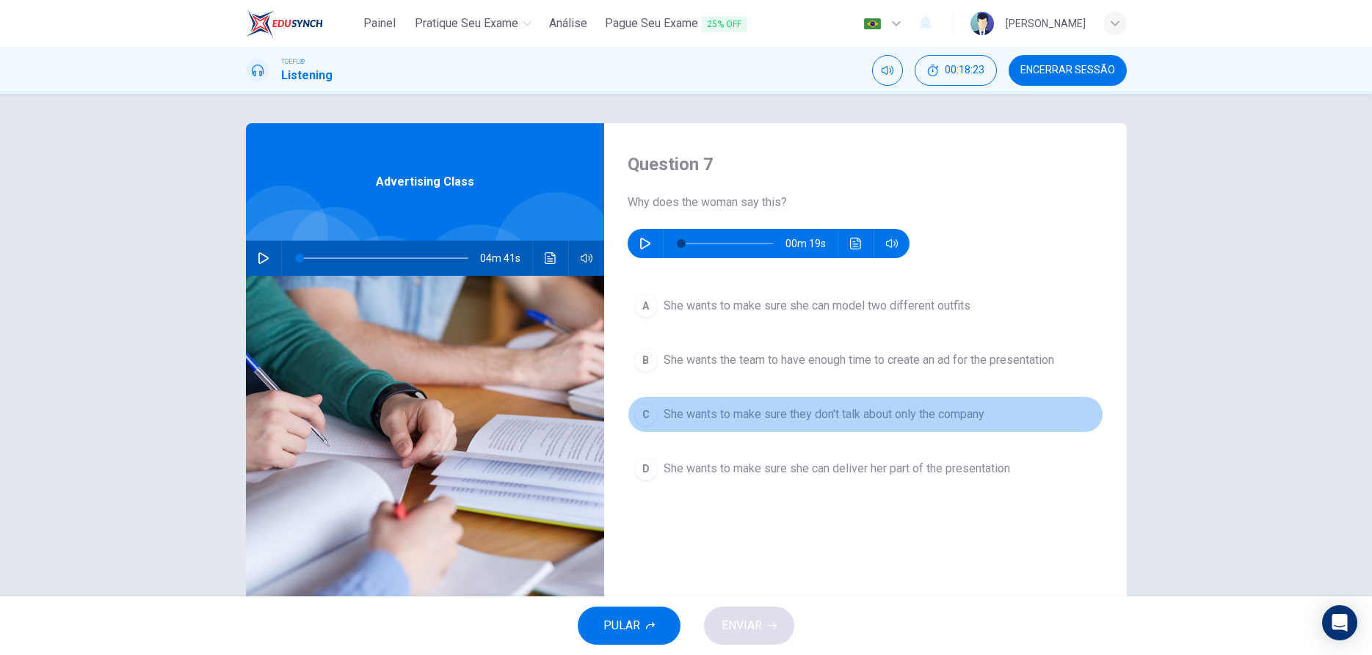
click at [657, 415] on div "C" at bounding box center [645, 414] width 23 height 23
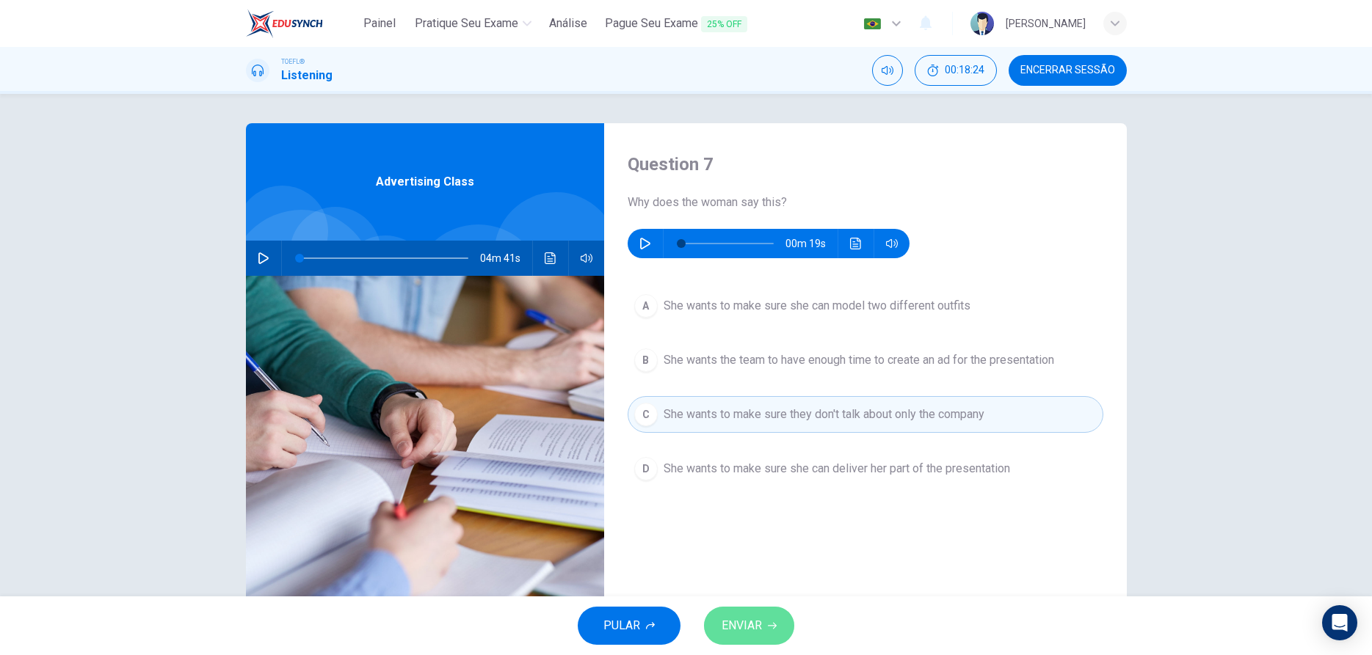
click at [755, 632] on span "ENVIAR" at bounding box center [741, 626] width 40 height 21
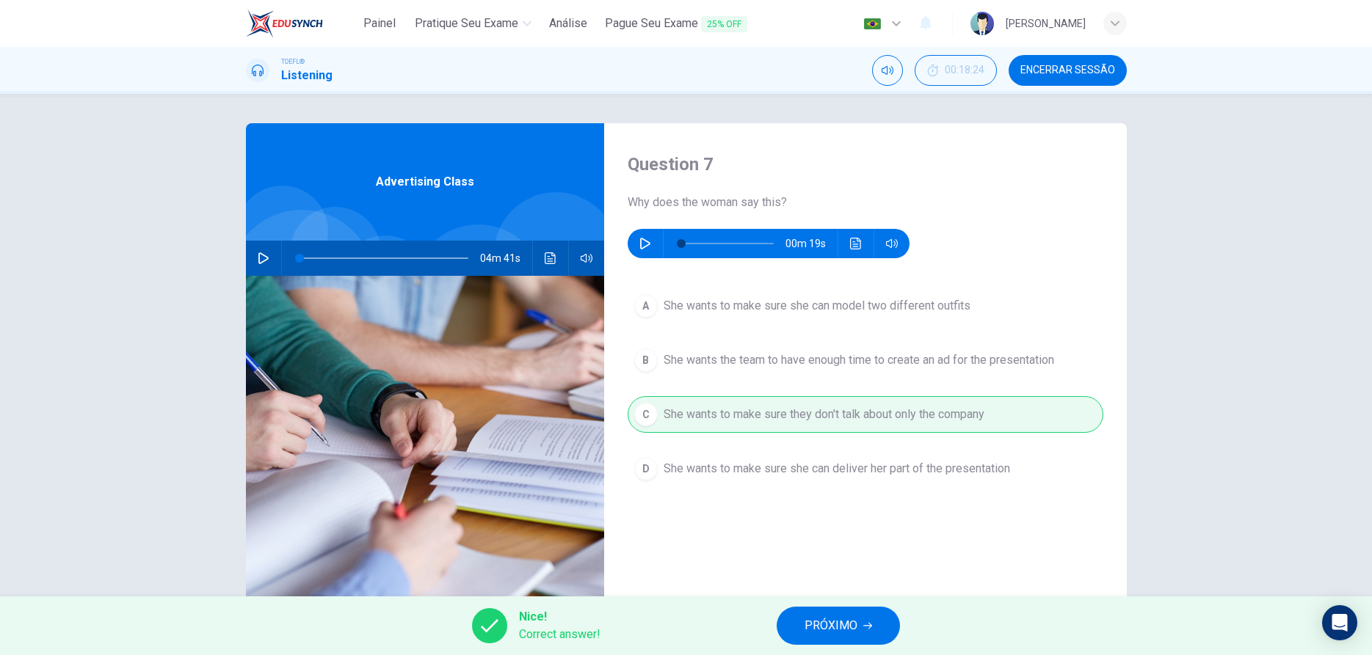
click at [851, 629] on span "PRÓXIMO" at bounding box center [830, 626] width 53 height 21
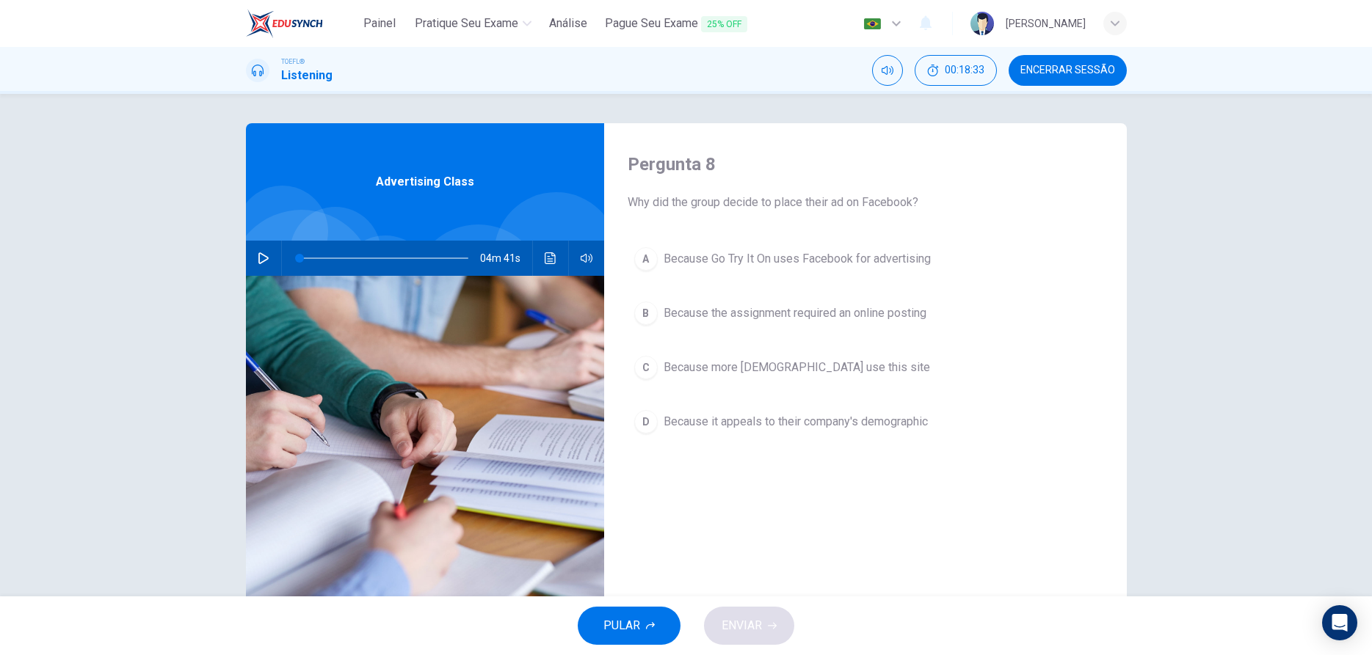
click at [649, 371] on div "C" at bounding box center [645, 367] width 23 height 23
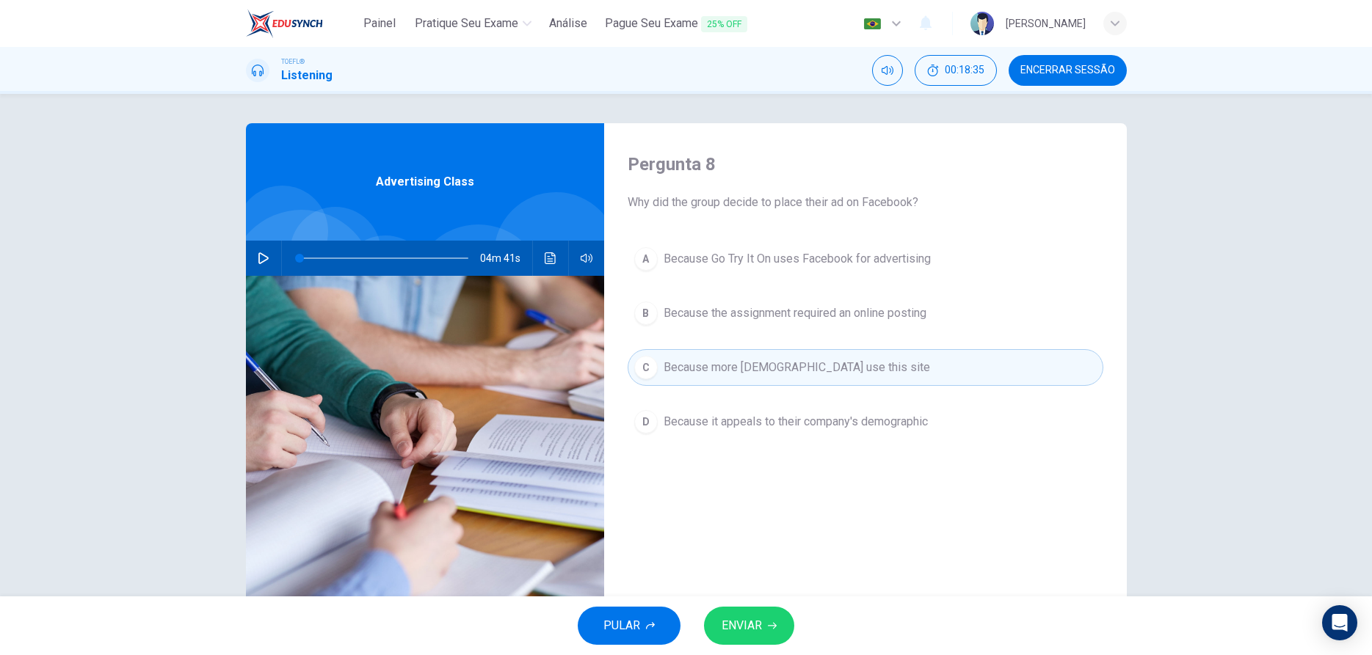
click at [743, 618] on span "ENVIAR" at bounding box center [741, 626] width 40 height 21
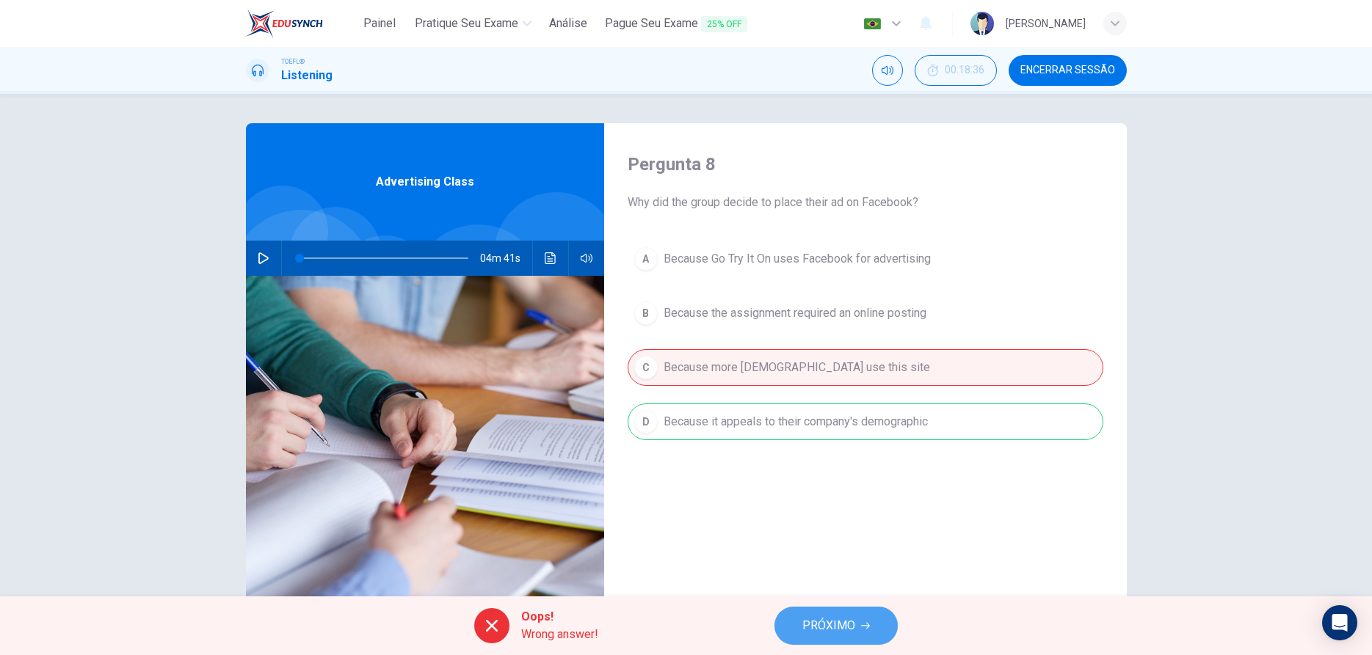
click at [816, 628] on span "PRÓXIMO" at bounding box center [828, 626] width 53 height 21
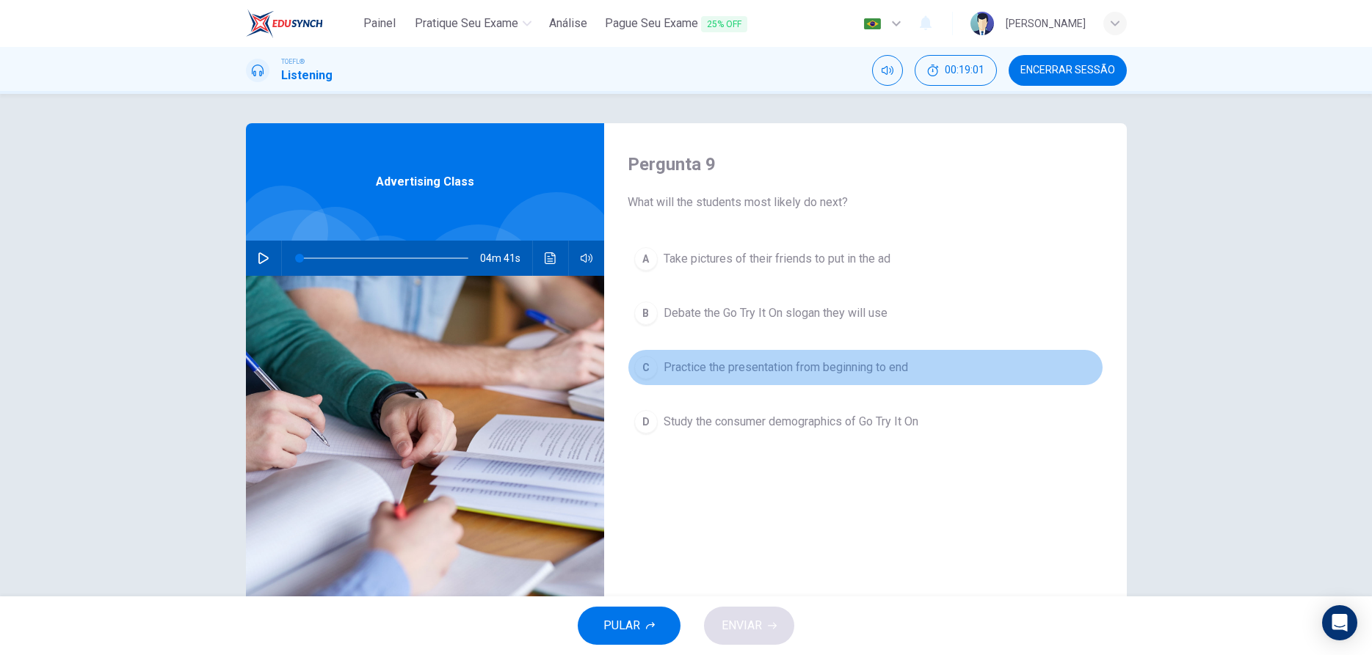
click at [638, 365] on div "C" at bounding box center [645, 367] width 23 height 23
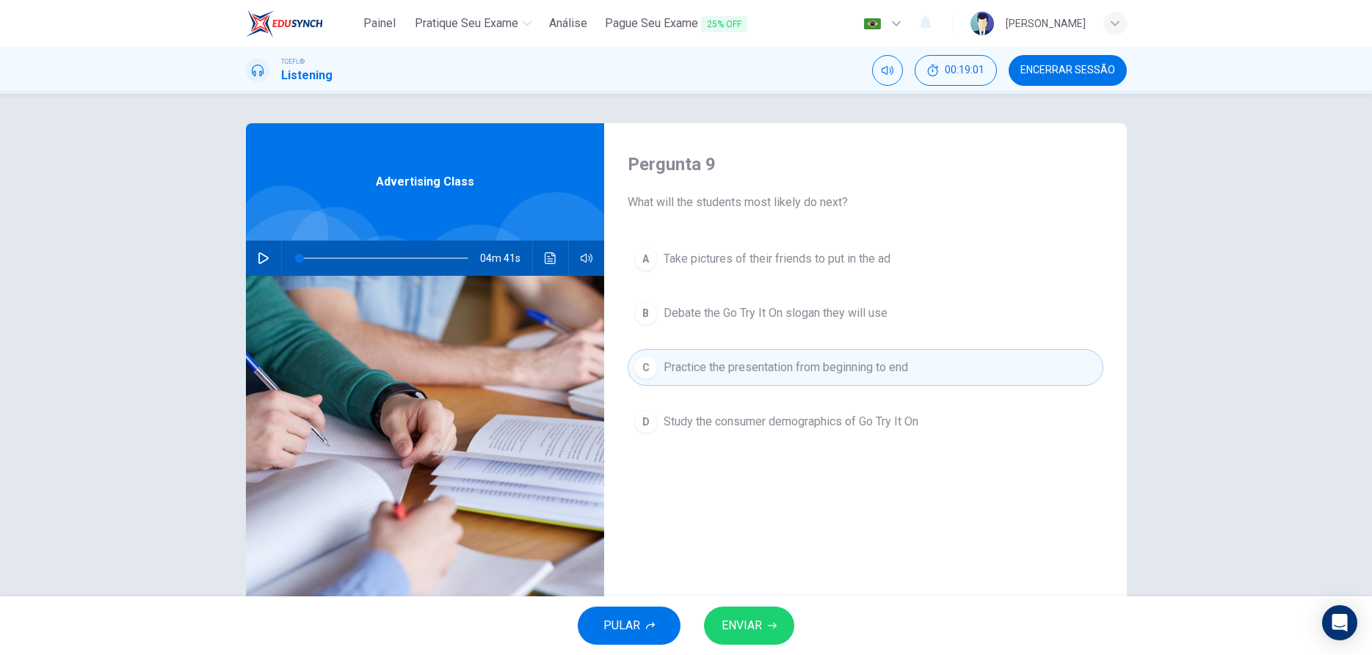
click at [762, 616] on button "ENVIAR" at bounding box center [749, 626] width 90 height 38
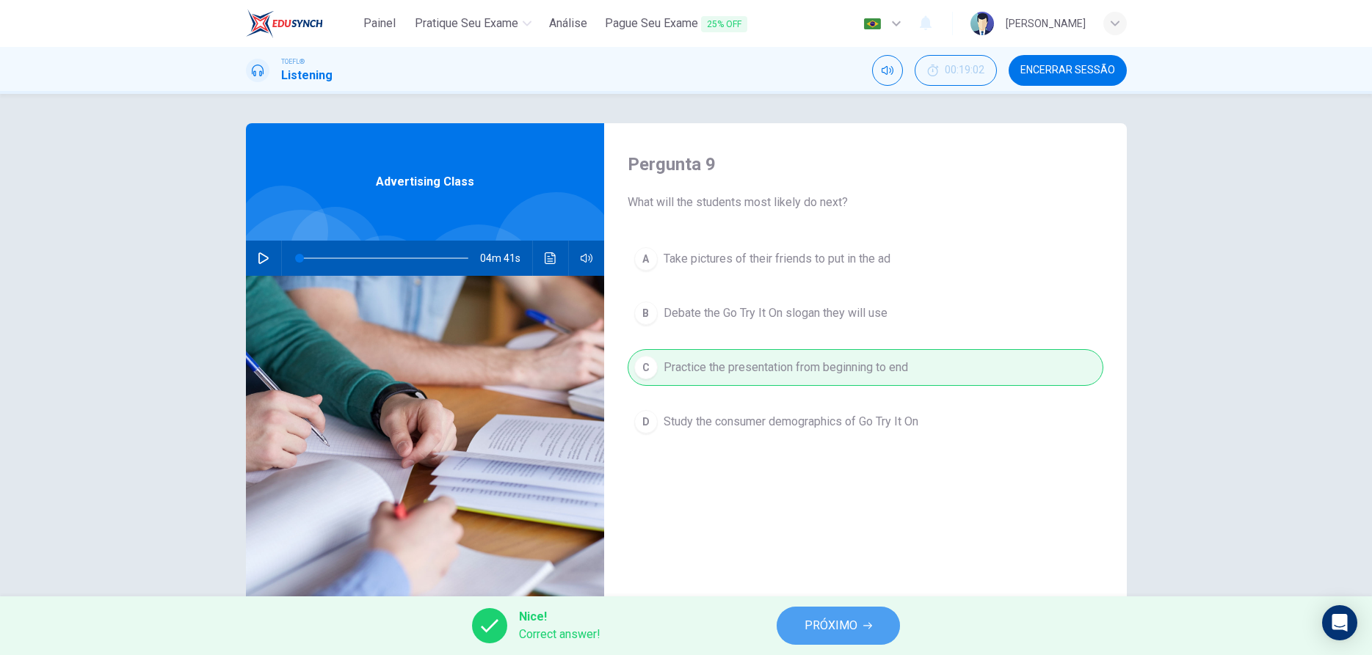
click at [810, 626] on span "PRÓXIMO" at bounding box center [830, 626] width 53 height 21
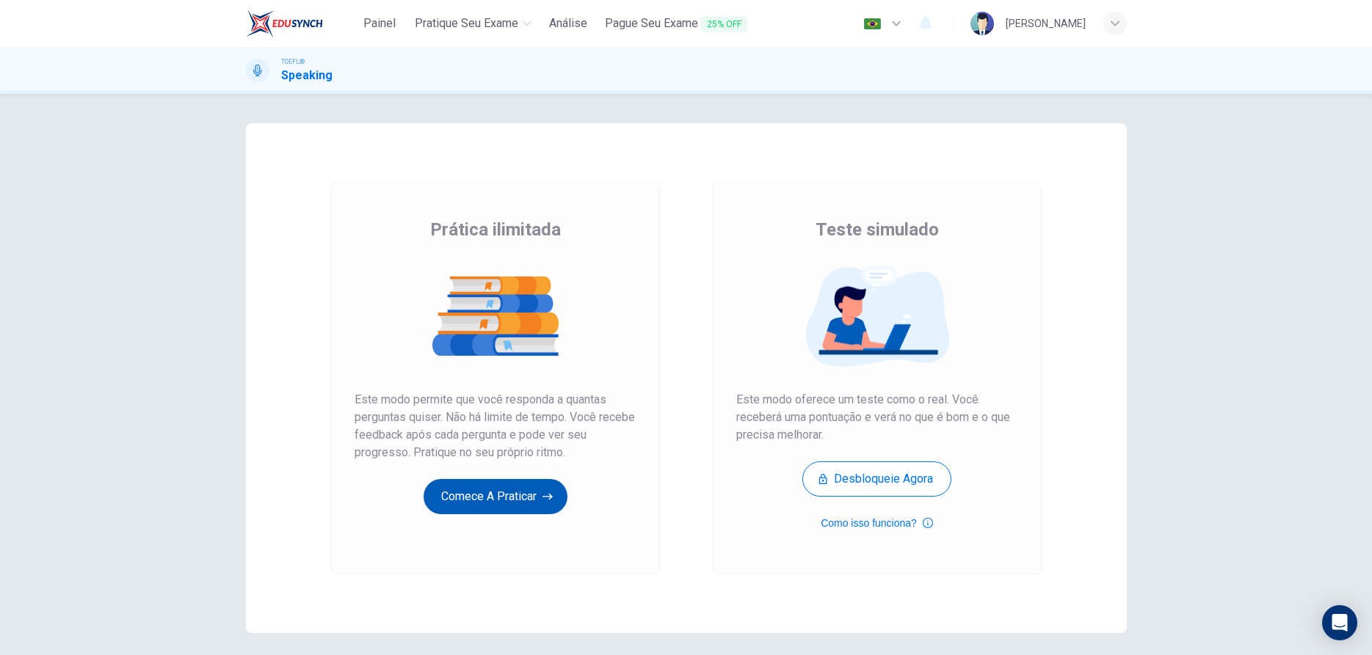
click at [479, 499] on button "Comece a praticar" at bounding box center [495, 496] width 144 height 35
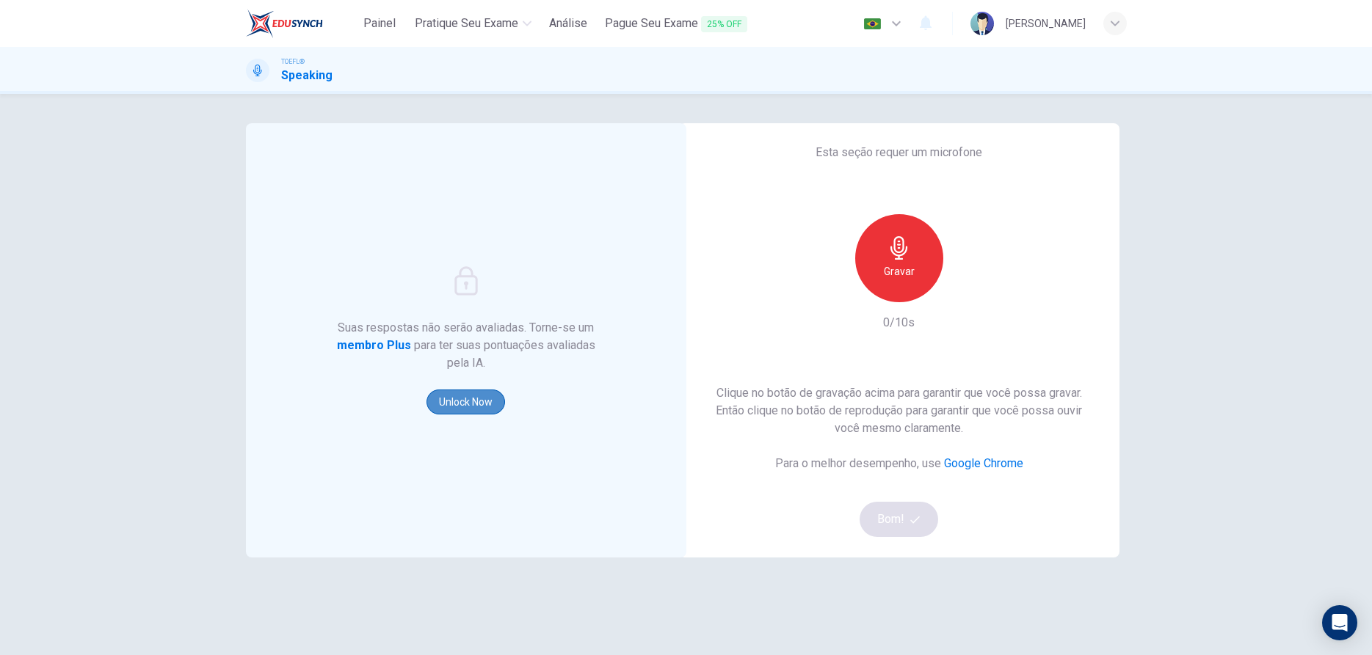
click at [474, 409] on button "Unlock Now" at bounding box center [465, 402] width 79 height 25
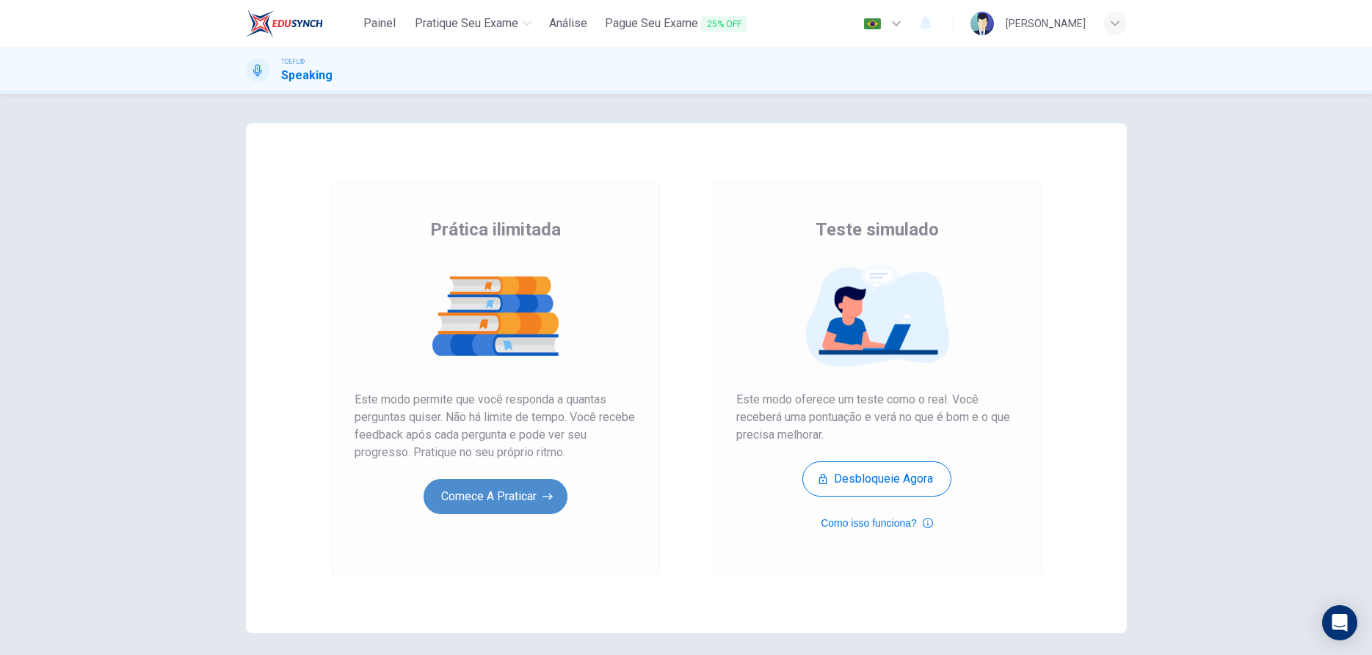
click at [504, 505] on button "Comece a praticar" at bounding box center [495, 496] width 144 height 35
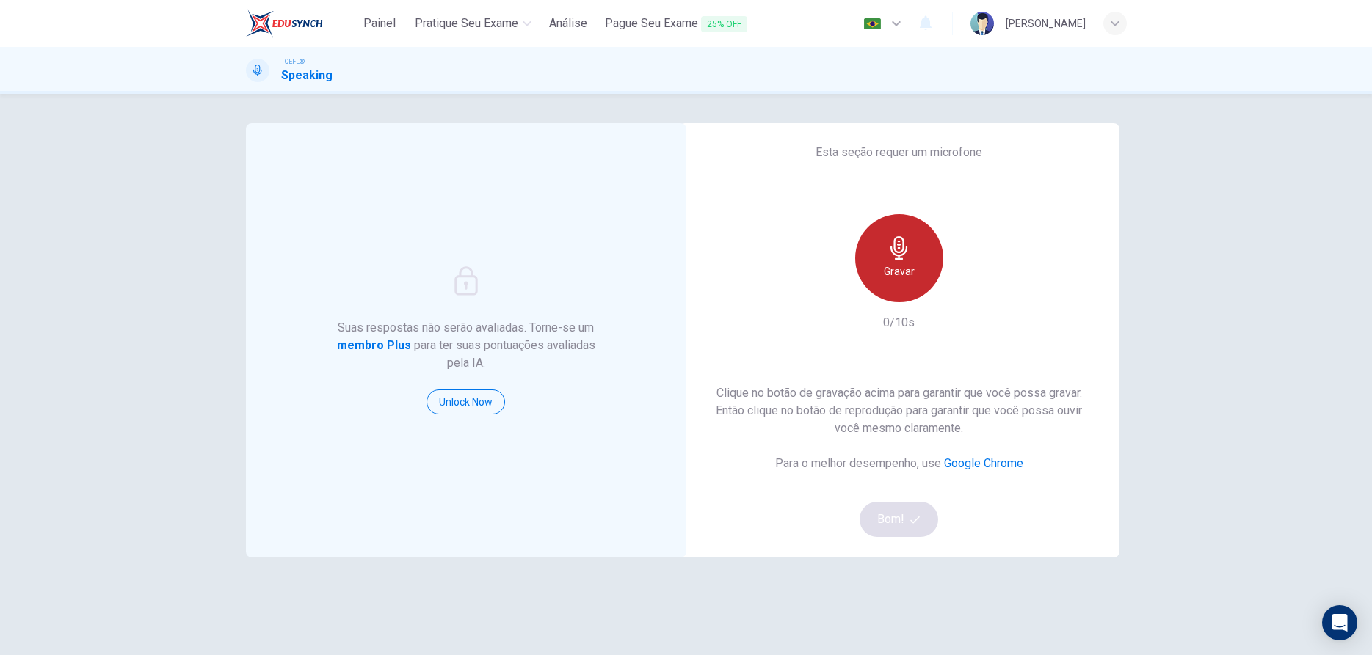
click at [909, 289] on div "Gravar" at bounding box center [899, 258] width 88 height 88
click at [901, 294] on div "Parar" at bounding box center [899, 258] width 88 height 88
click at [969, 294] on icon "button" at bounding box center [966, 290] width 15 height 15
click at [899, 524] on button "Bom!" at bounding box center [898, 519] width 79 height 35
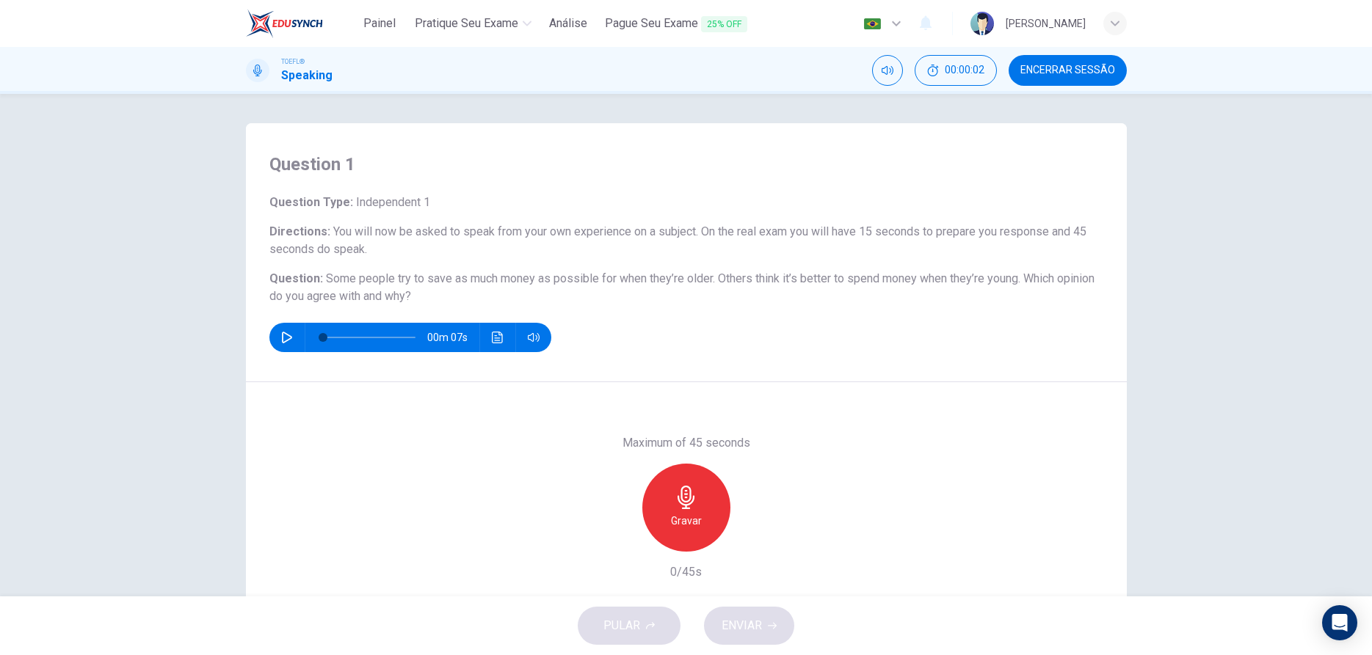
click at [288, 338] on icon "button" at bounding box center [287, 338] width 12 height 12
type input "0"
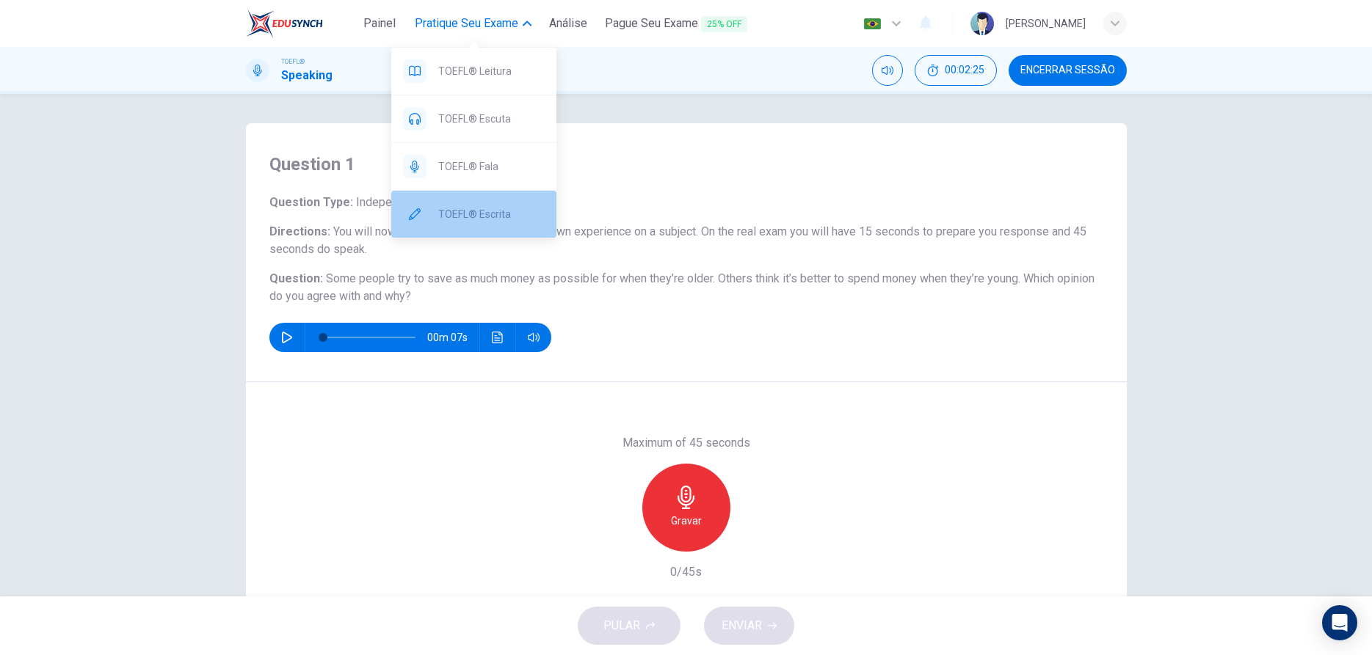
click at [466, 208] on span "TOEFL® Escrita" at bounding box center [491, 214] width 106 height 18
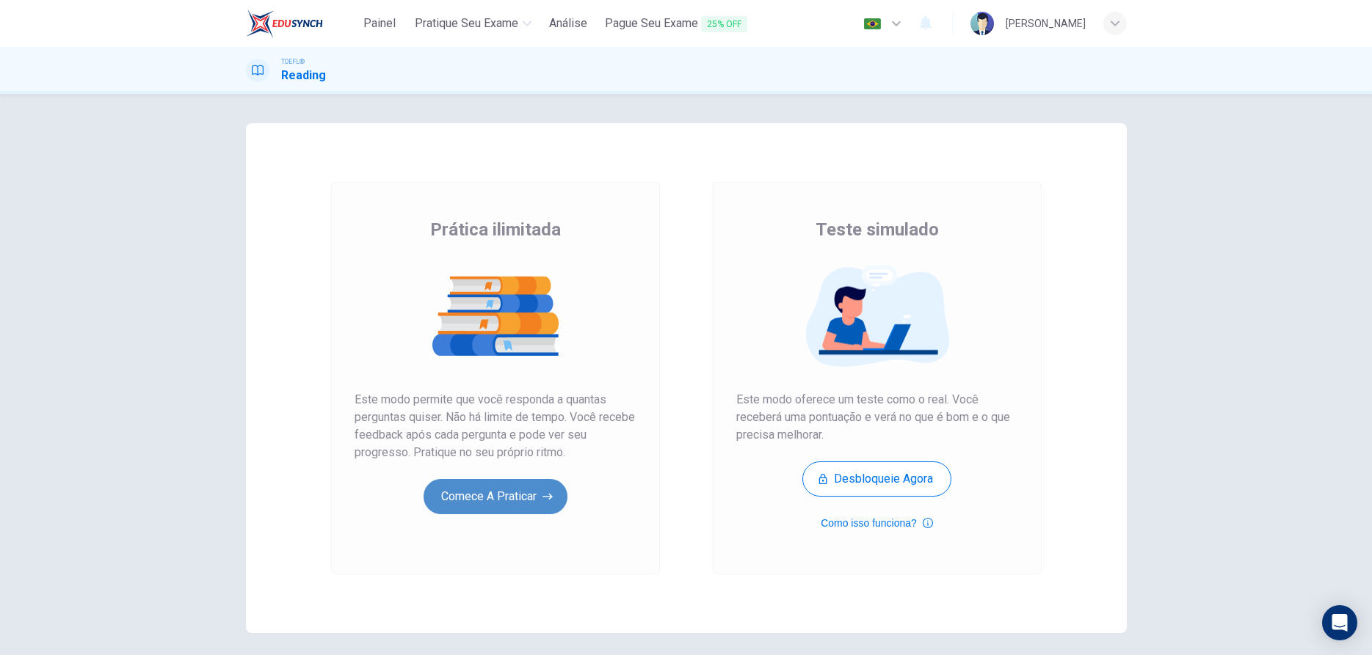
click at [512, 508] on button "Comece a praticar" at bounding box center [495, 496] width 144 height 35
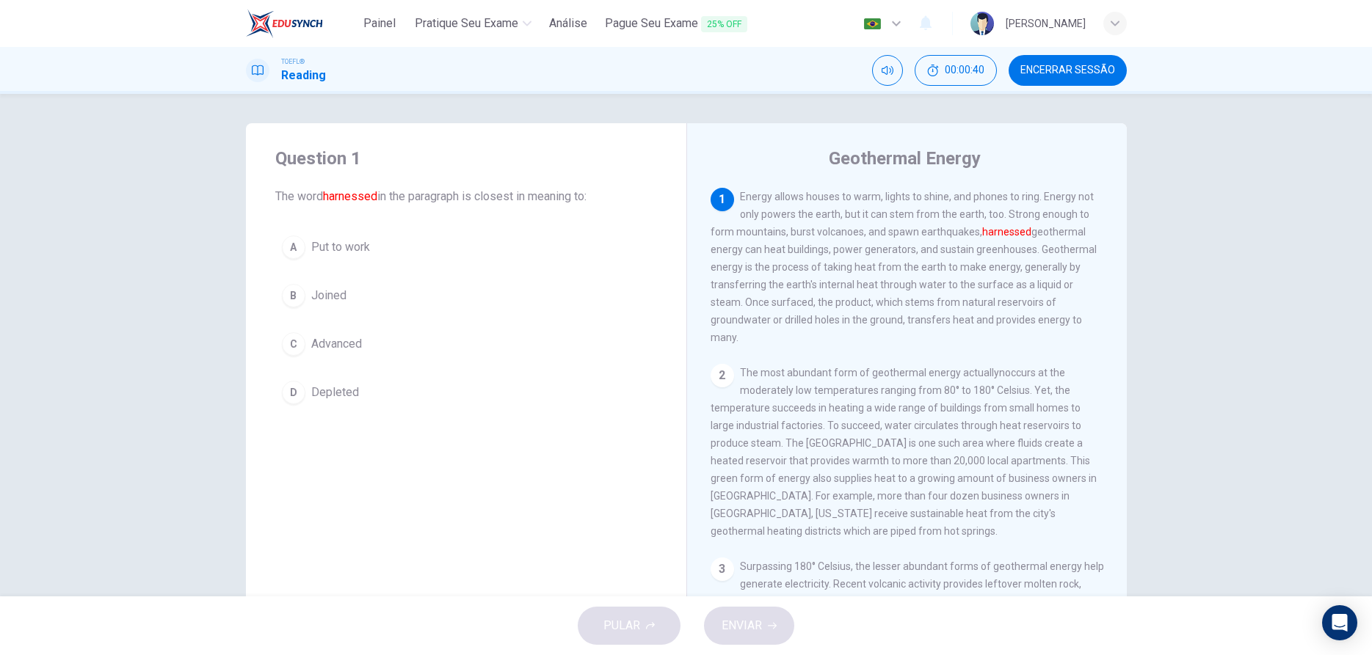
click at [291, 387] on div "D" at bounding box center [293, 392] width 23 height 23
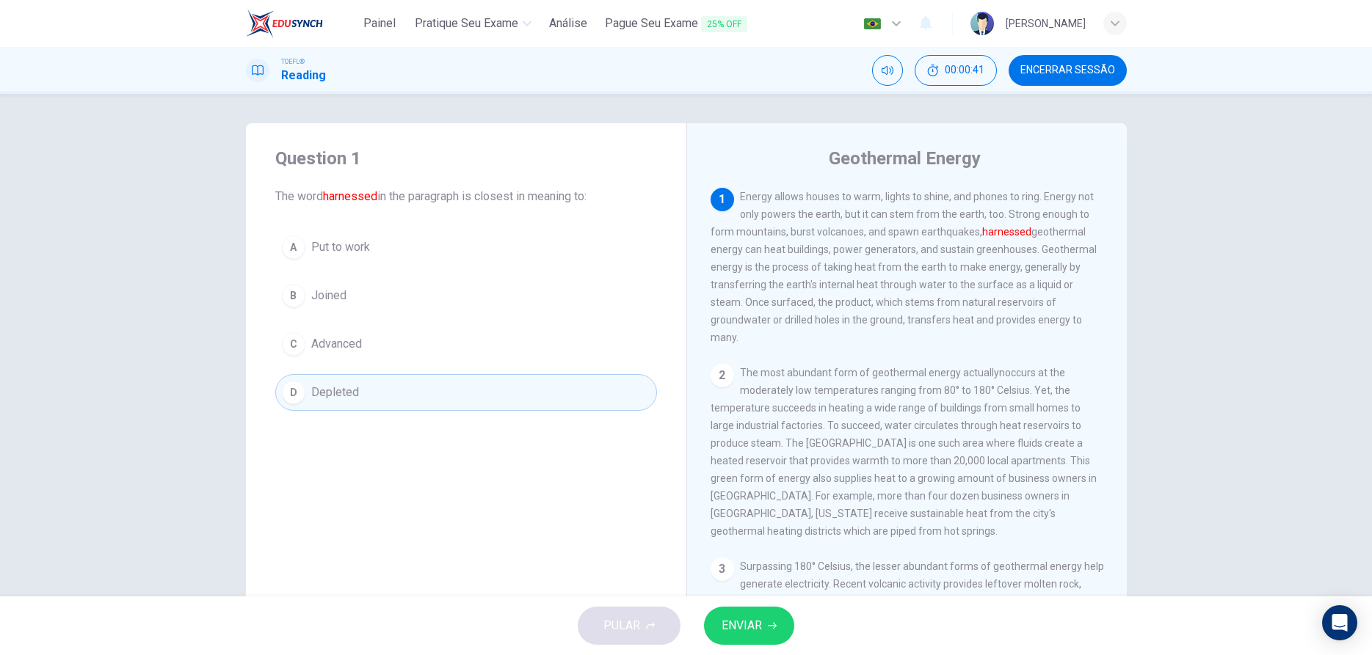
click at [737, 622] on span "ENVIAR" at bounding box center [741, 626] width 40 height 21
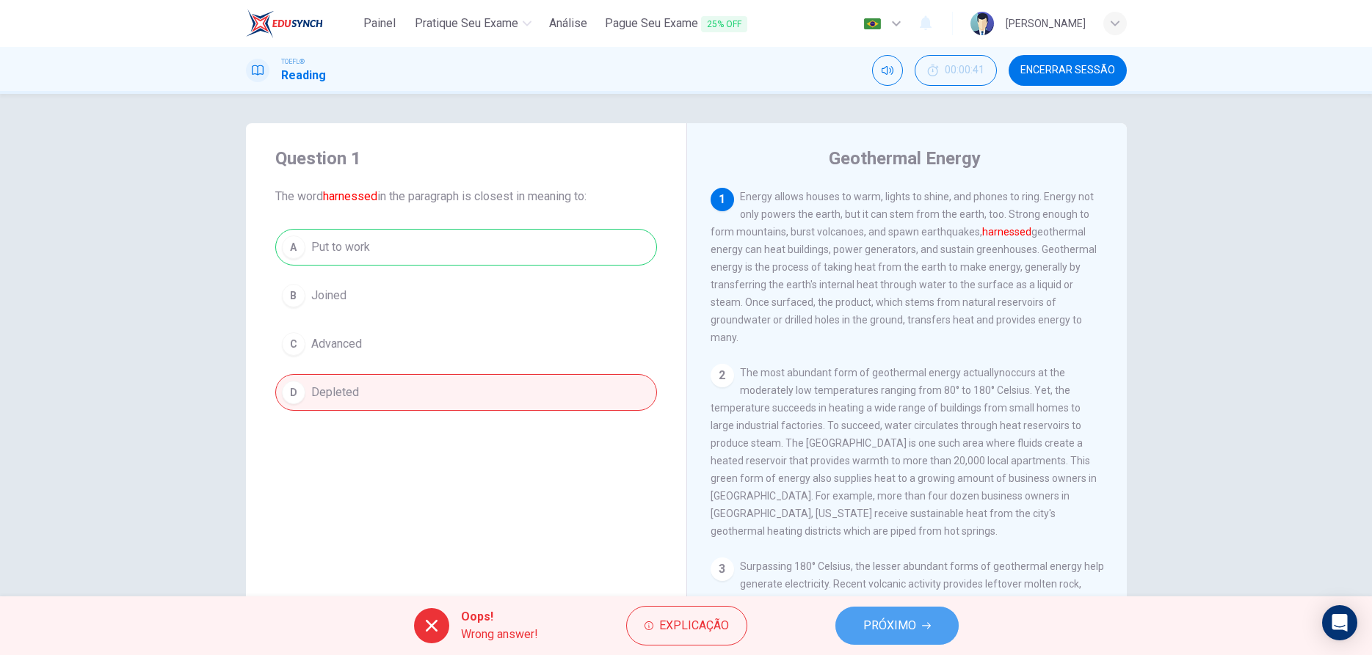
click at [894, 615] on button "PRÓXIMO" at bounding box center [896, 626] width 123 height 38
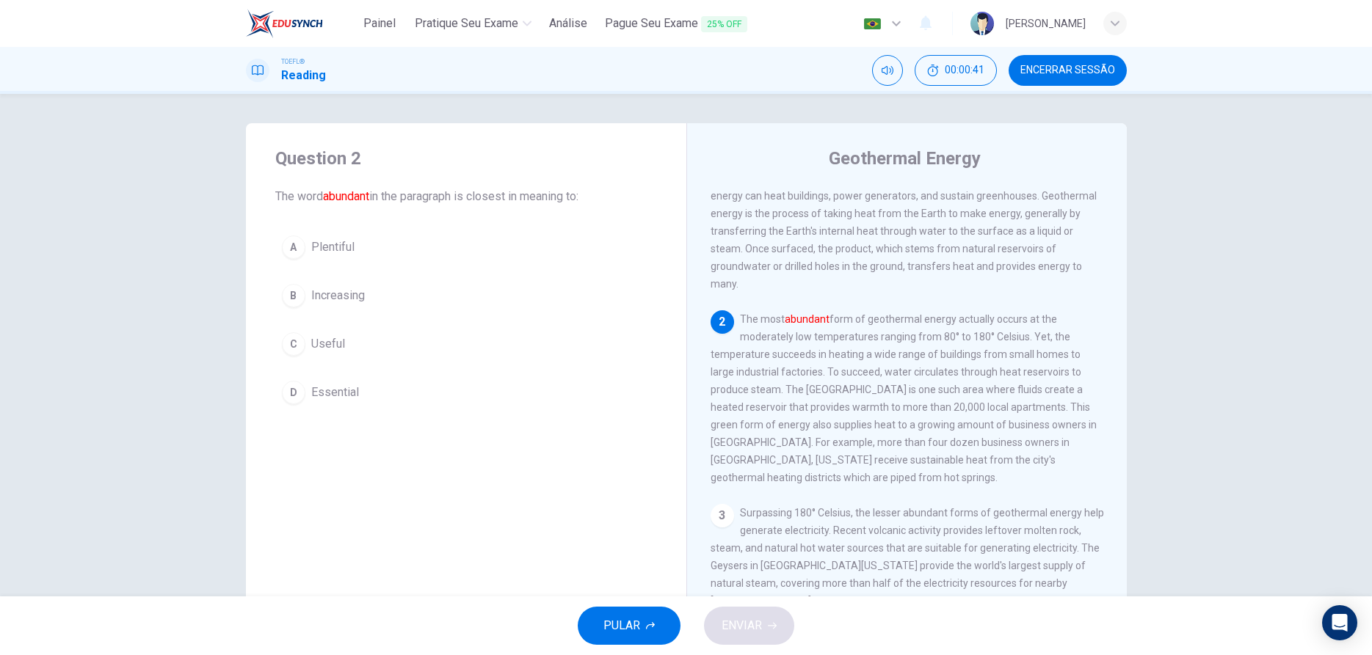
scroll to position [54, 0]
click at [296, 246] on div "A" at bounding box center [293, 247] width 23 height 23
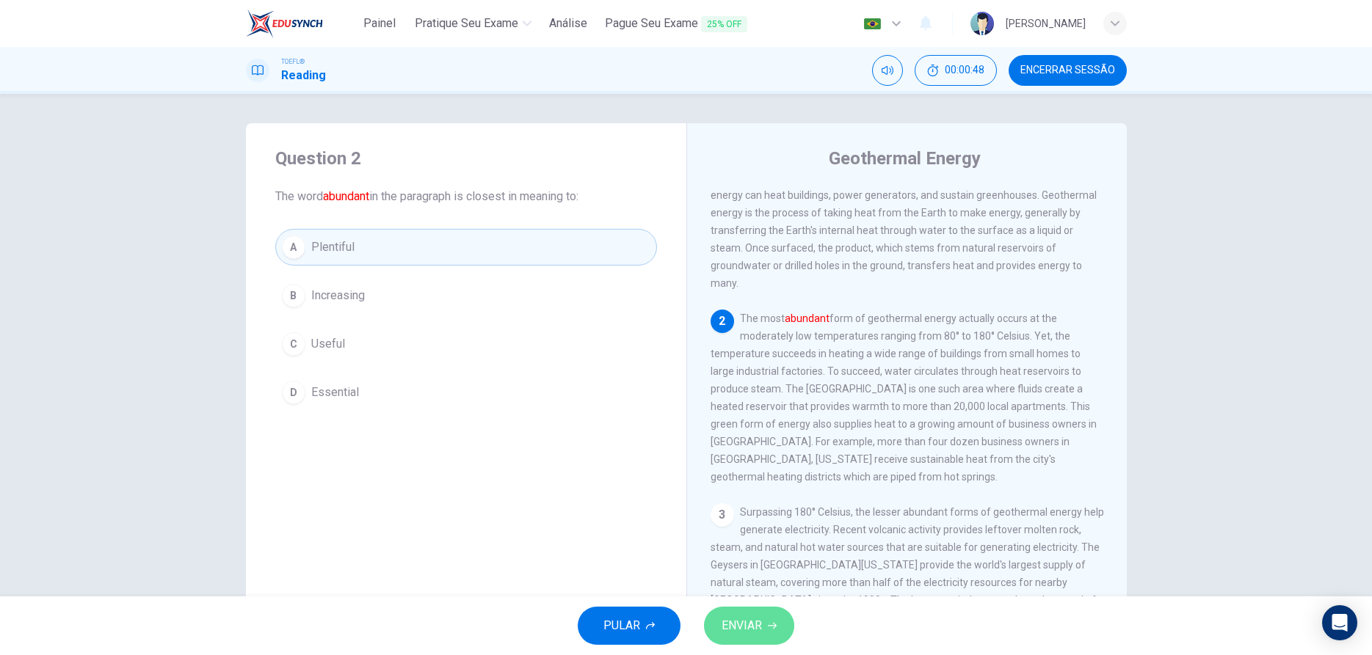
click at [739, 629] on span "ENVIAR" at bounding box center [741, 626] width 40 height 21
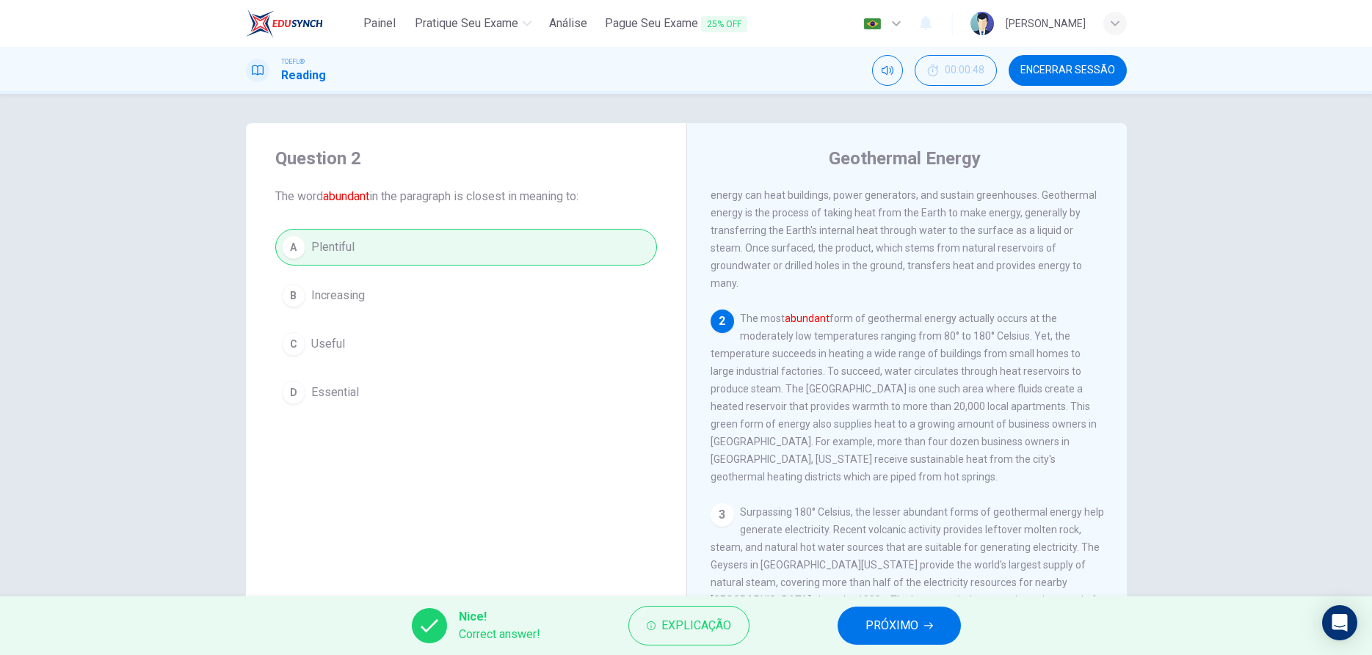
click at [867, 627] on span "PRÓXIMO" at bounding box center [891, 626] width 53 height 21
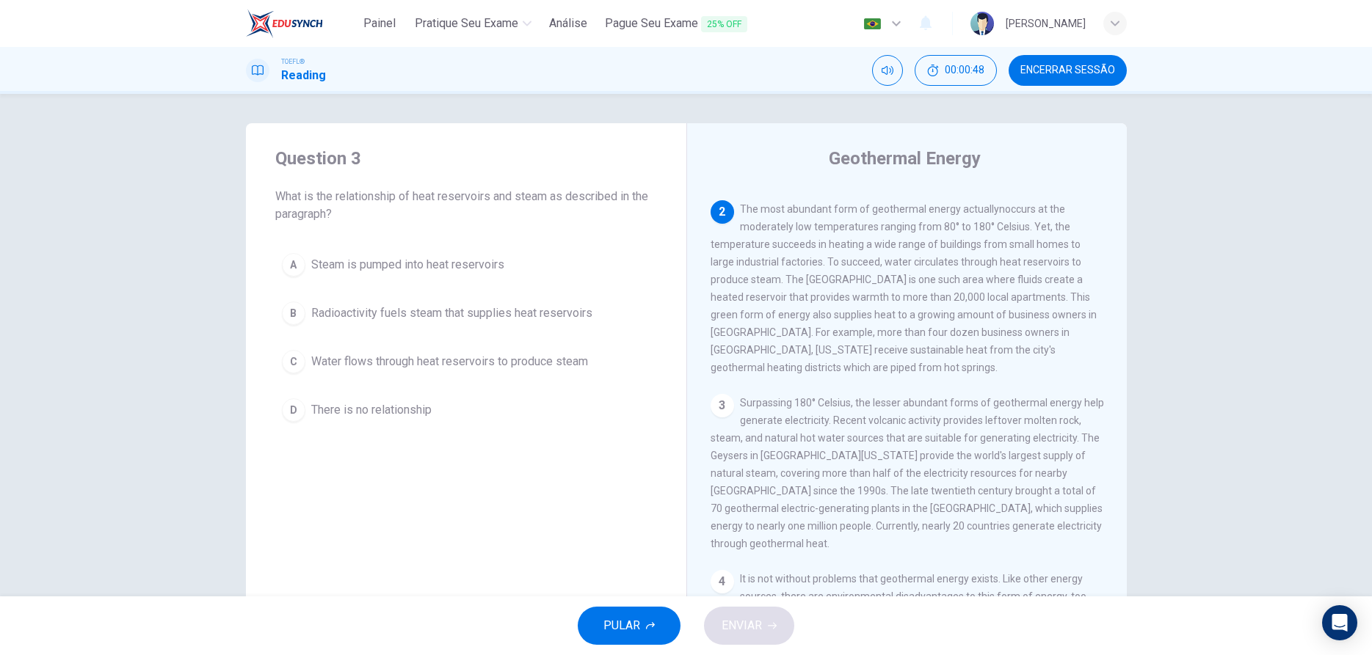
scroll to position [164, 0]
